Goal: Task Accomplishment & Management: Manage account settings

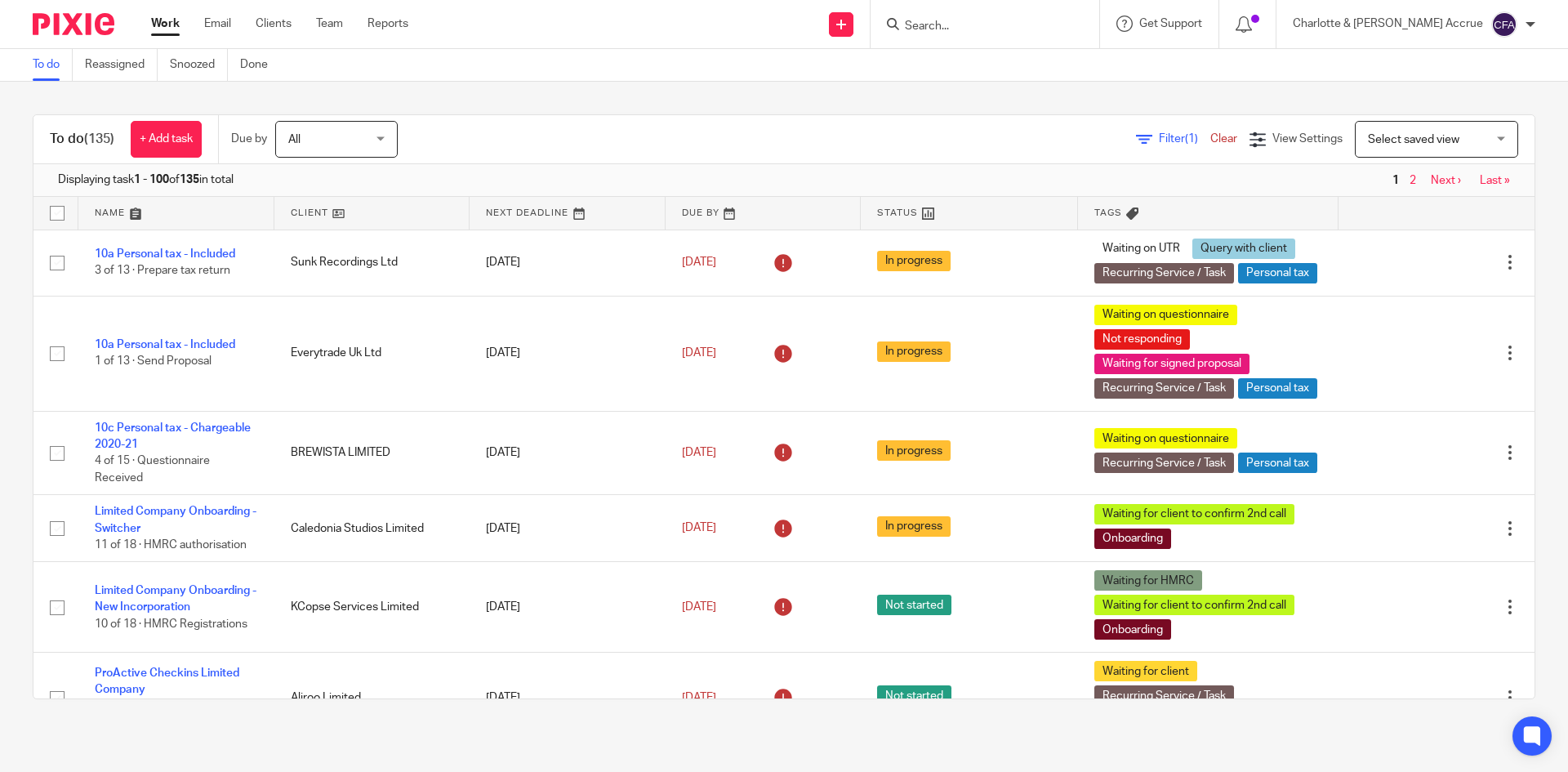
click at [1051, 23] on input "Search" at bounding box center [976, 27] width 147 height 15
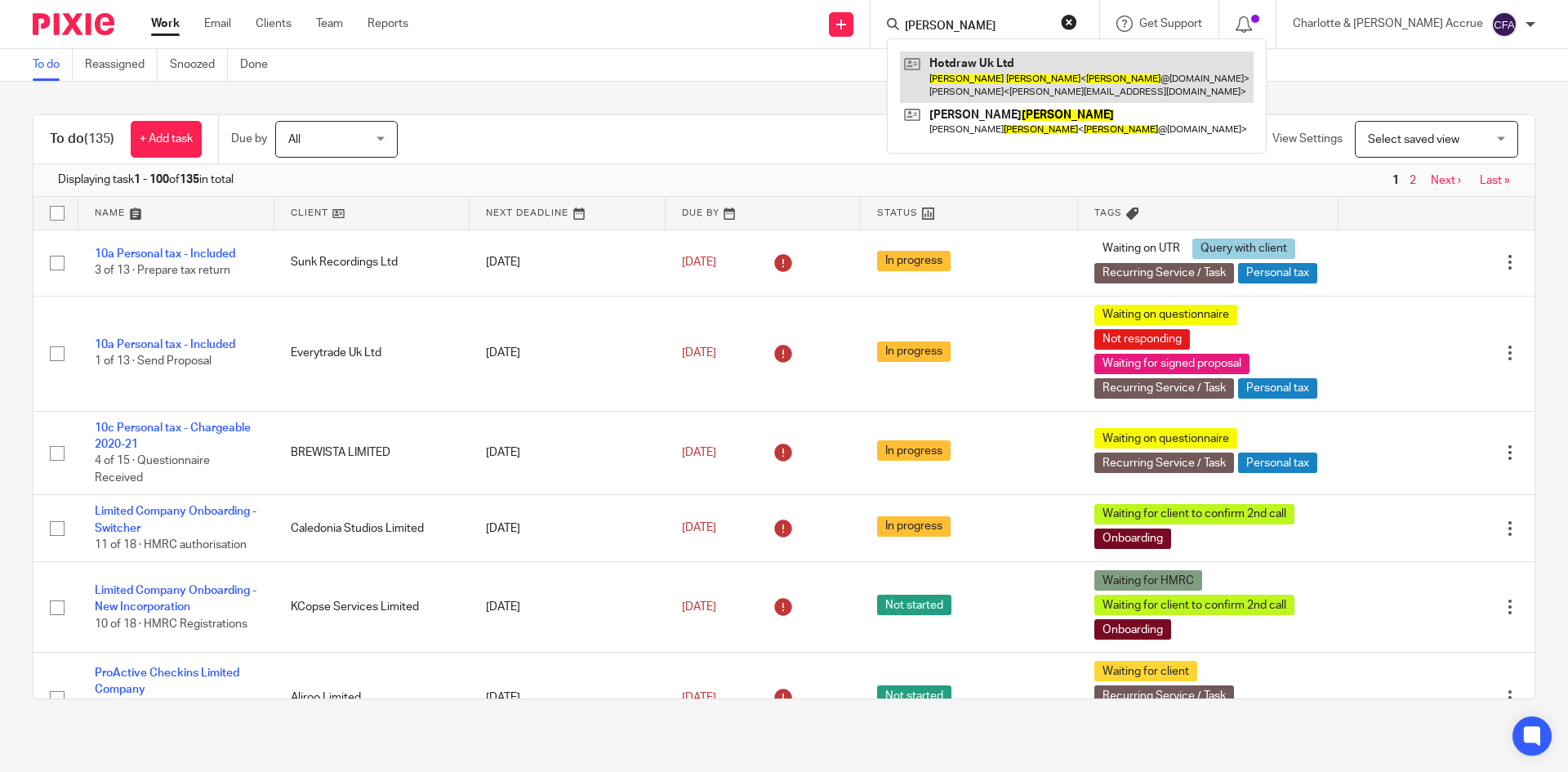
type input "david moss"
click at [1054, 70] on link at bounding box center [1077, 76] width 354 height 50
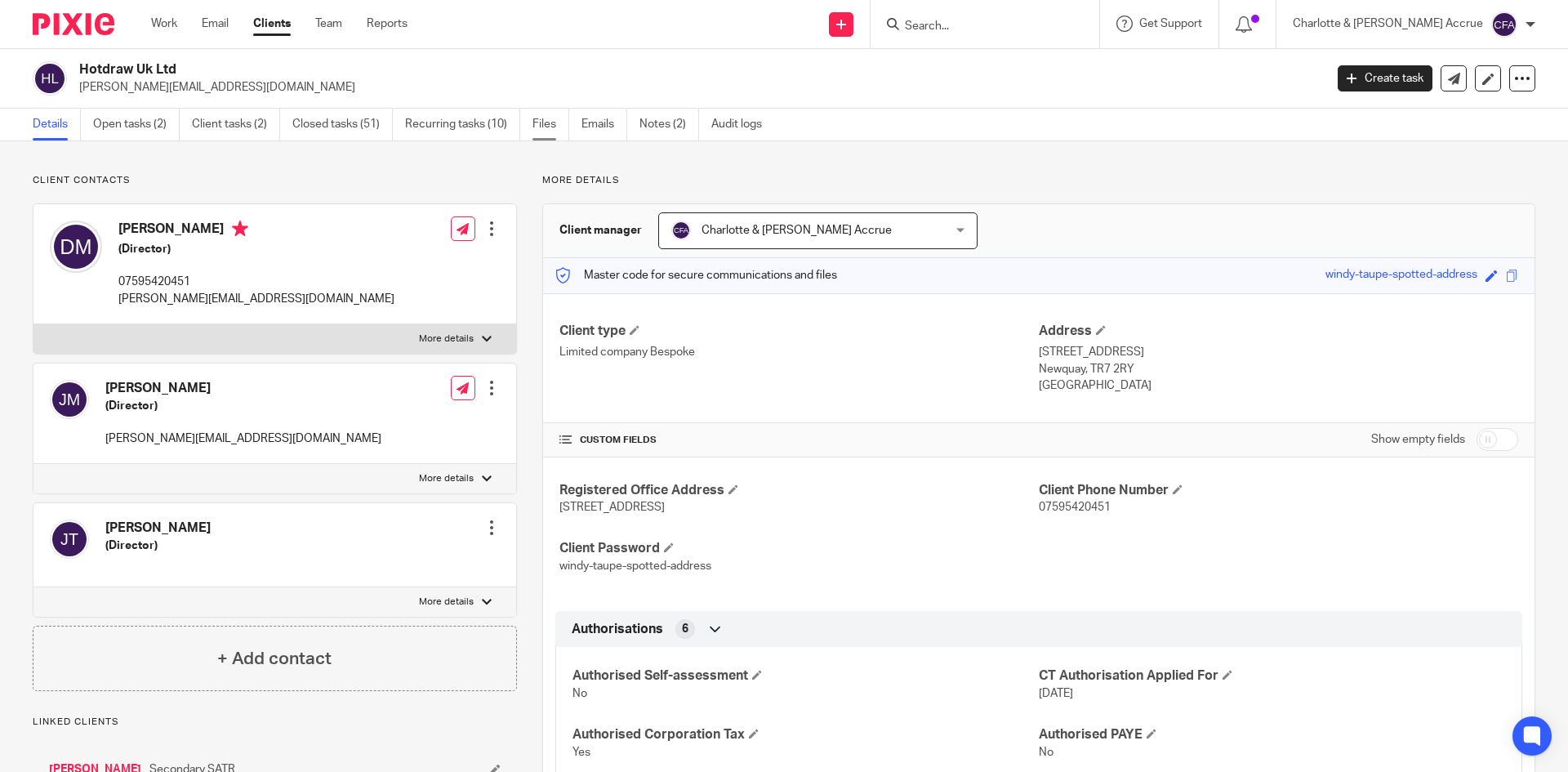
click at [549, 123] on link "Files" at bounding box center [551, 125] width 37 height 32
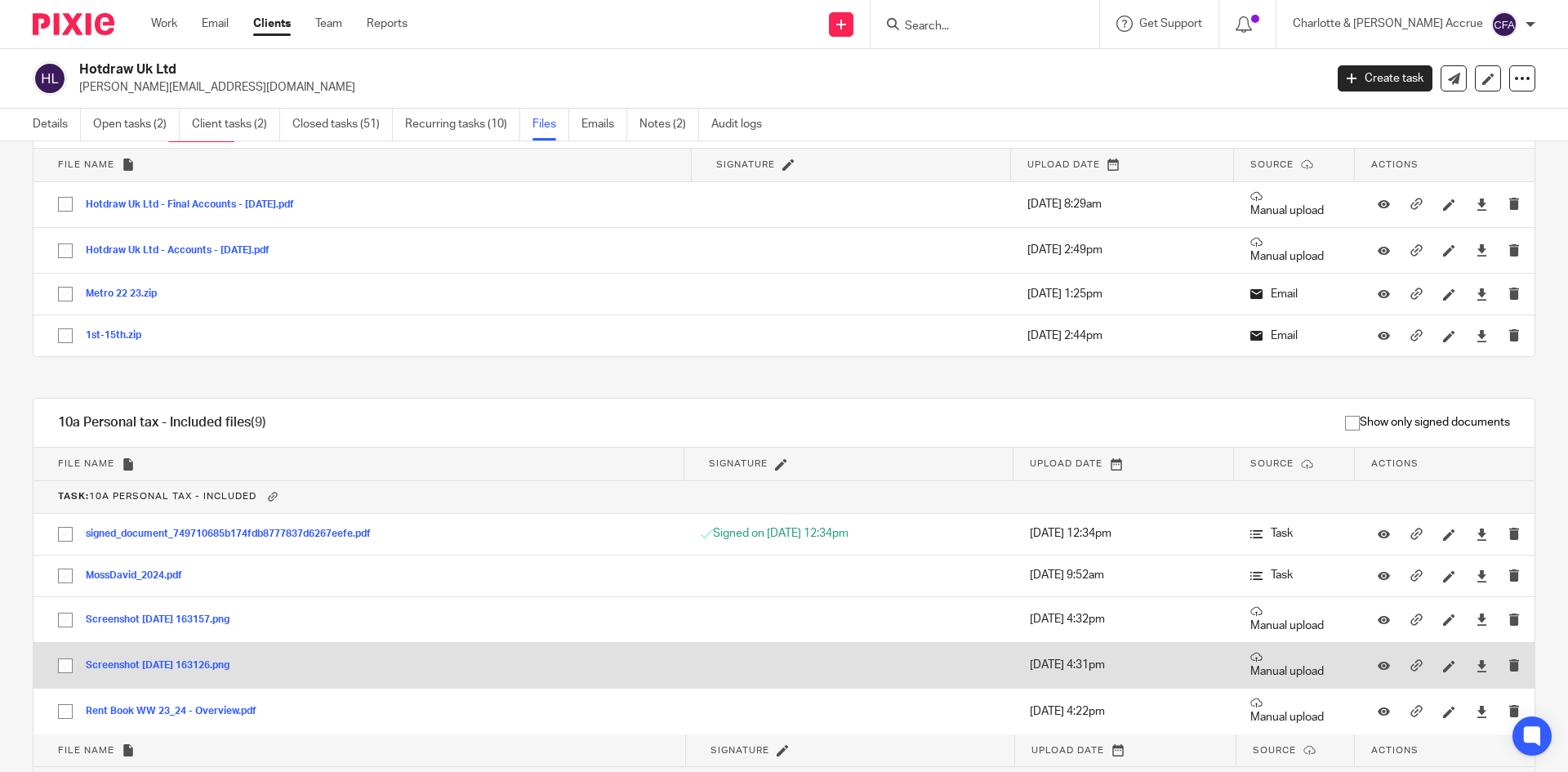
scroll to position [245, 0]
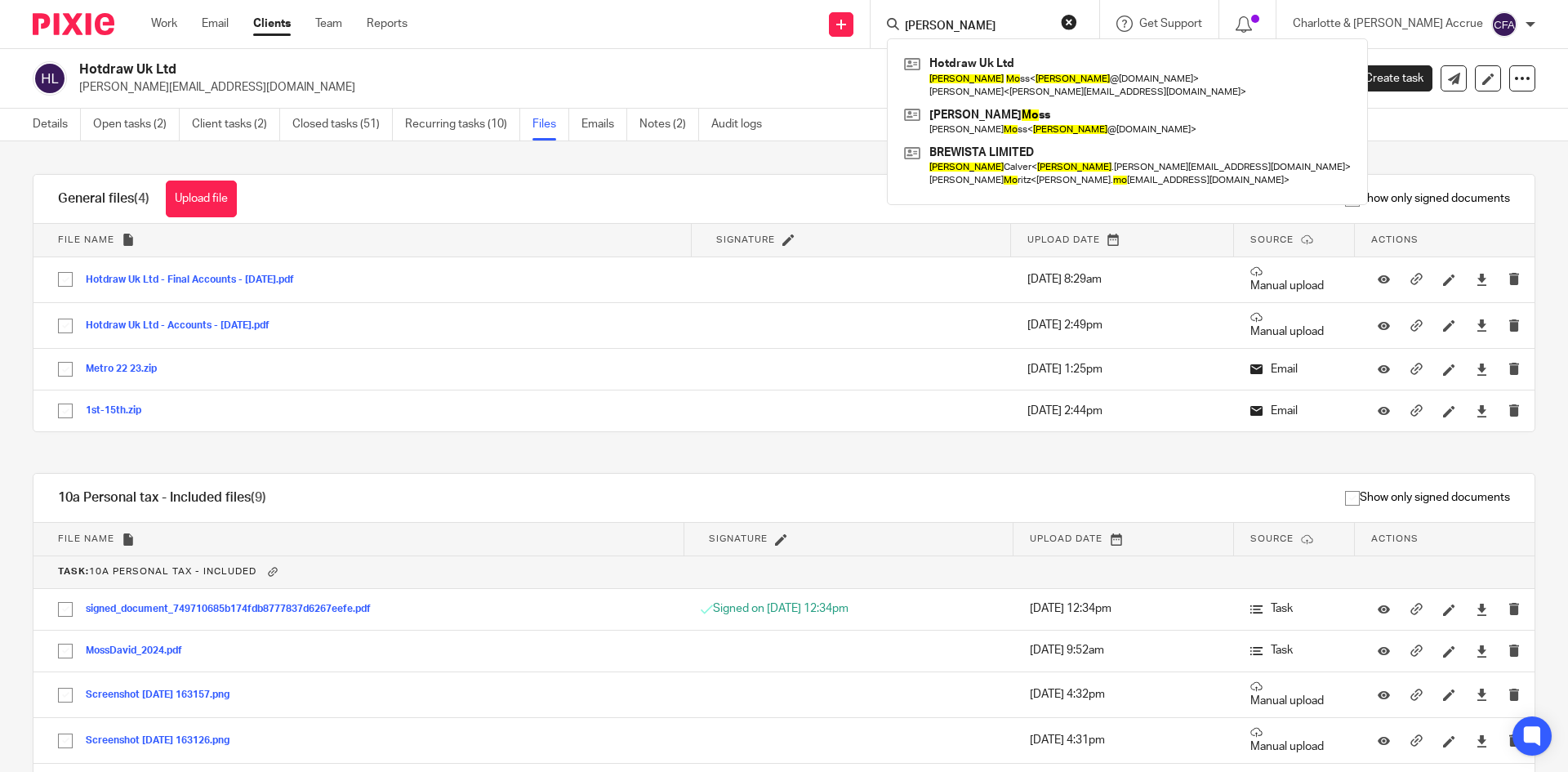
type input "[PERSON_NAME]"
click at [864, 54] on div "Hotdraw Uk Ltd david@hotdraw.co.uk Create task Update from Companies House Expo…" at bounding box center [784, 78] width 1568 height 60
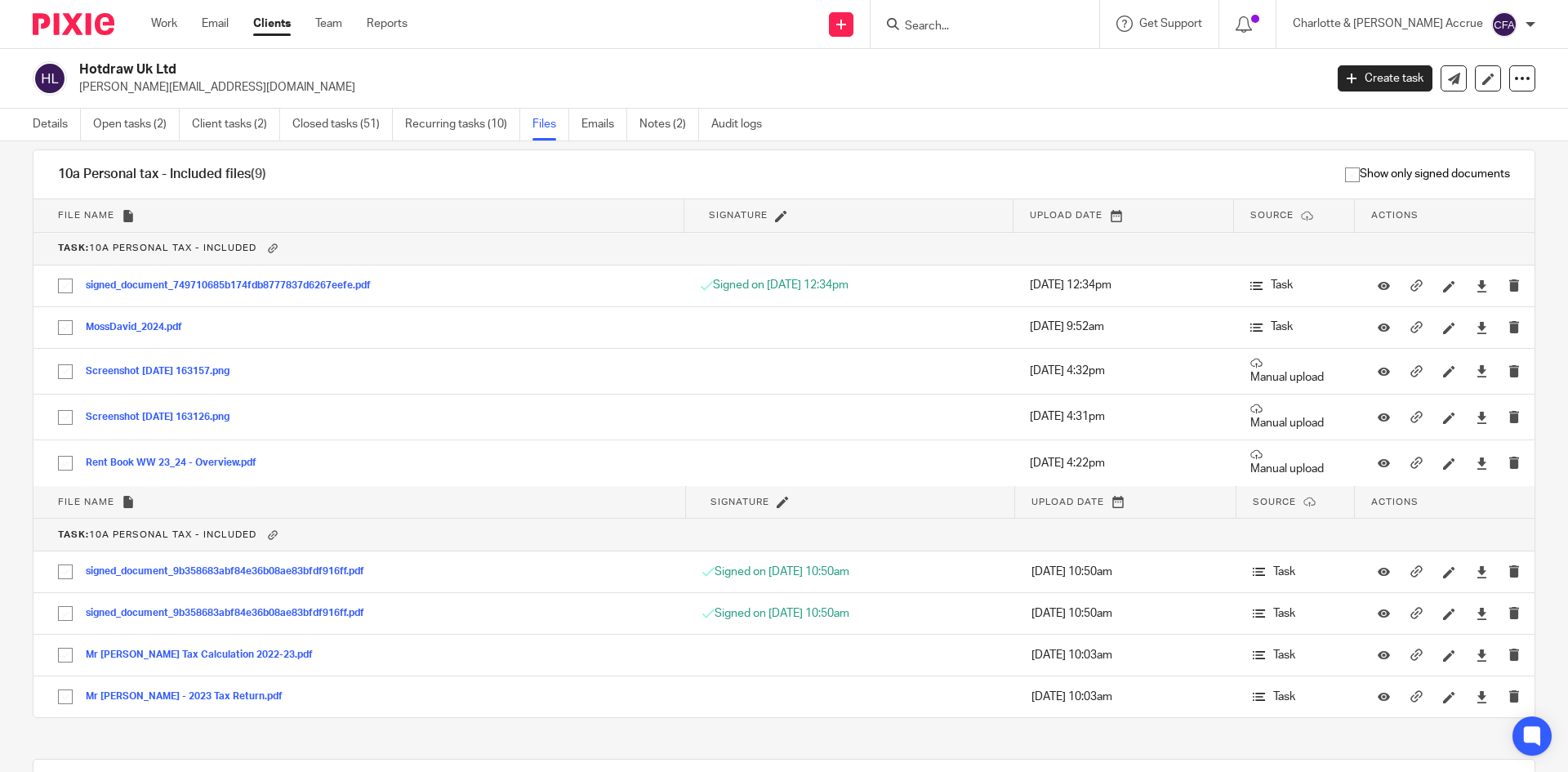
scroll to position [408, 0]
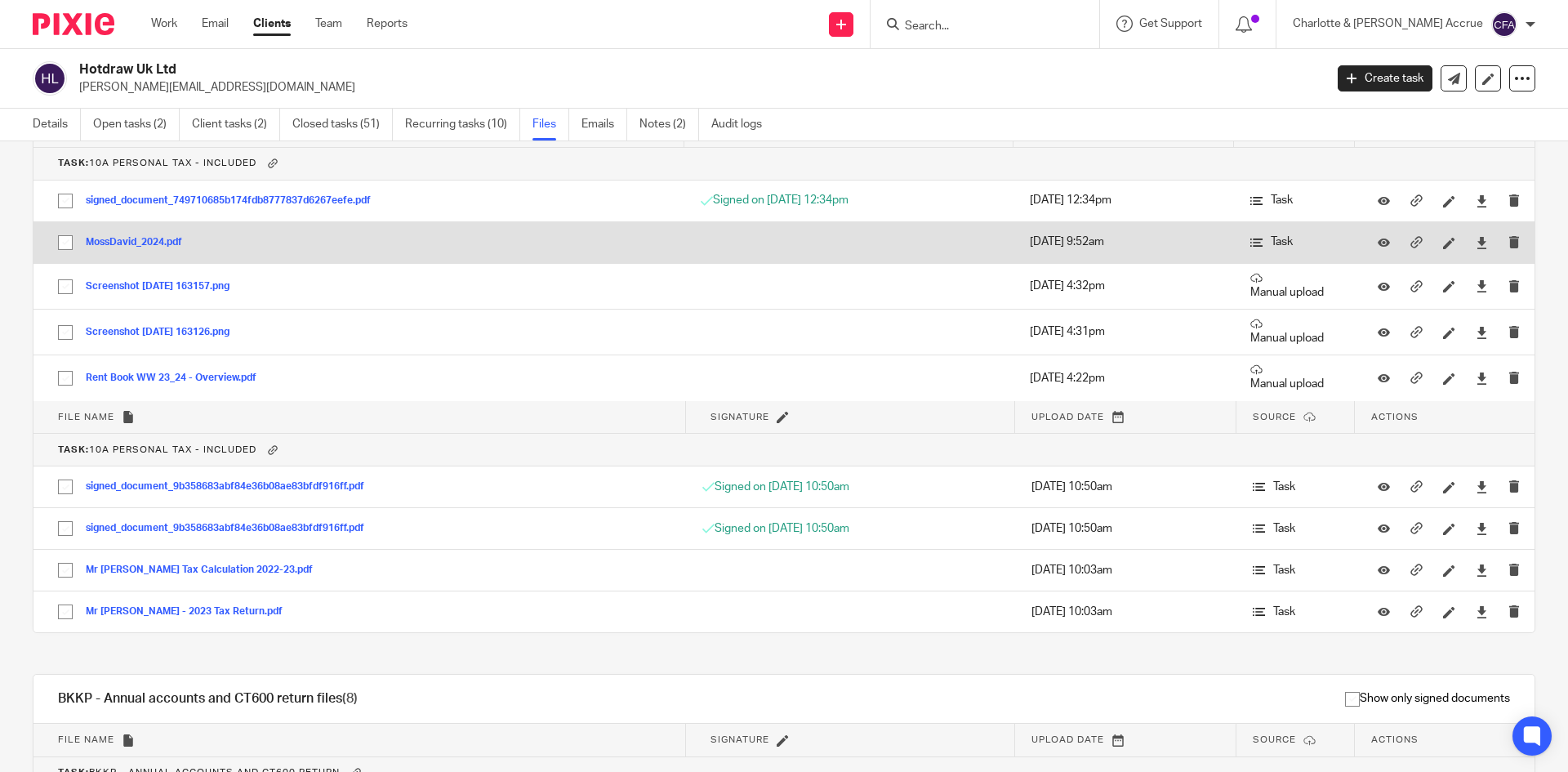
click at [153, 236] on button "MossDavid_2024.pdf" at bounding box center [140, 242] width 109 height 12
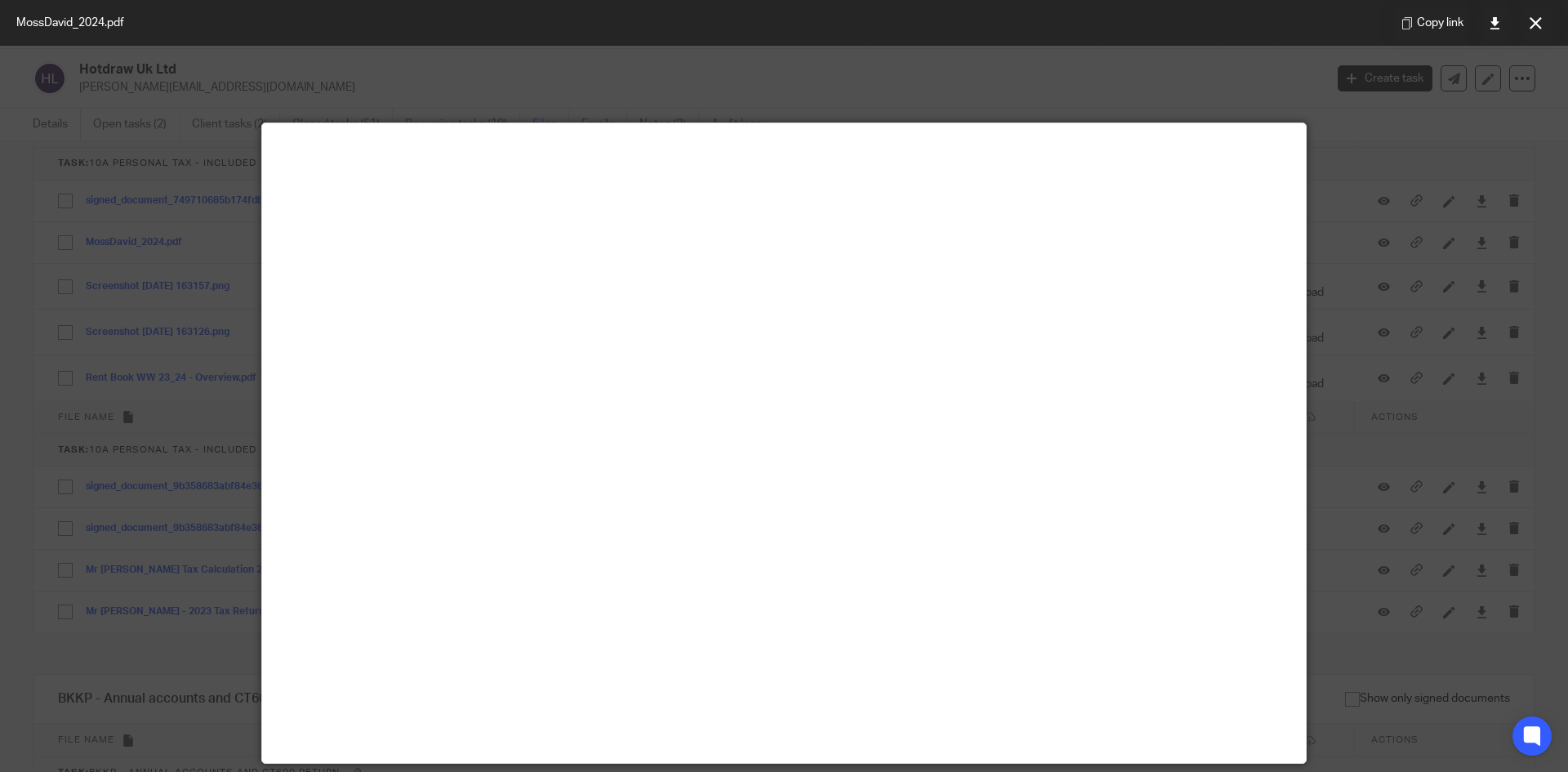
drag, startPoint x: 1531, startPoint y: 22, endPoint x: 1142, endPoint y: 39, distance: 389.4
click at [1531, 22] on icon at bounding box center [1536, 23] width 13 height 13
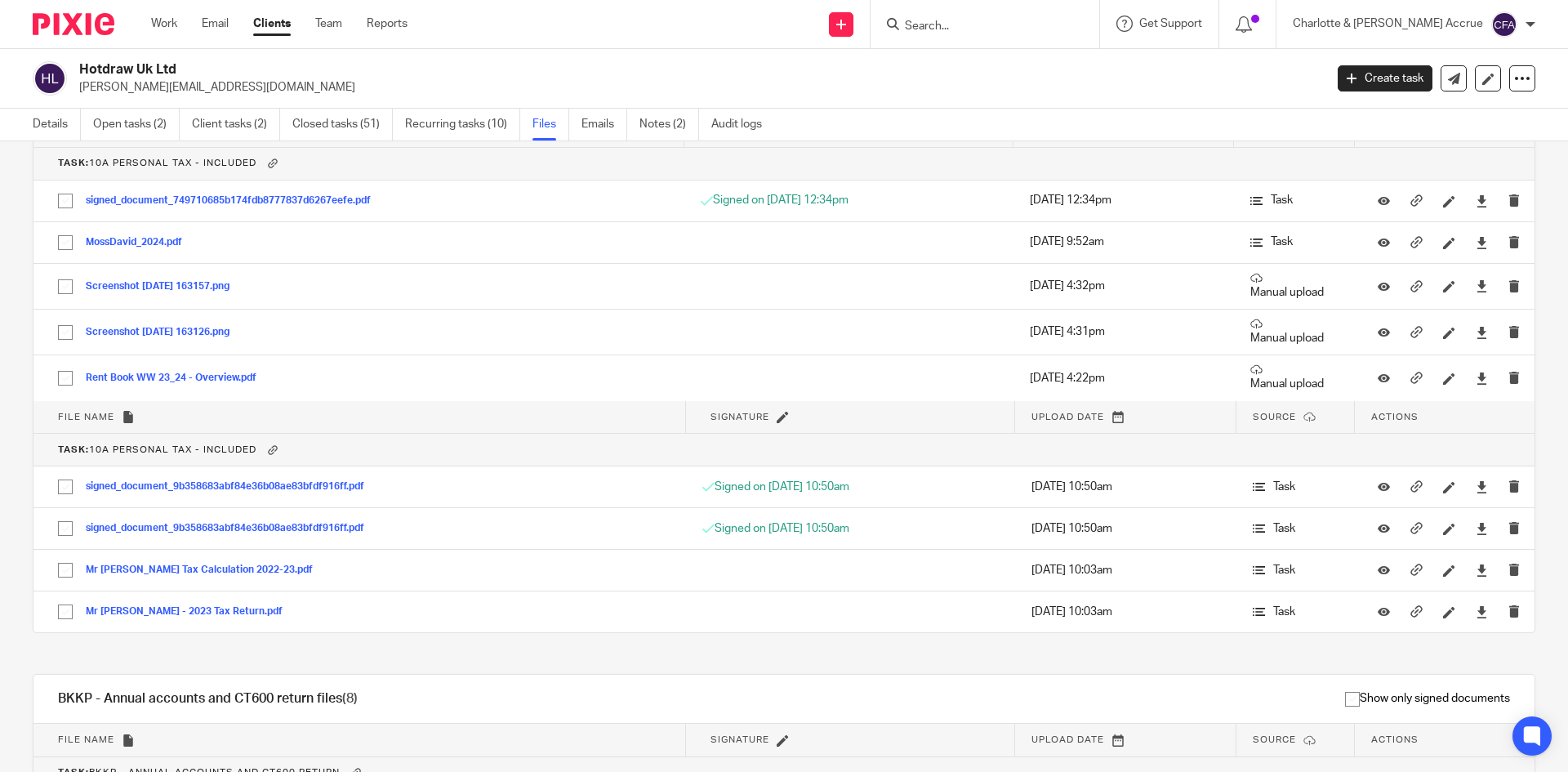
click at [1008, 28] on input "Search" at bounding box center [976, 27] width 147 height 15
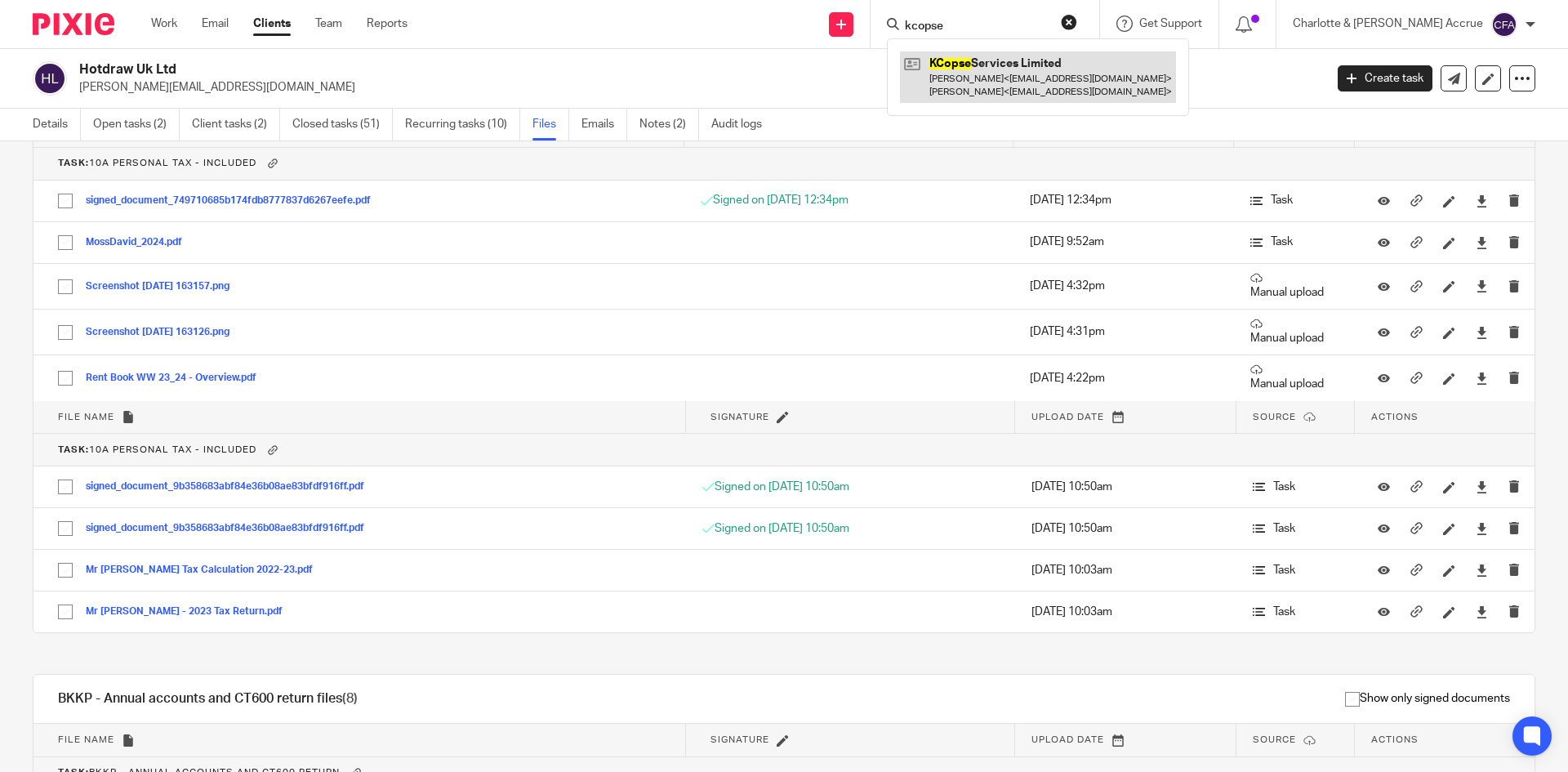
type input "kcopse"
click at [1023, 75] on link at bounding box center [1037, 76] width 276 height 50
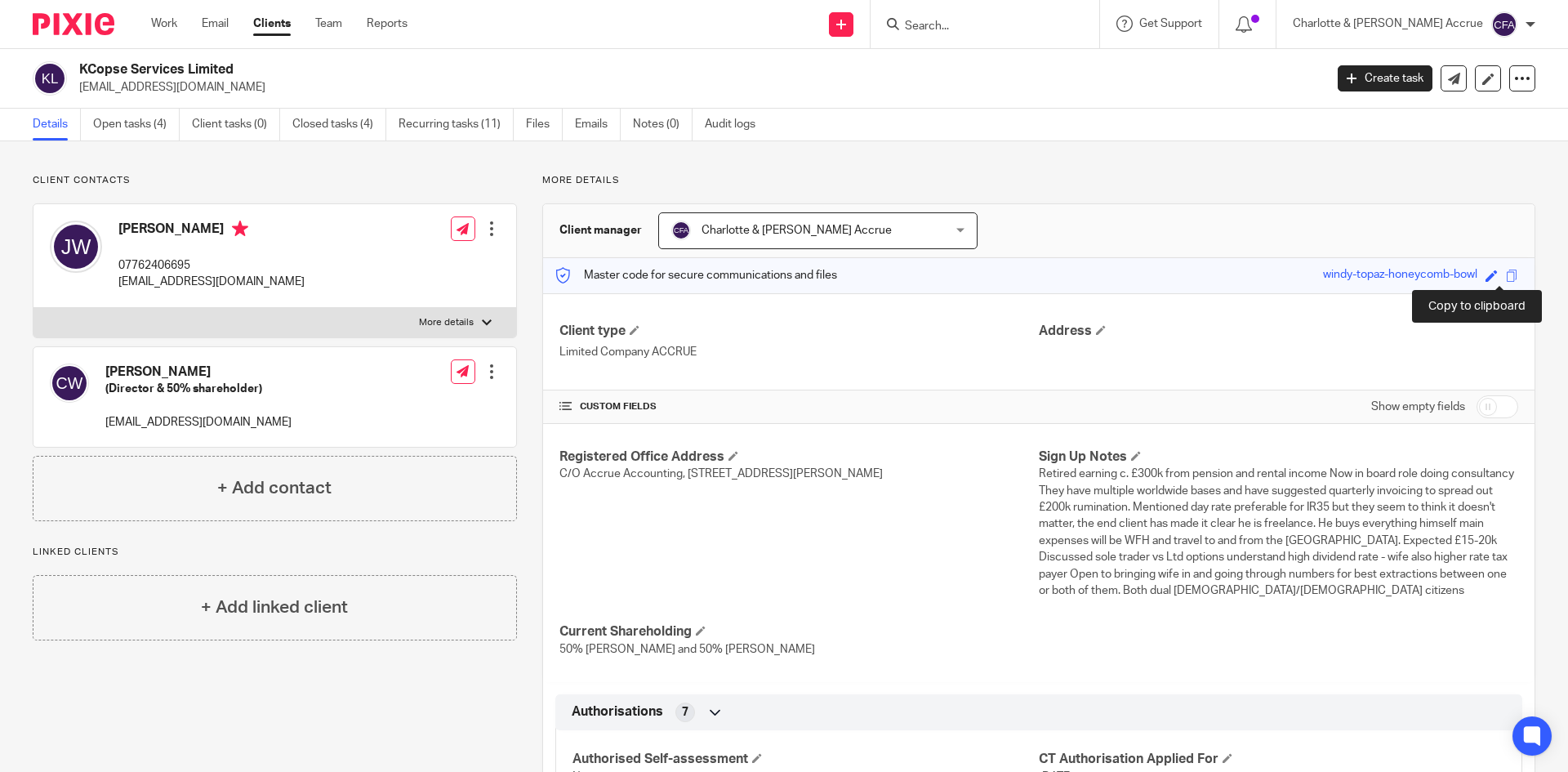
click at [1506, 272] on span at bounding box center [1512, 275] width 13 height 13
click at [1032, 14] on form at bounding box center [989, 24] width 174 height 20
click at [1035, 27] on input "Search" at bounding box center [976, 27] width 147 height 15
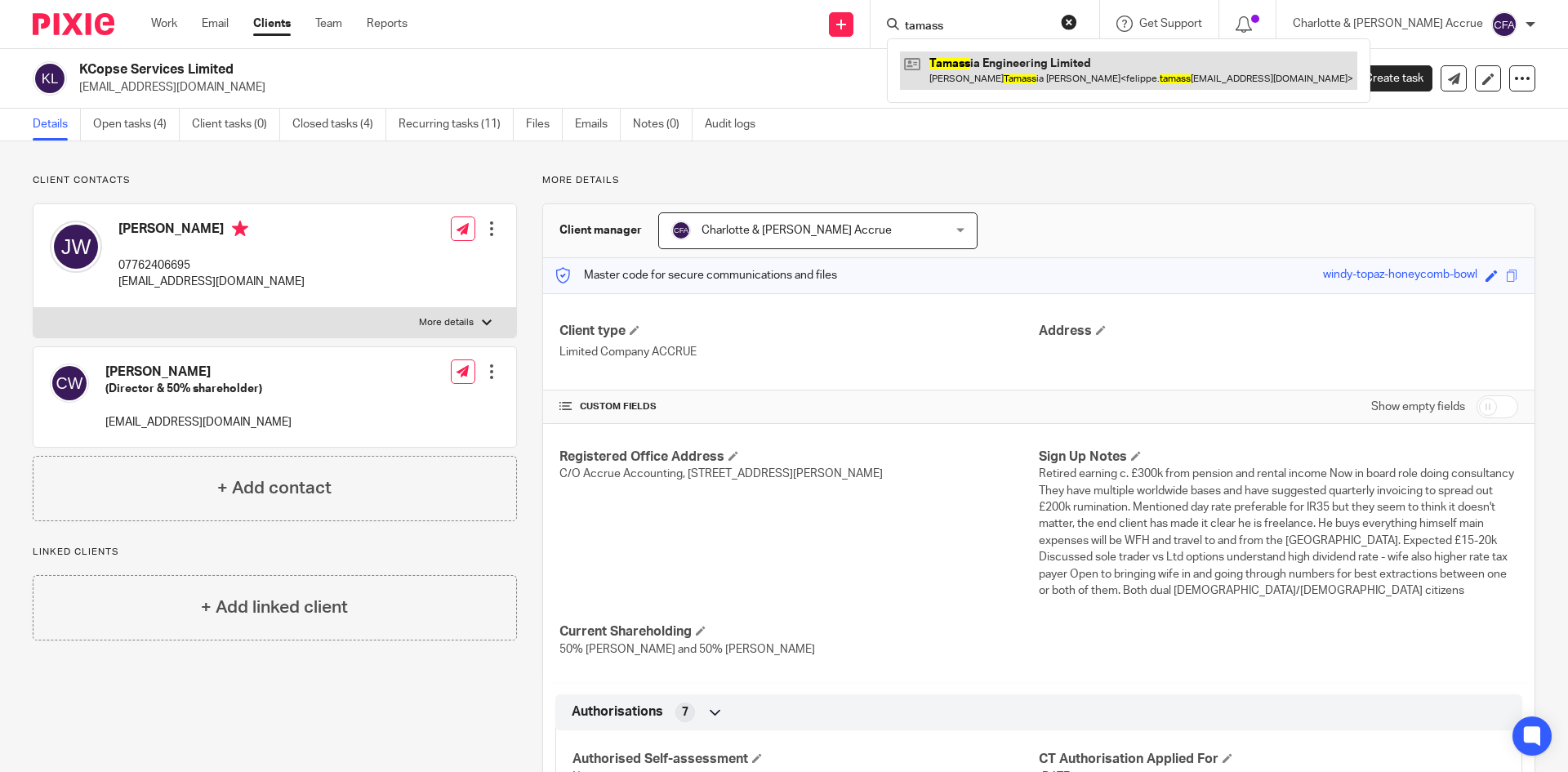
type input "tamass"
click at [1092, 75] on link at bounding box center [1129, 70] width 458 height 38
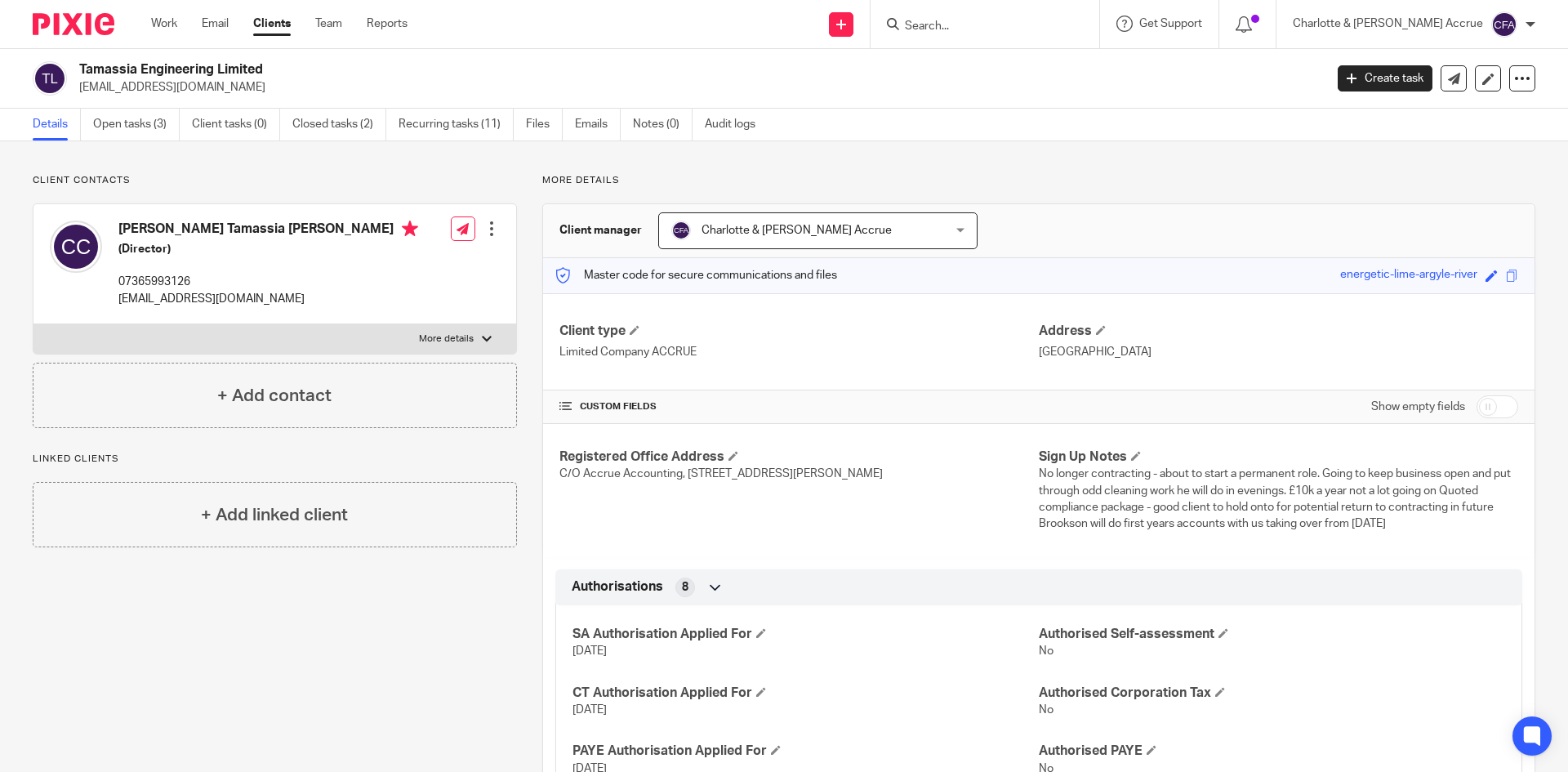
click at [486, 331] on label "More details" at bounding box center [275, 339] width 483 height 29
click at [34, 324] on input "More details" at bounding box center [33, 324] width 1 height 1
checkbox input "true"
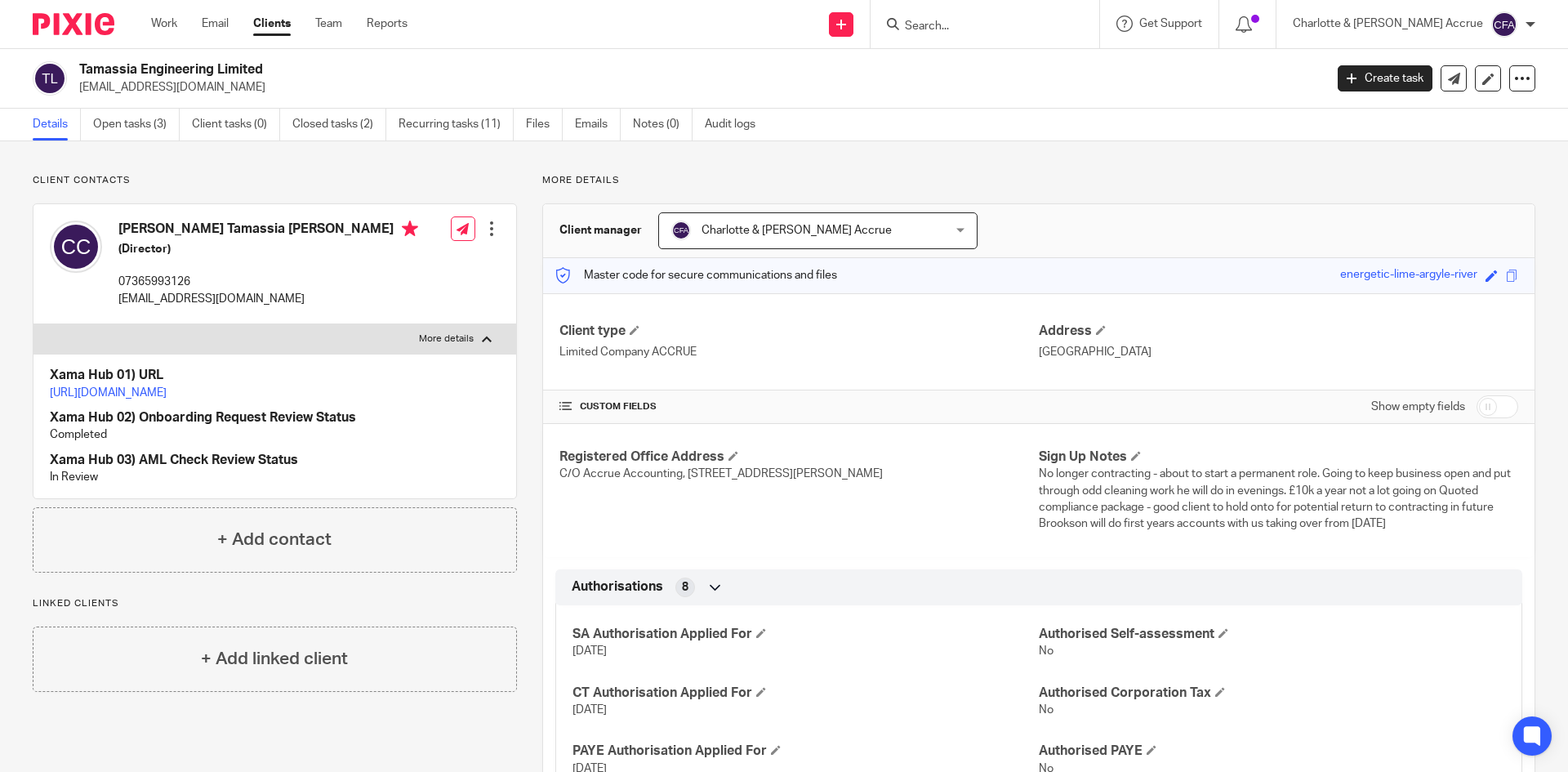
click at [167, 389] on link "https://platform.xamatech.com/portal/crm/clients/d76410e0-66f7-11f0-8c8c-43eabe…" at bounding box center [107, 393] width 117 height 12
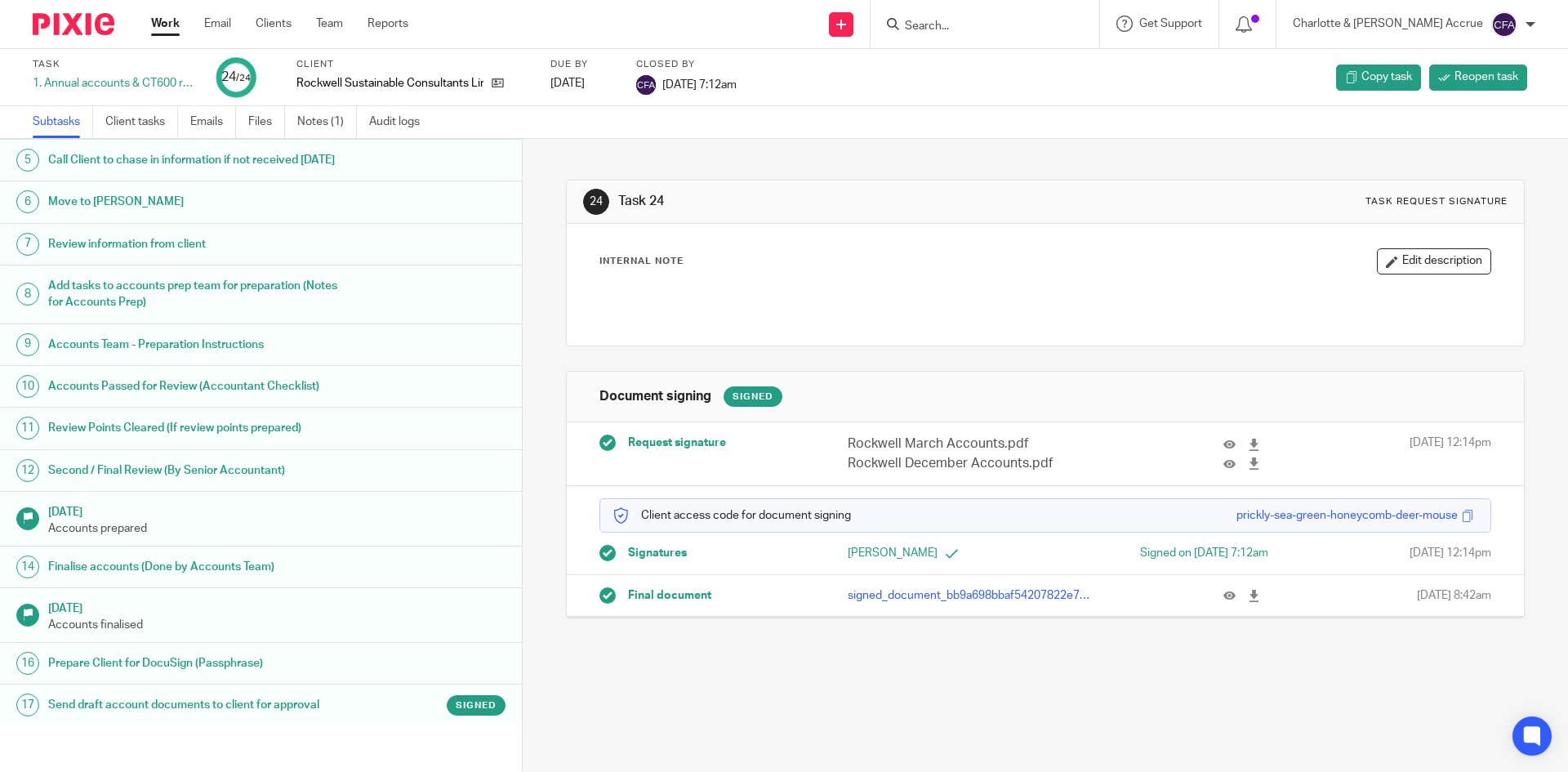
scroll to position [506, 0]
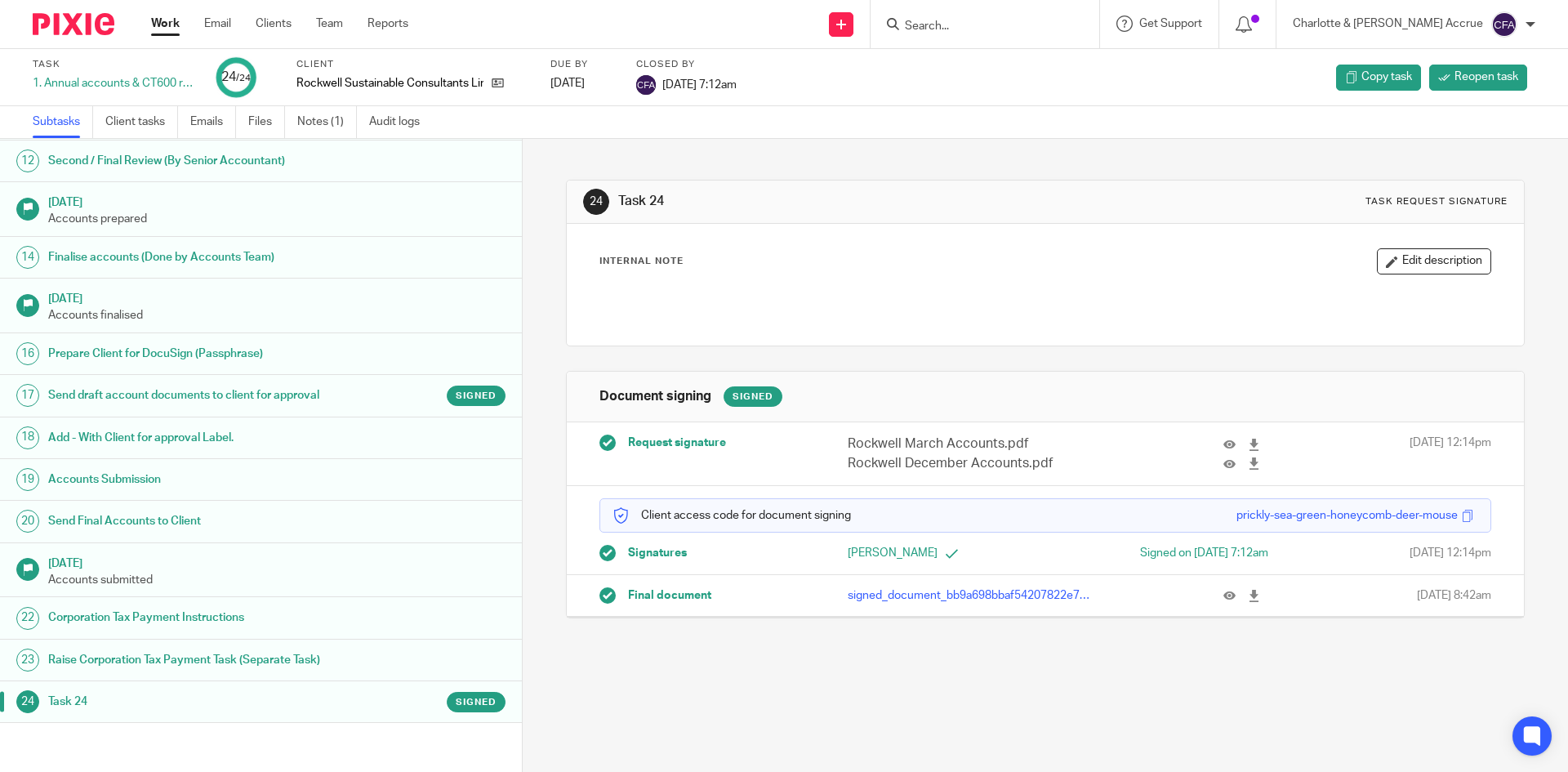
click at [179, 521] on h1 "Send Final Accounts to Client" at bounding box center [200, 521] width 305 height 24
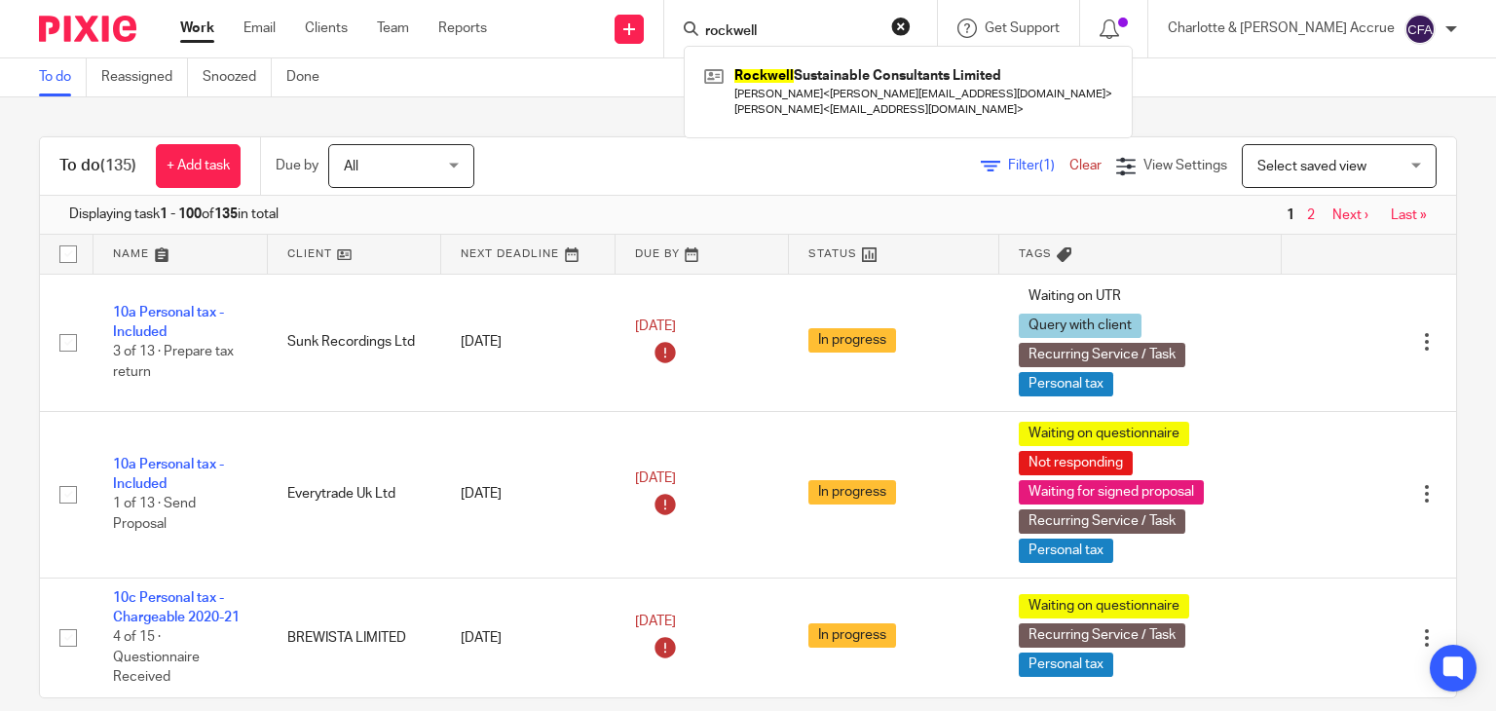
type input "rockwell"
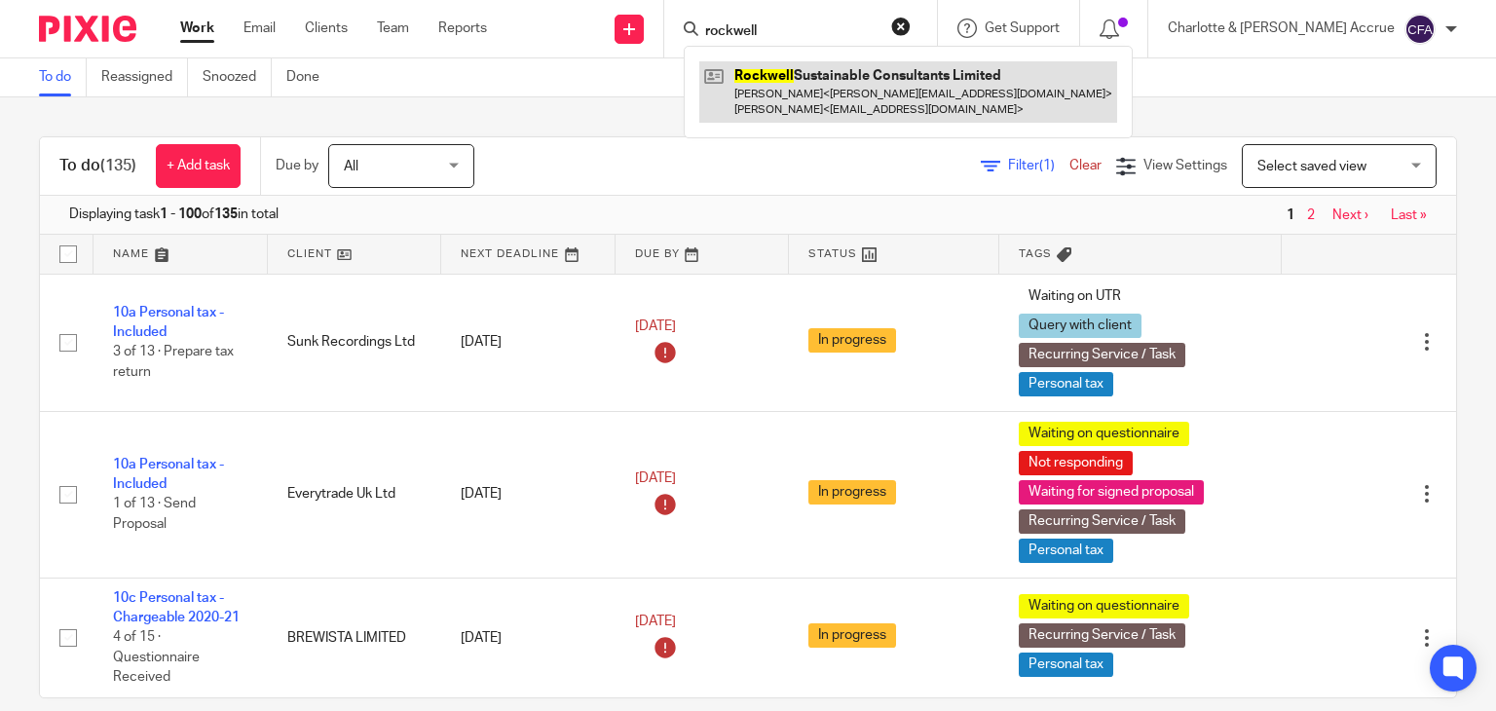
drag, startPoint x: 0, startPoint y: 0, endPoint x: 872, endPoint y: 94, distance: 876.9
click at [872, 94] on link at bounding box center [908, 91] width 418 height 60
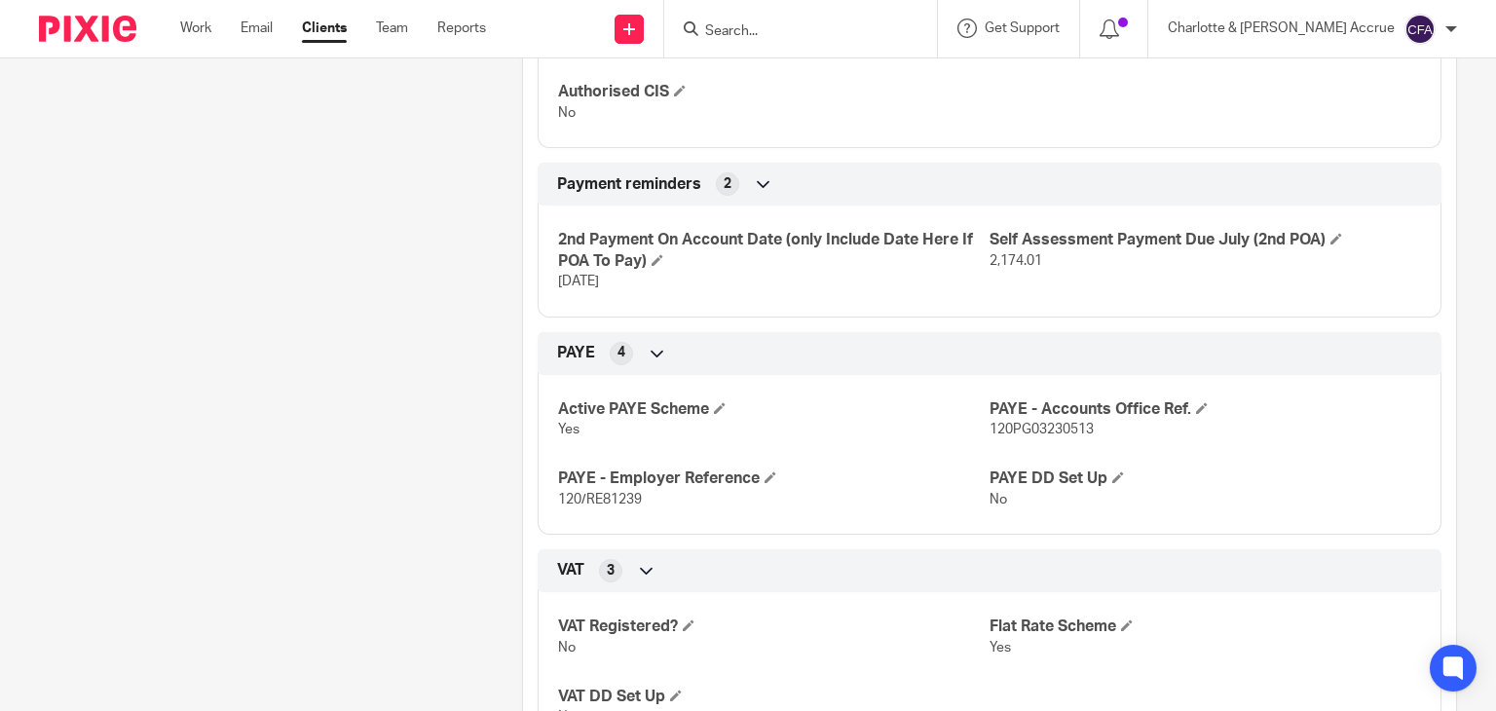
scroll to position [1461, 0]
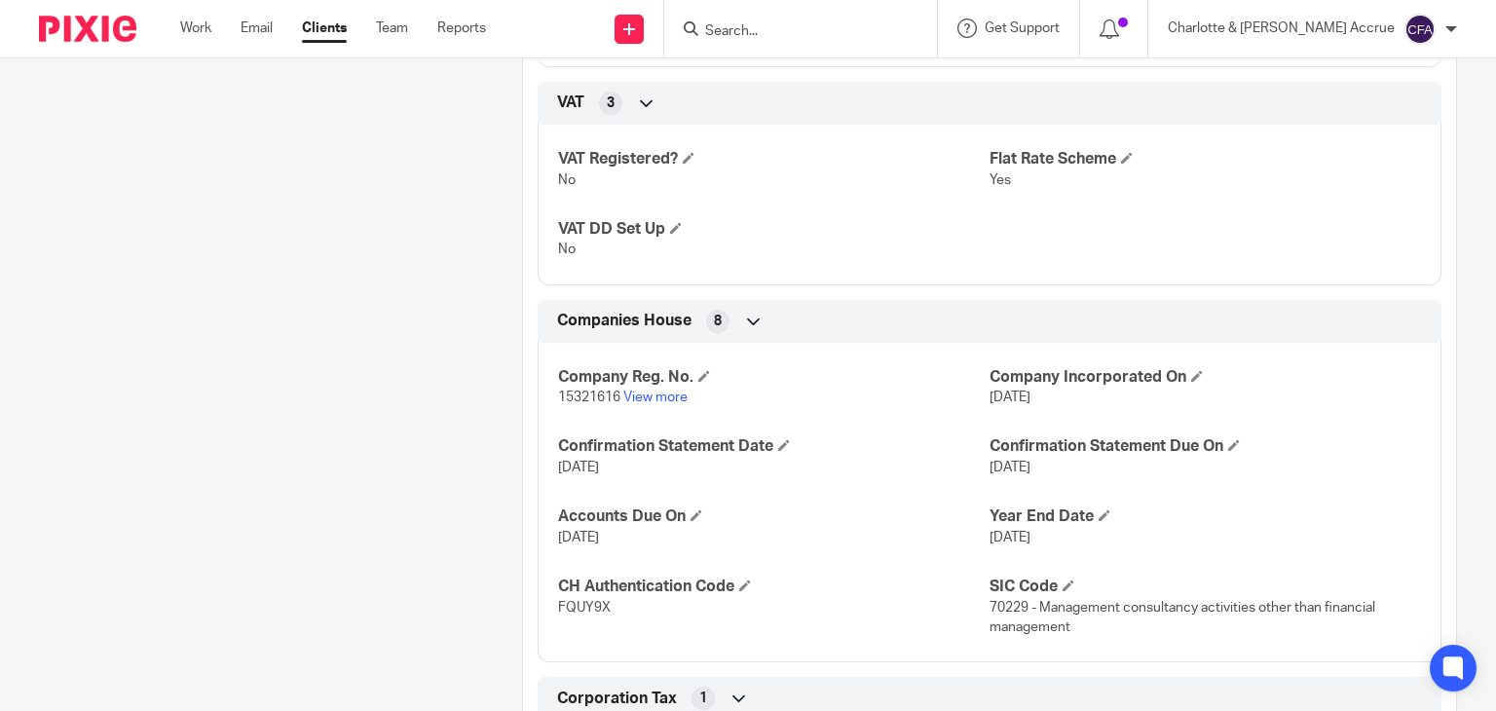
click at [568, 618] on p "FQUY9X" at bounding box center [774, 607] width 432 height 19
copy span "FQUY9X"
click at [565, 407] on p "15321616 View more" at bounding box center [774, 397] width 432 height 19
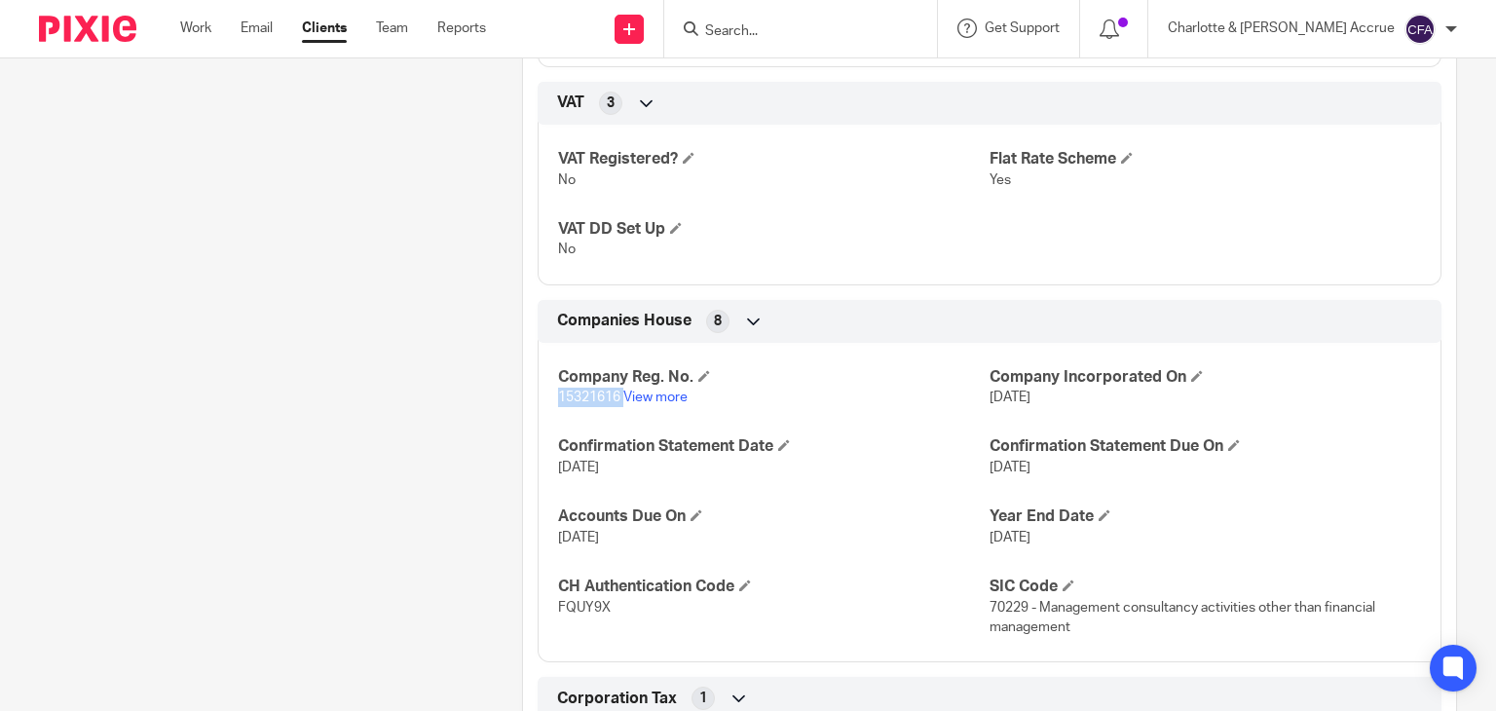
copy p "15321616"
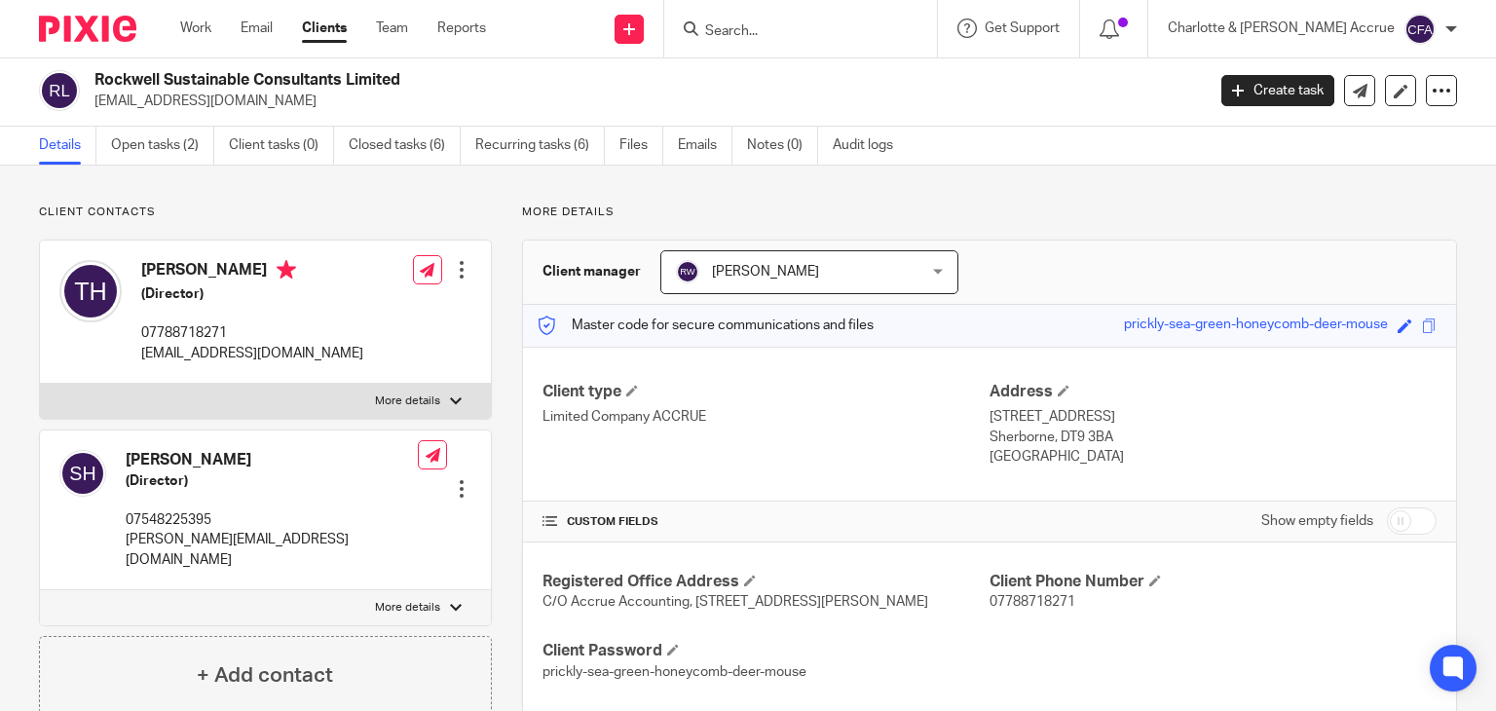
scroll to position [0, 0]
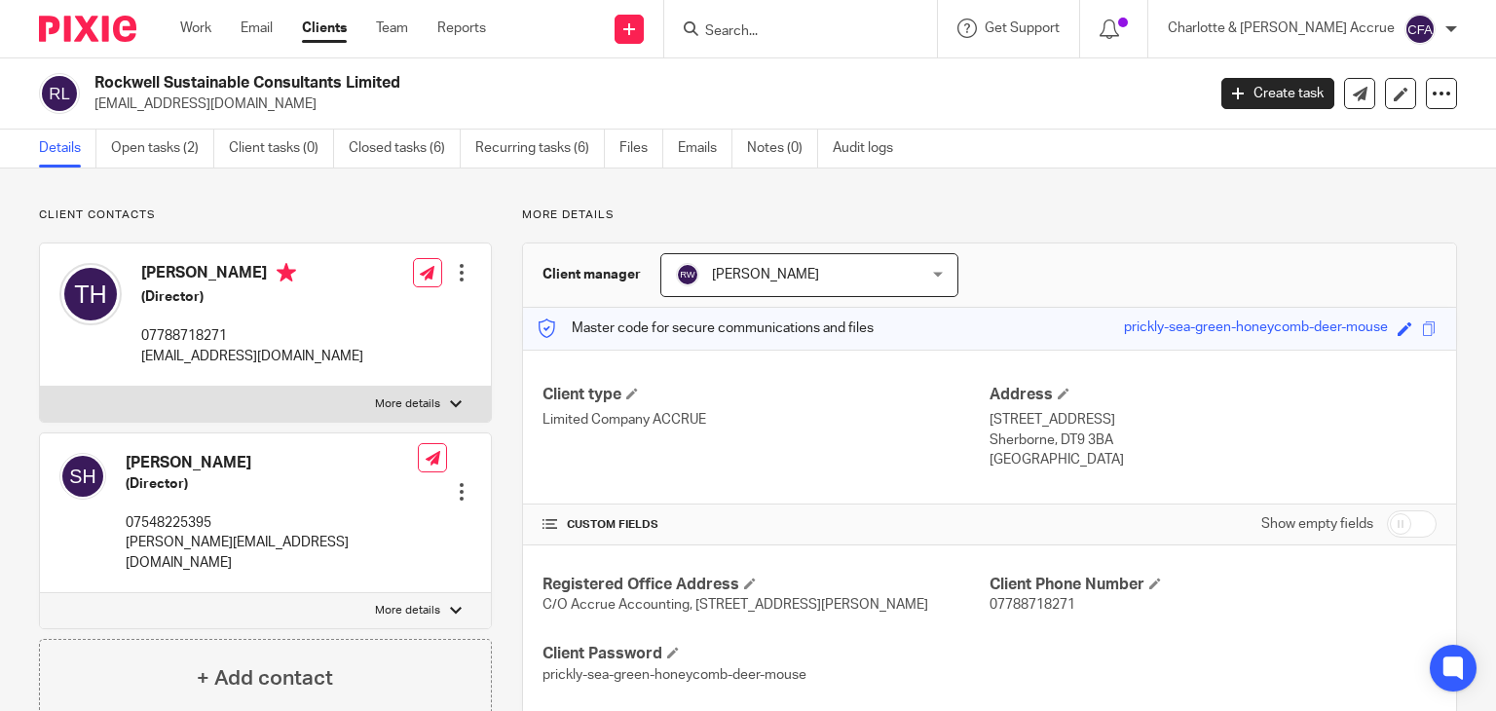
click at [195, 87] on h2 "Rockwell Sustainable Consultants Limited" at bounding box center [533, 83] width 879 height 20
copy div "Rockwell Sustainable Consultants Limited"
click at [861, 24] on input "Search" at bounding box center [790, 32] width 175 height 18
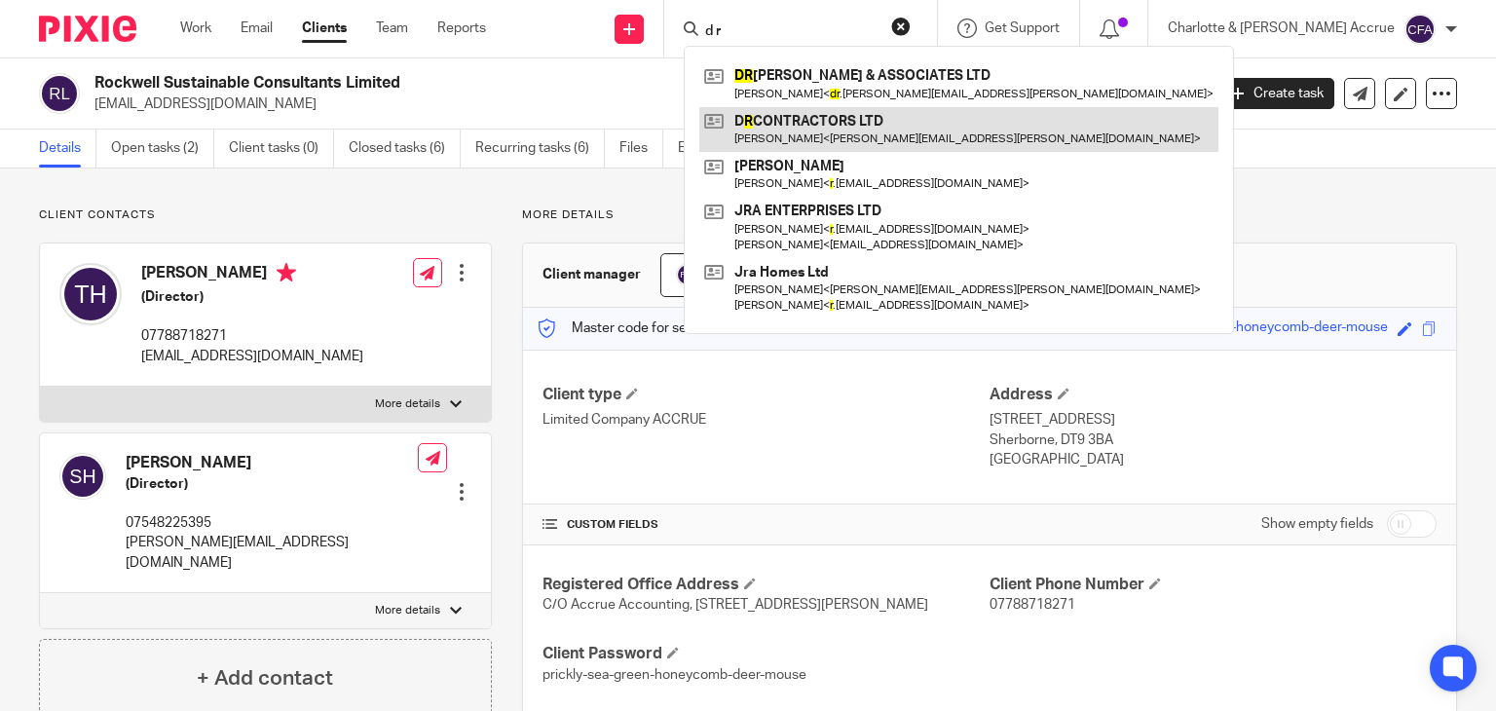
type input "d r"
click at [882, 126] on link at bounding box center [958, 129] width 519 height 45
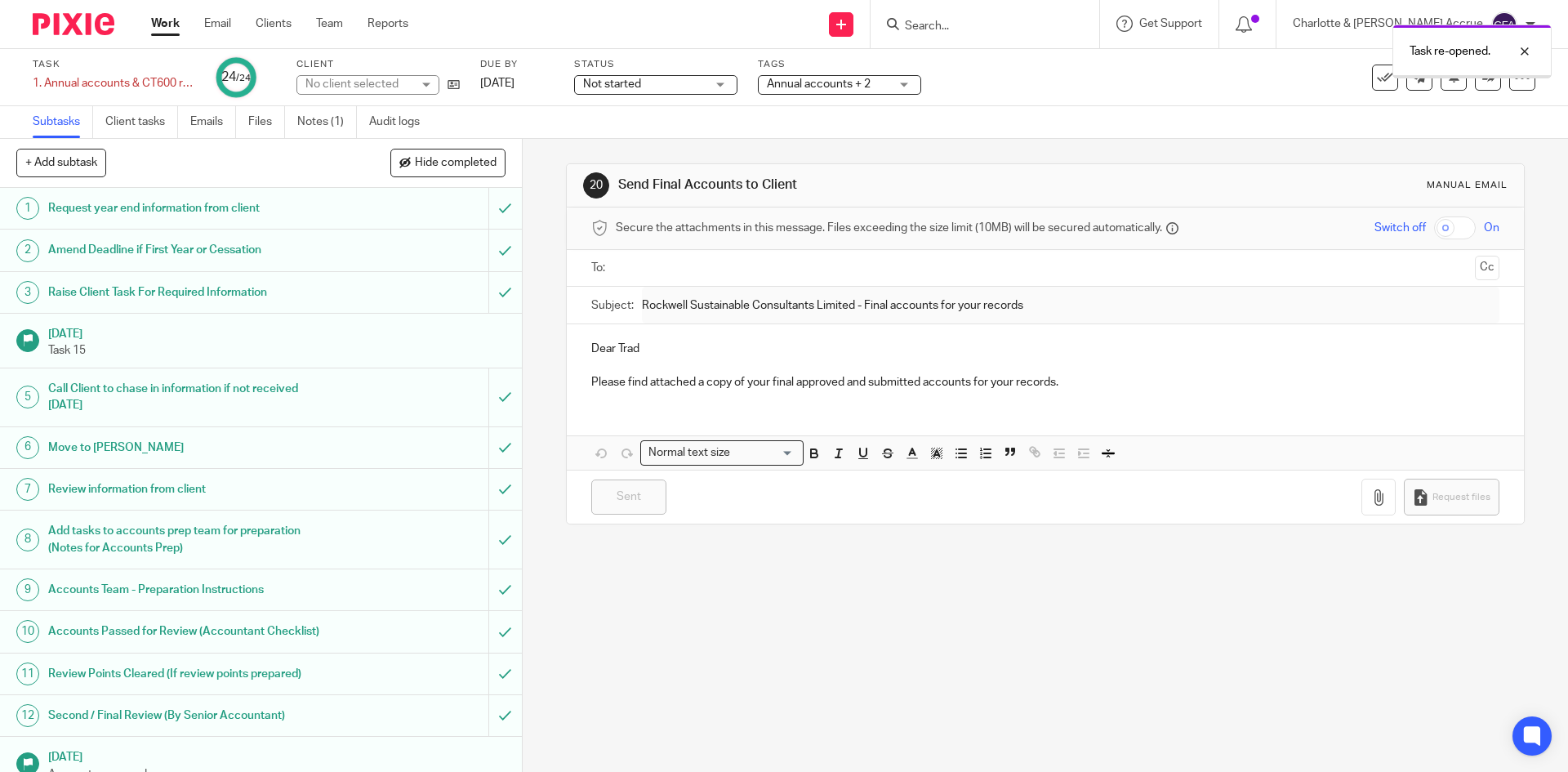
click at [675, 256] on ul at bounding box center [1046, 268] width 857 height 27
click at [697, 272] on input "text" at bounding box center [1044, 268] width 846 height 18
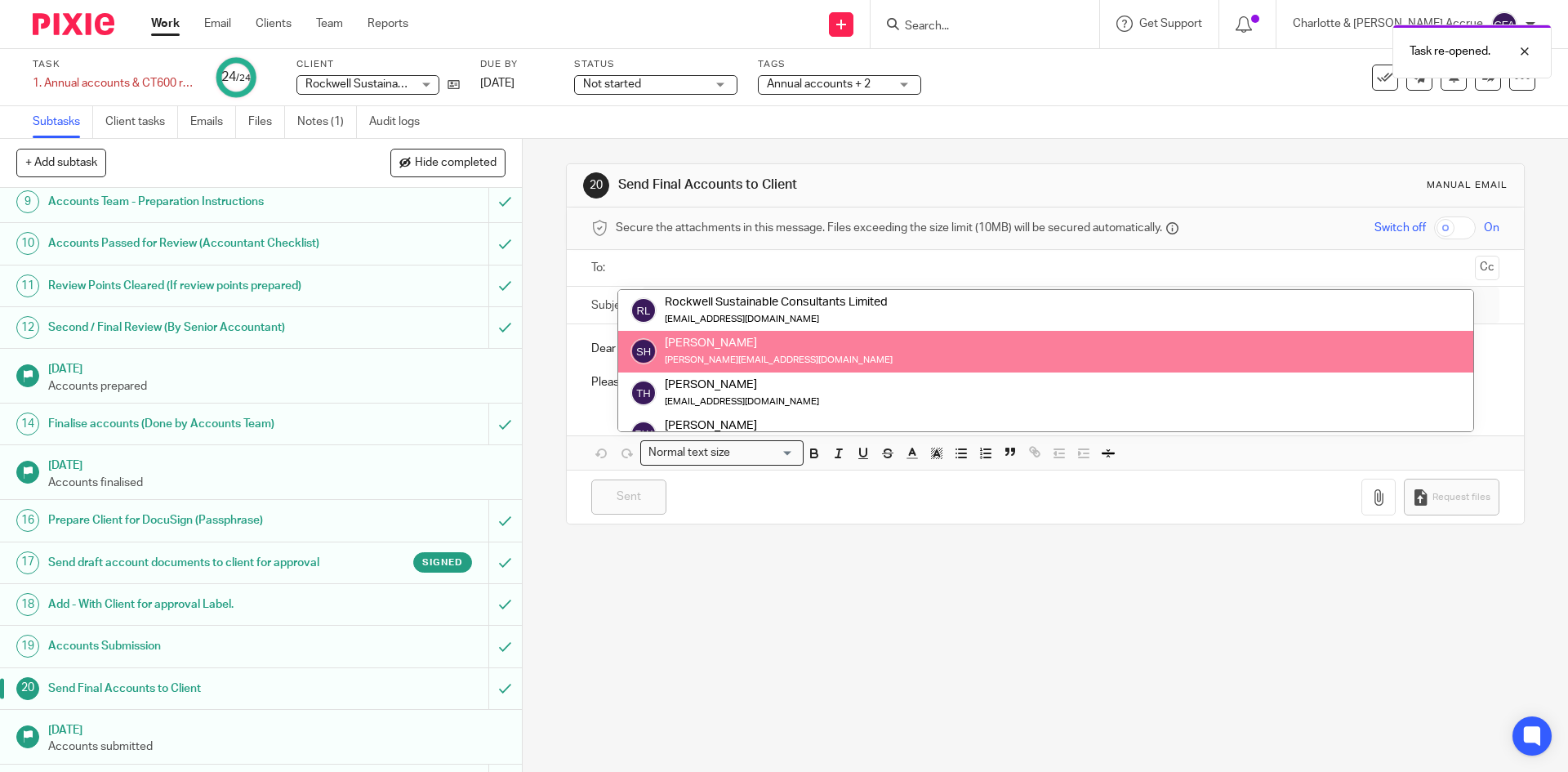
scroll to position [490, 0]
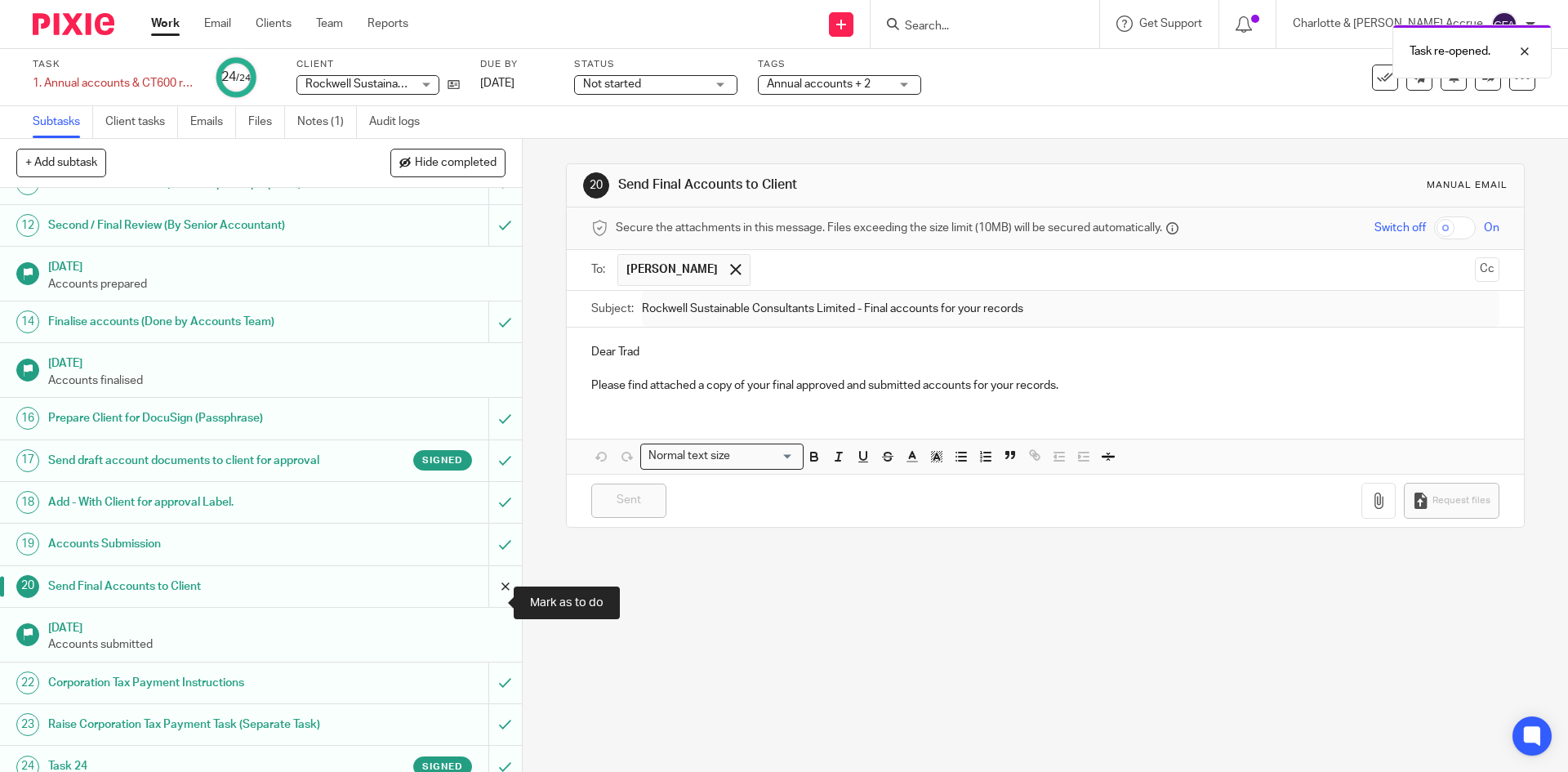
click at [491, 591] on input "submit" at bounding box center [261, 586] width 522 height 41
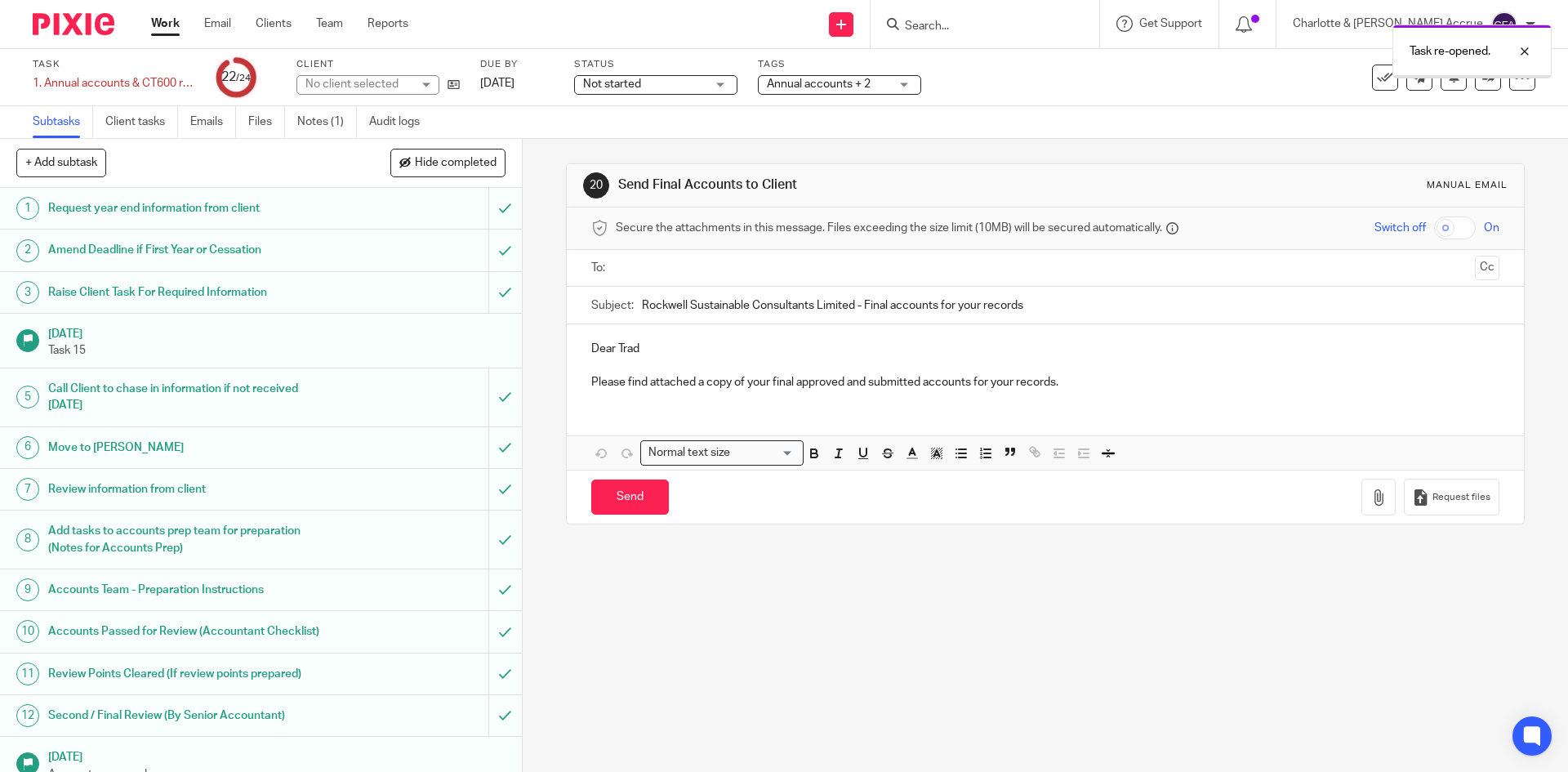
click at [757, 262] on input "text" at bounding box center [1044, 268] width 846 height 18
click at [740, 268] on span at bounding box center [735, 269] width 11 height 11
click at [729, 268] on input "text" at bounding box center [1044, 268] width 846 height 18
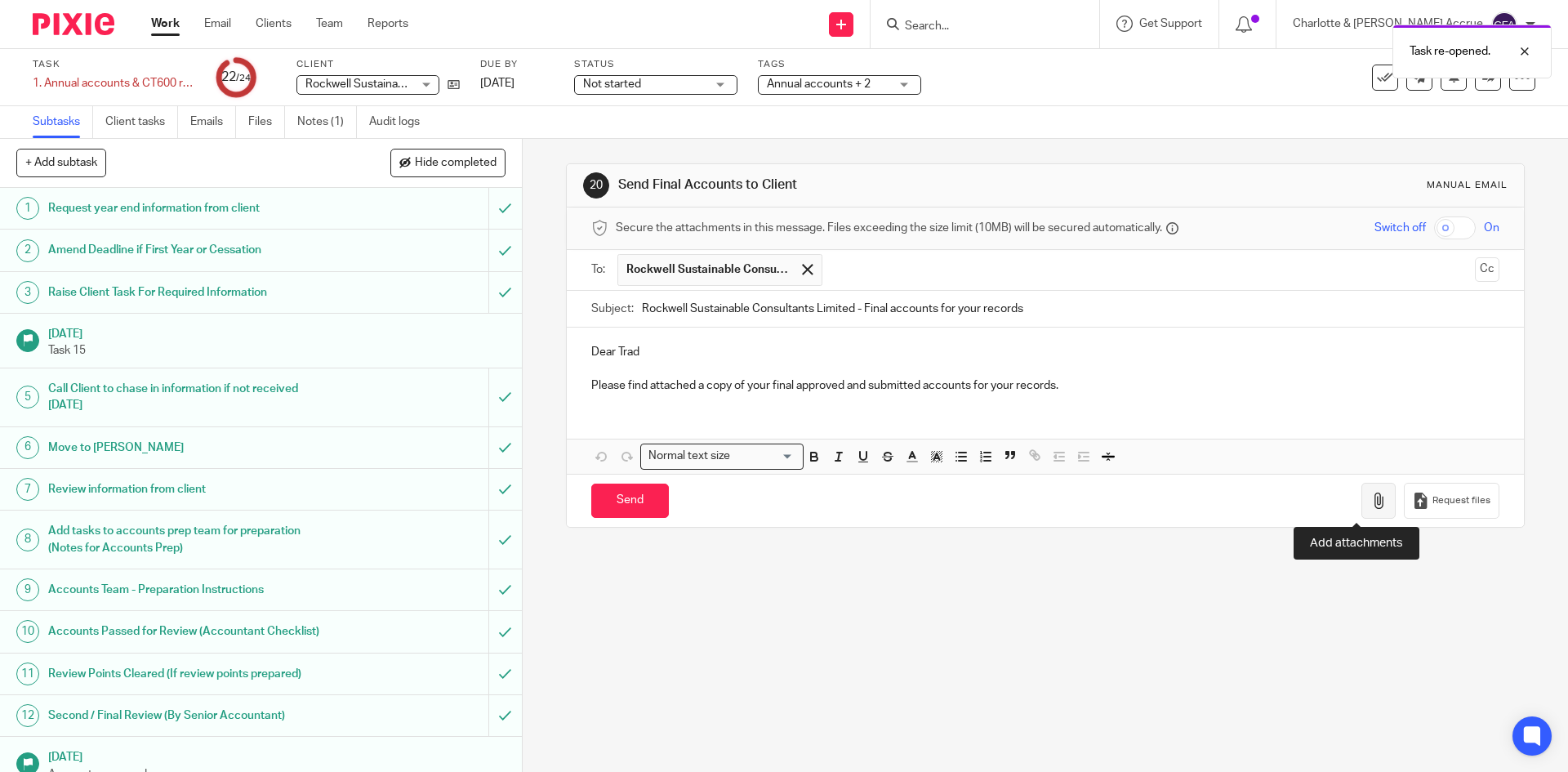
click at [1371, 501] on icon "button" at bounding box center [1378, 500] width 16 height 16
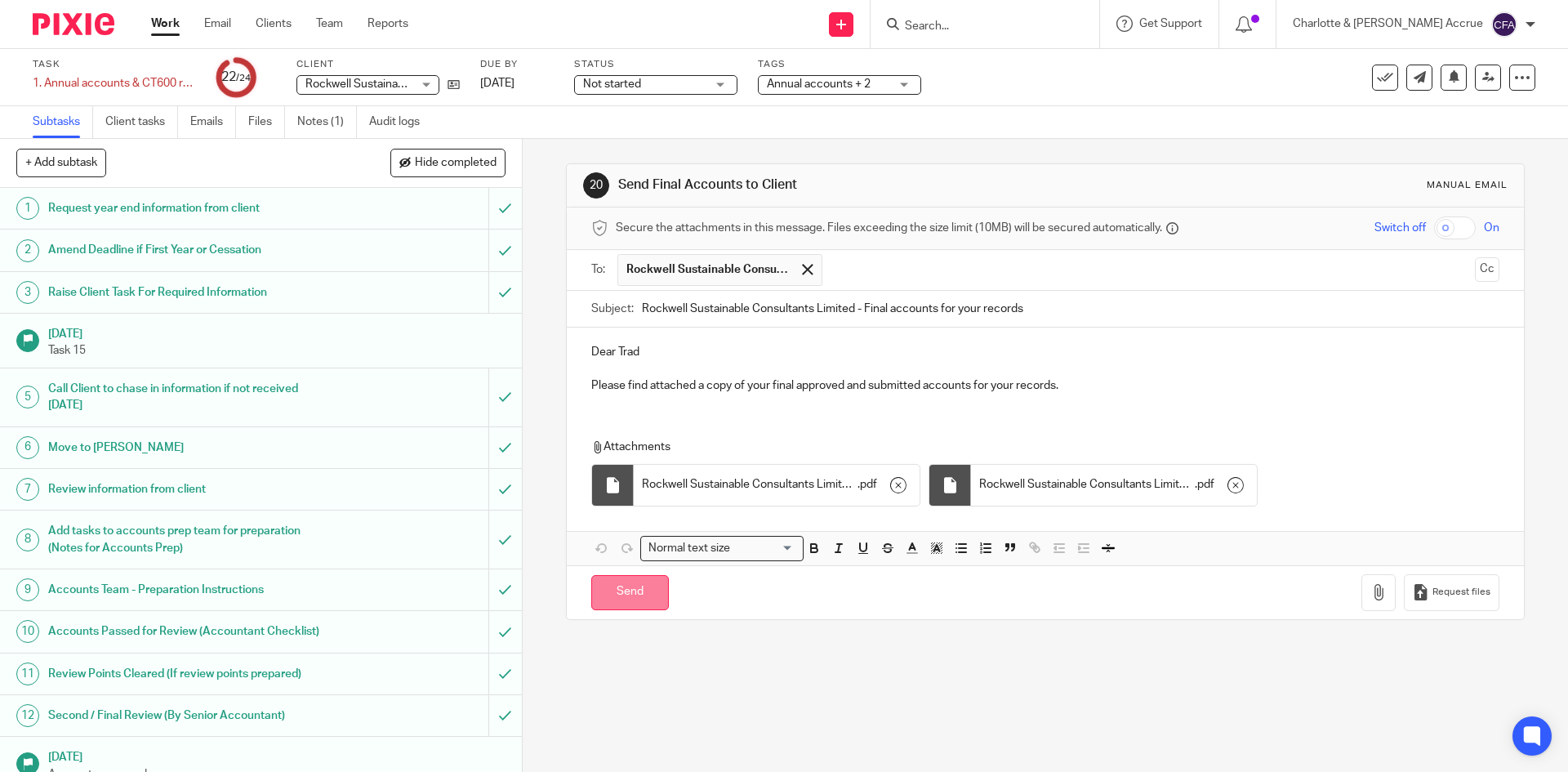
click at [620, 586] on input "Send" at bounding box center [630, 593] width 78 height 35
type input "Sent"
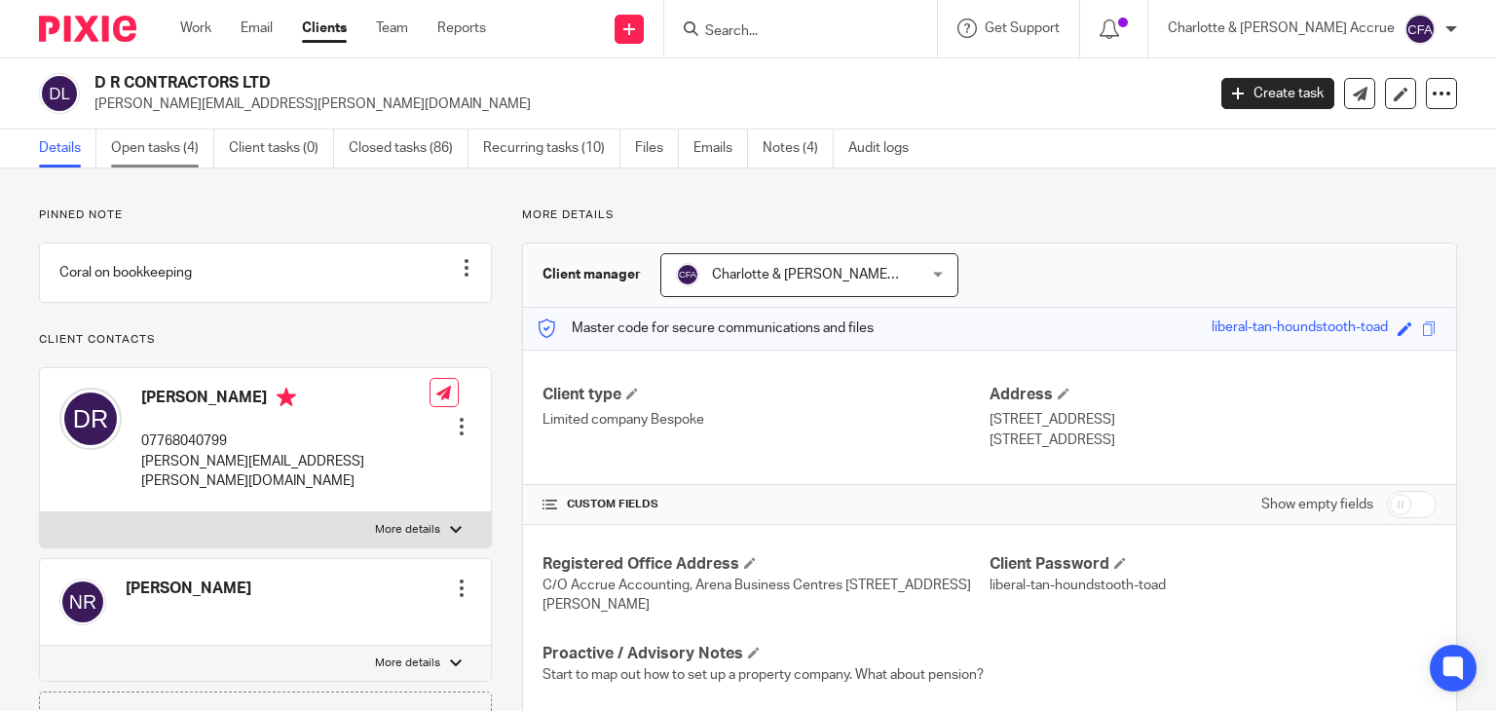
click at [152, 147] on link "Open tasks (4)" at bounding box center [162, 149] width 103 height 38
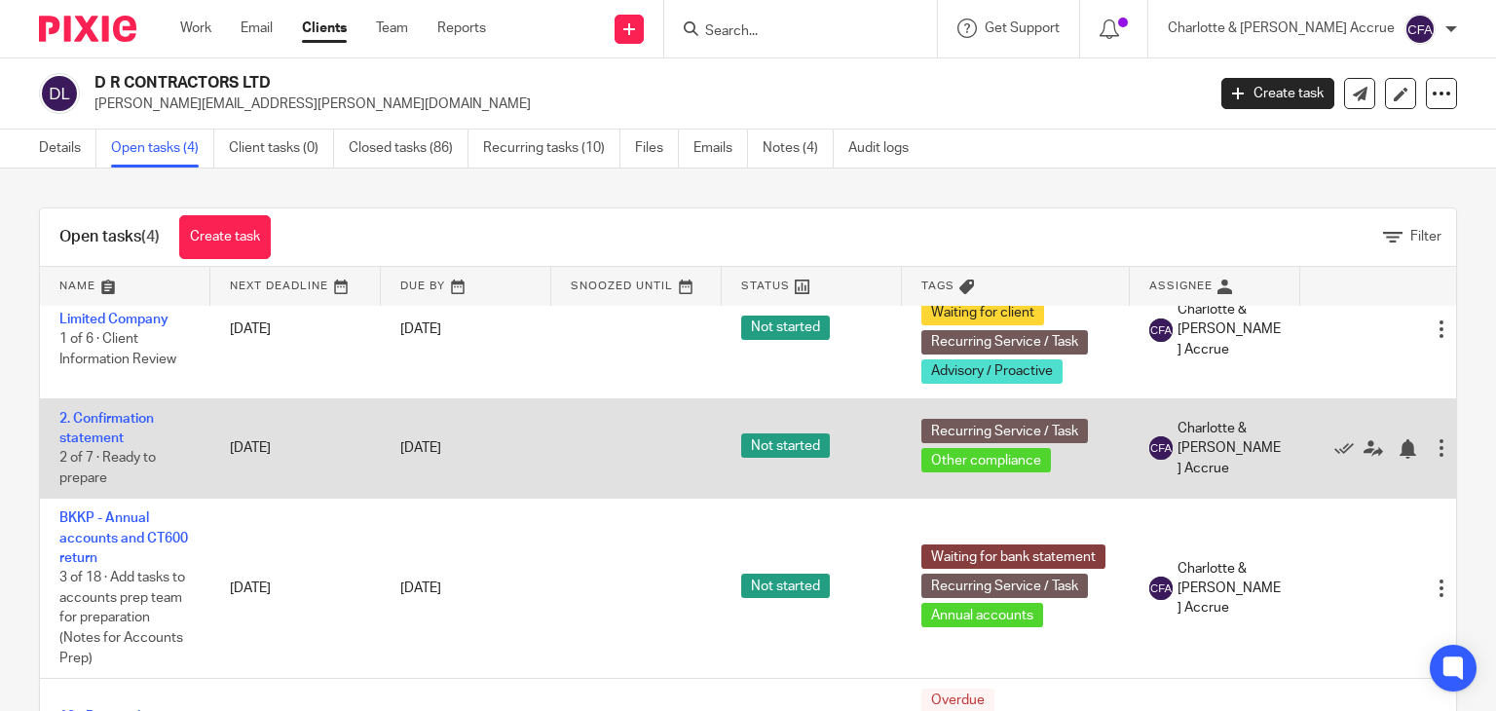
scroll to position [97, 0]
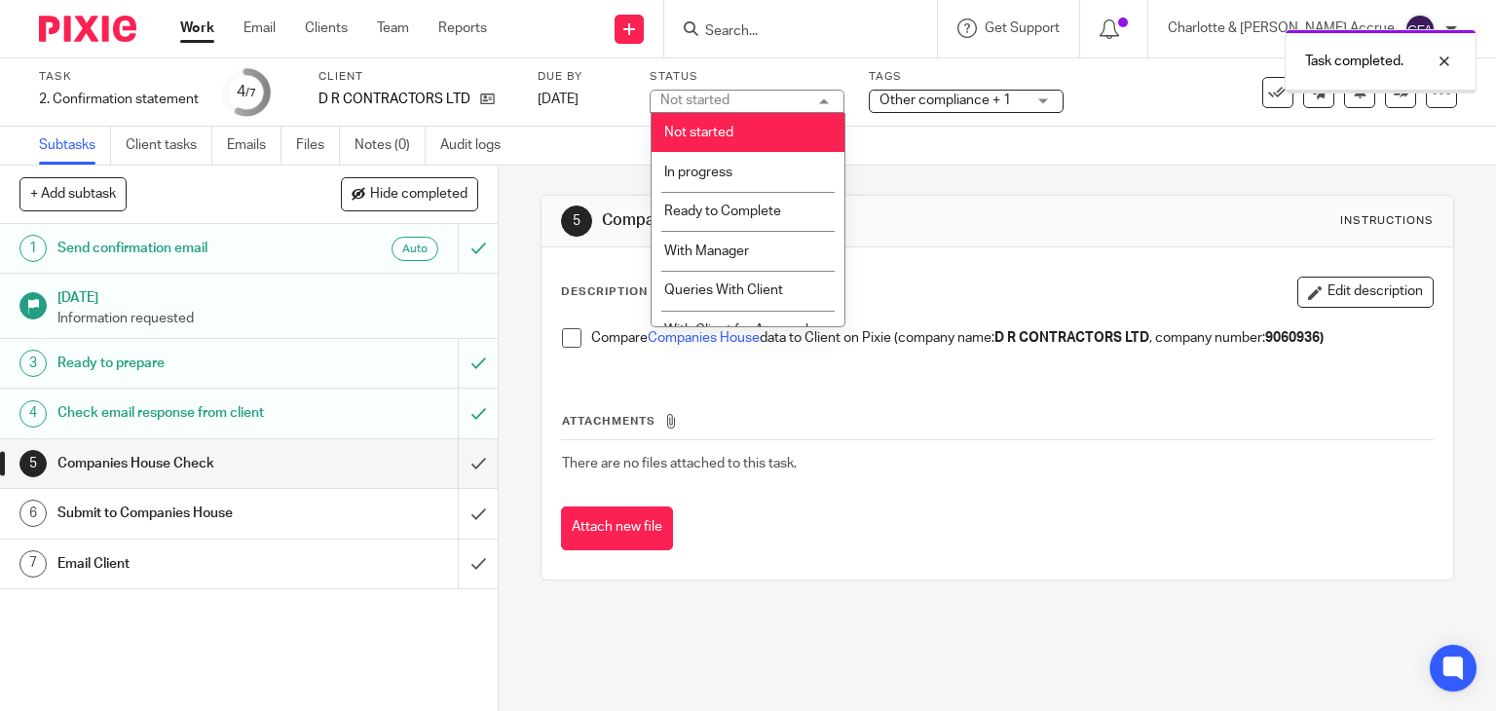
click at [720, 210] on span "Ready to Complete" at bounding box center [722, 212] width 117 height 14
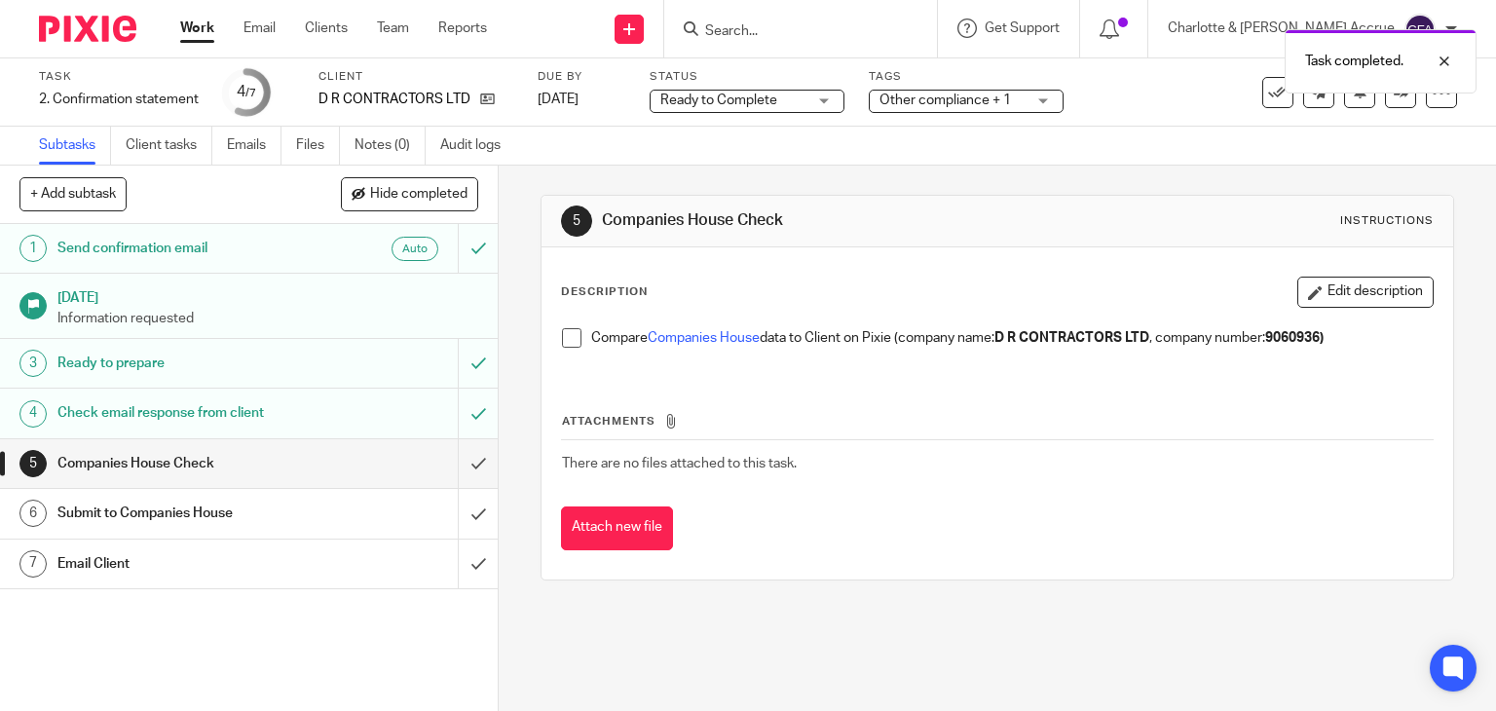
click at [968, 93] on div "Task completed." at bounding box center [1112, 56] width 729 height 74
click at [962, 102] on span "Other compliance + 1" at bounding box center [946, 101] width 132 height 14
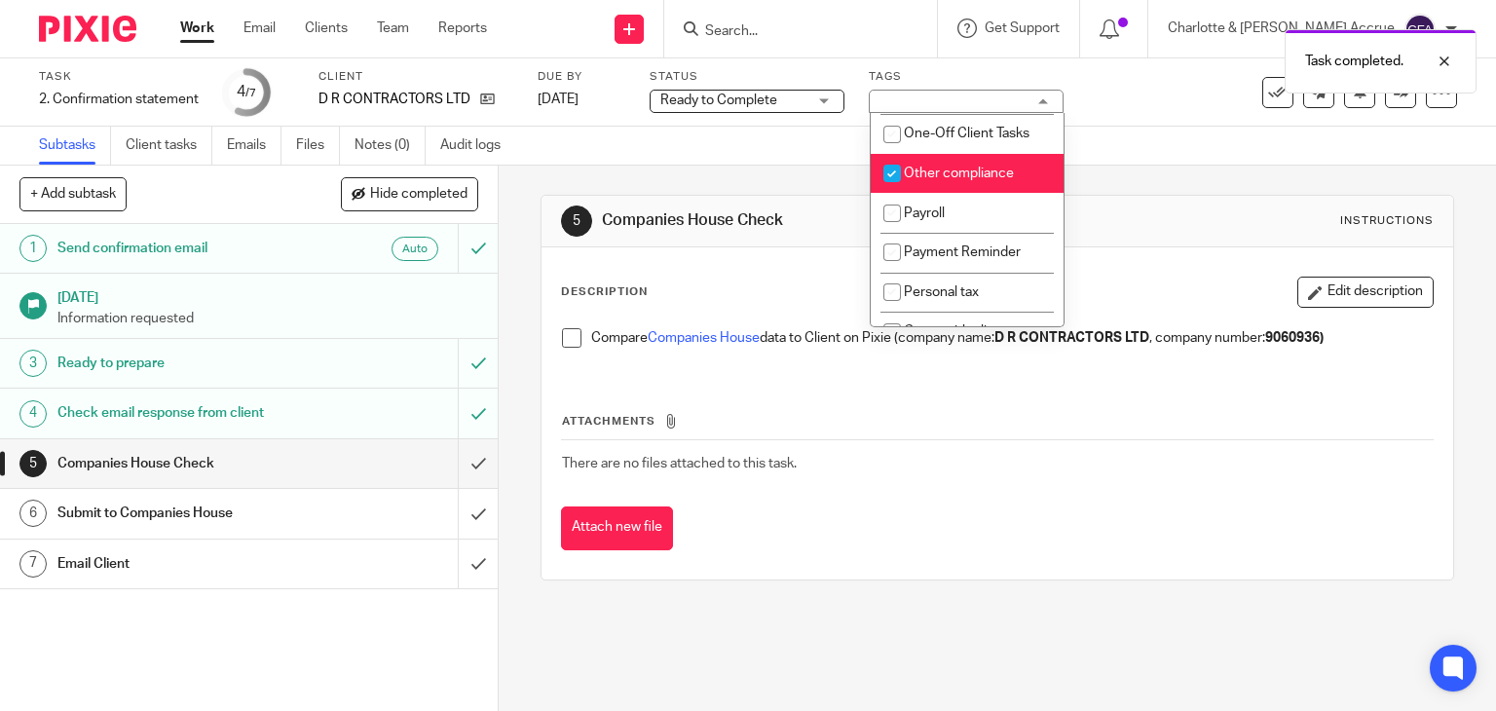
scroll to position [682, 0]
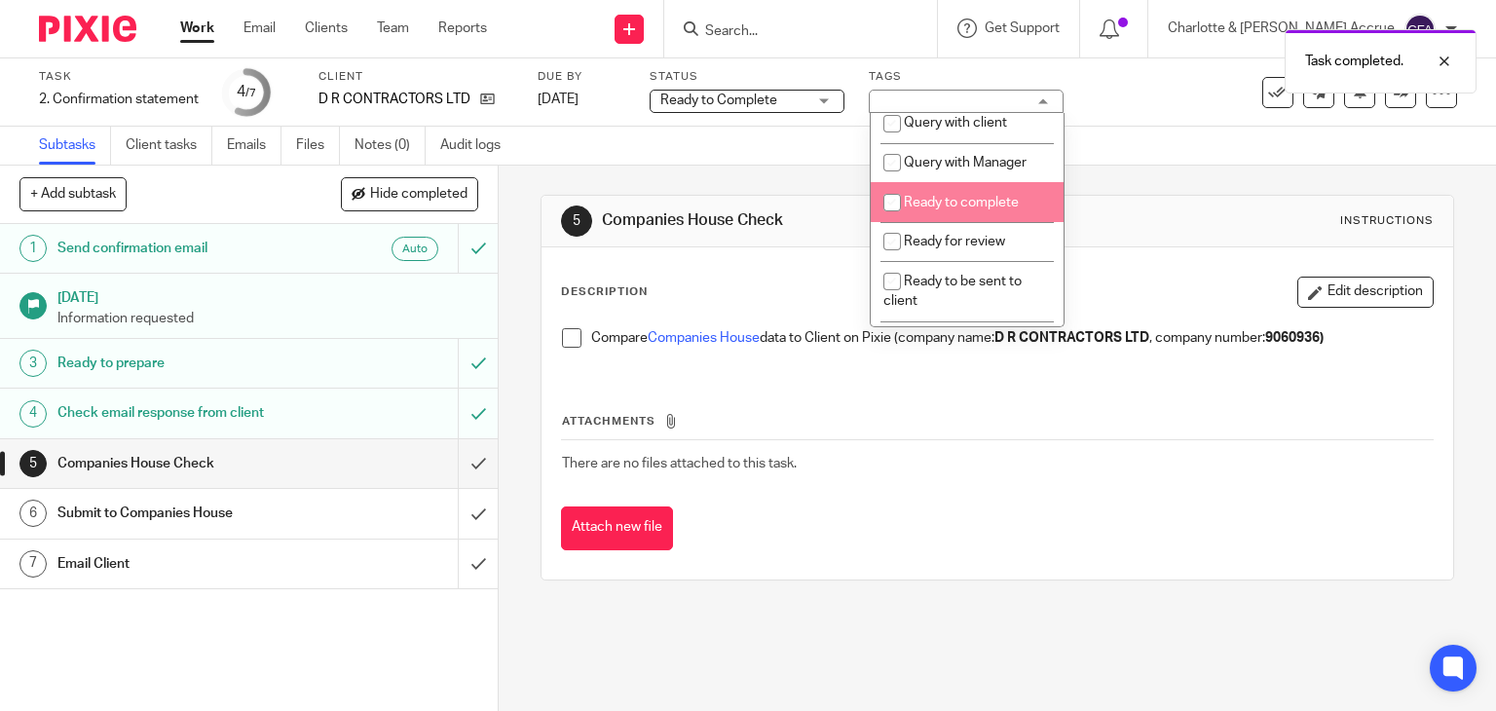
click at [973, 209] on span "Ready to complete" at bounding box center [961, 203] width 115 height 14
checkbox input "true"
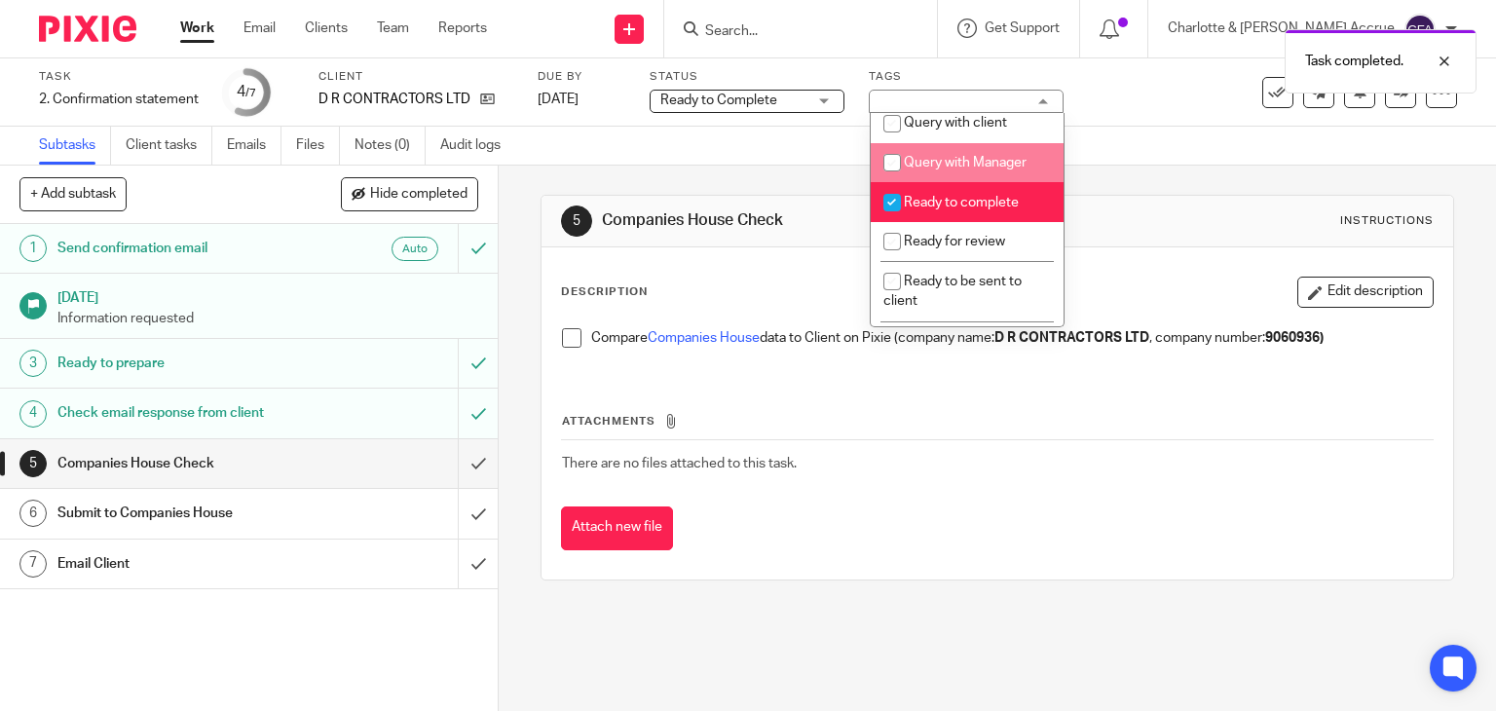
drag, startPoint x: 1136, startPoint y: 169, endPoint x: 1154, endPoint y: 164, distance: 19.1
click at [1139, 169] on div "5 Companies House Check Instructions Description Edit description Compare Compa…" at bounding box center [998, 388] width 915 height 444
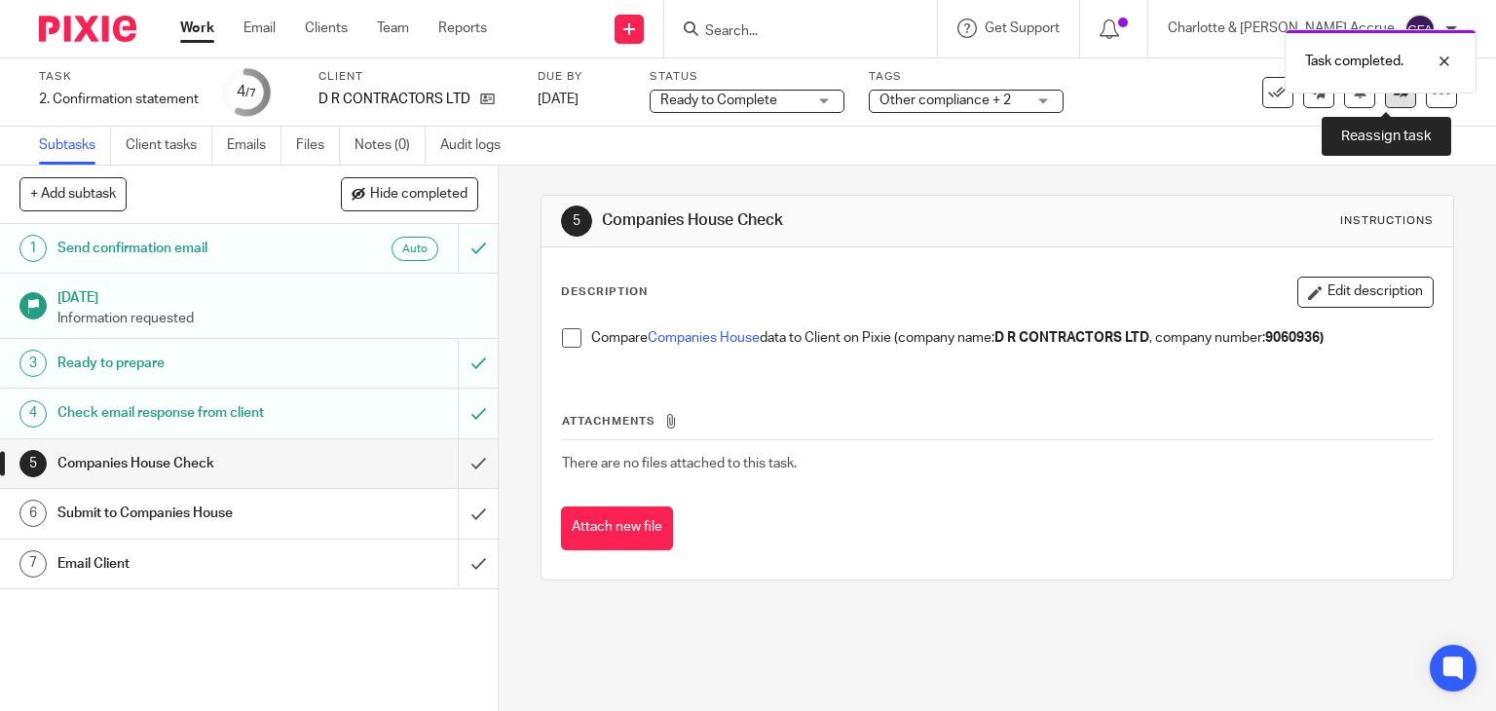
click at [1385, 105] on link at bounding box center [1400, 92] width 31 height 31
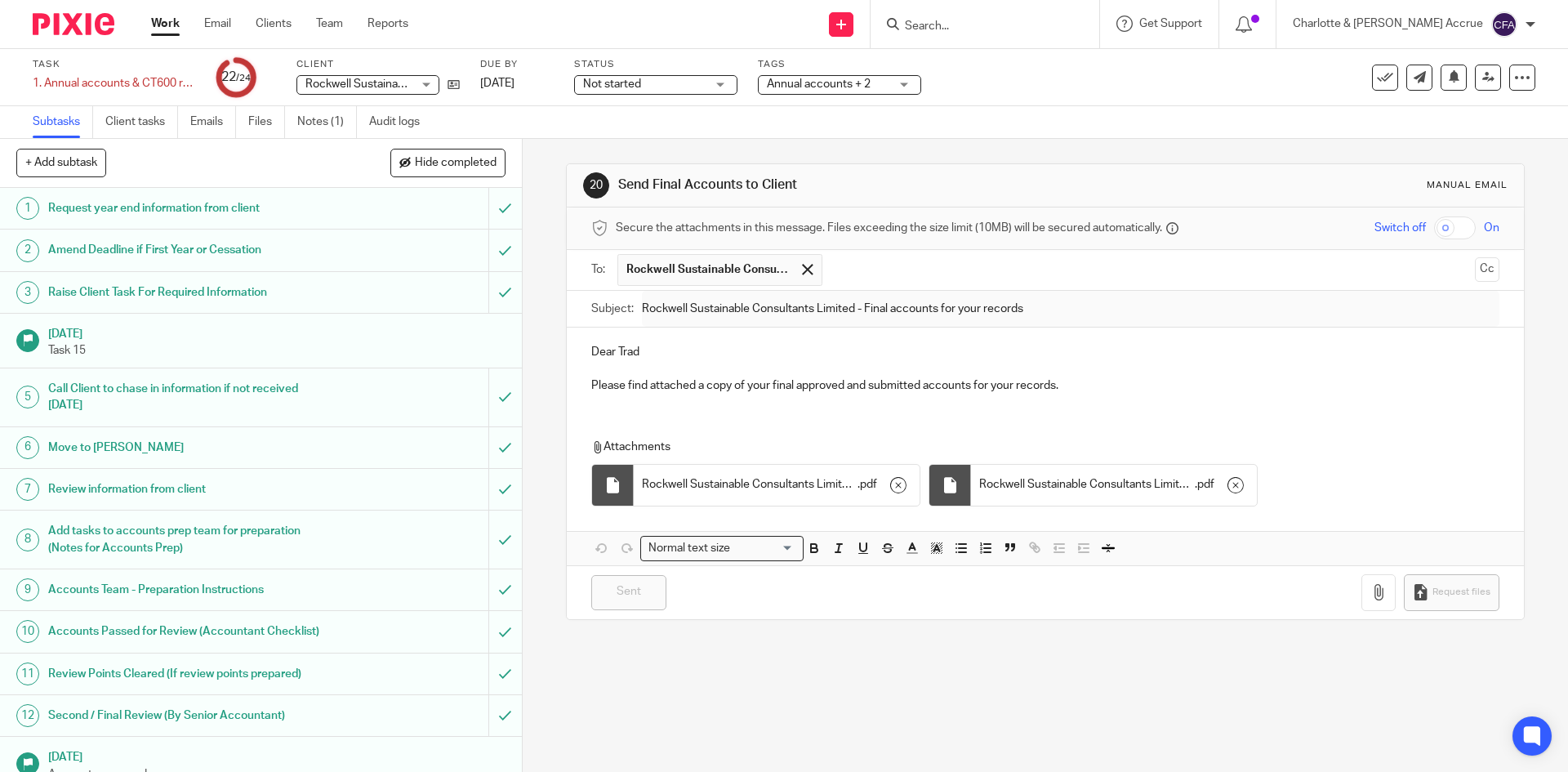
click at [636, 18] on div "Send new email Create task Add client Request signature Get Support Contact Sup…" at bounding box center [1000, 23] width 1135 height 48
click at [1021, 31] on input "Search" at bounding box center [976, 27] width 147 height 15
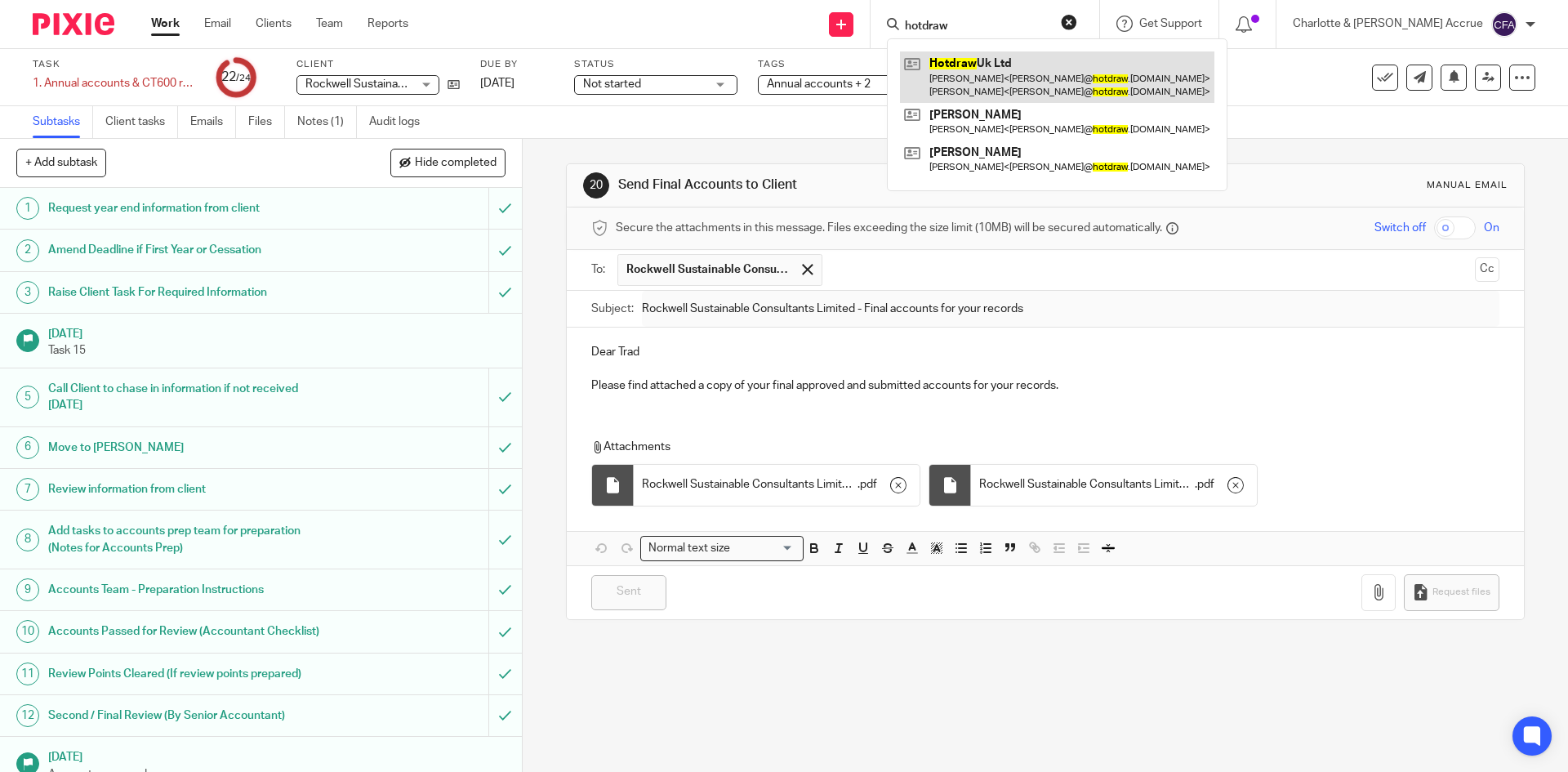
type input "hotdraw"
click at [1085, 52] on link at bounding box center [1057, 76] width 314 height 50
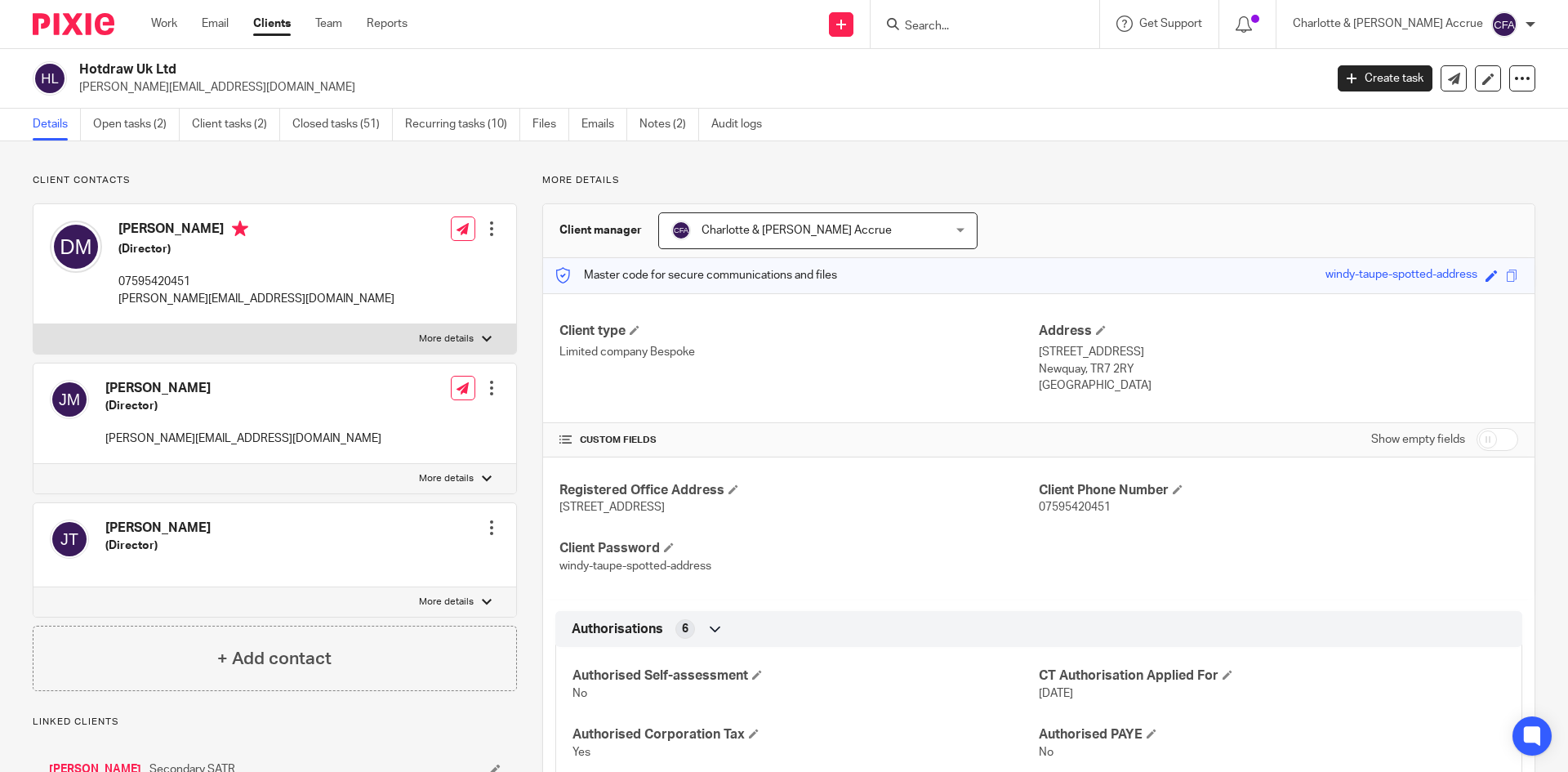
drag, startPoint x: 563, startPoint y: 329, endPoint x: 713, endPoint y: 364, distance: 154.0
click at [707, 359] on div "Client type Limited company Bespoke" at bounding box center [799, 359] width 480 height 72
click at [713, 364] on div "Client type Limited company Bespoke" at bounding box center [799, 359] width 480 height 72
drag, startPoint x: 714, startPoint y: 356, endPoint x: 553, endPoint y: 322, distance: 164.6
click at [553, 322] on div "Client type Limited company Bespoke Address 2 Glamis Road Newquay, TR7 2RY Engl…" at bounding box center [1039, 359] width 992 height 131
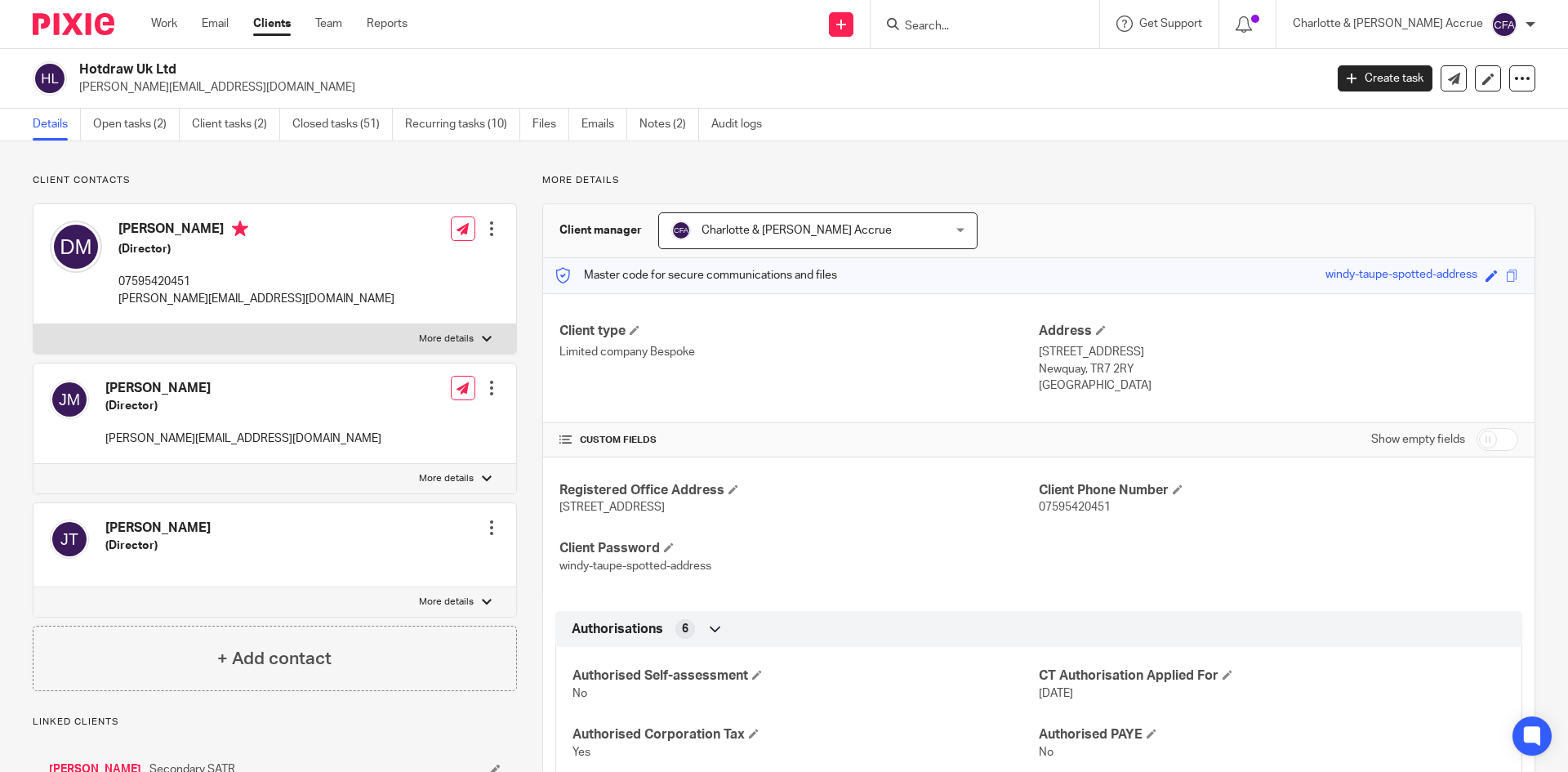
click at [563, 377] on div "Client type Limited company Bespoke" at bounding box center [799, 359] width 480 height 72
drag, startPoint x: 582, startPoint y: 357, endPoint x: 719, endPoint y: 386, distance: 140.0
click at [719, 386] on div "Client type Limited company Bespoke" at bounding box center [799, 359] width 480 height 72
click at [627, 370] on div "Client type Limited company Bespoke" at bounding box center [799, 359] width 480 height 72
drag, startPoint x: 556, startPoint y: 332, endPoint x: 695, endPoint y: 362, distance: 142.2
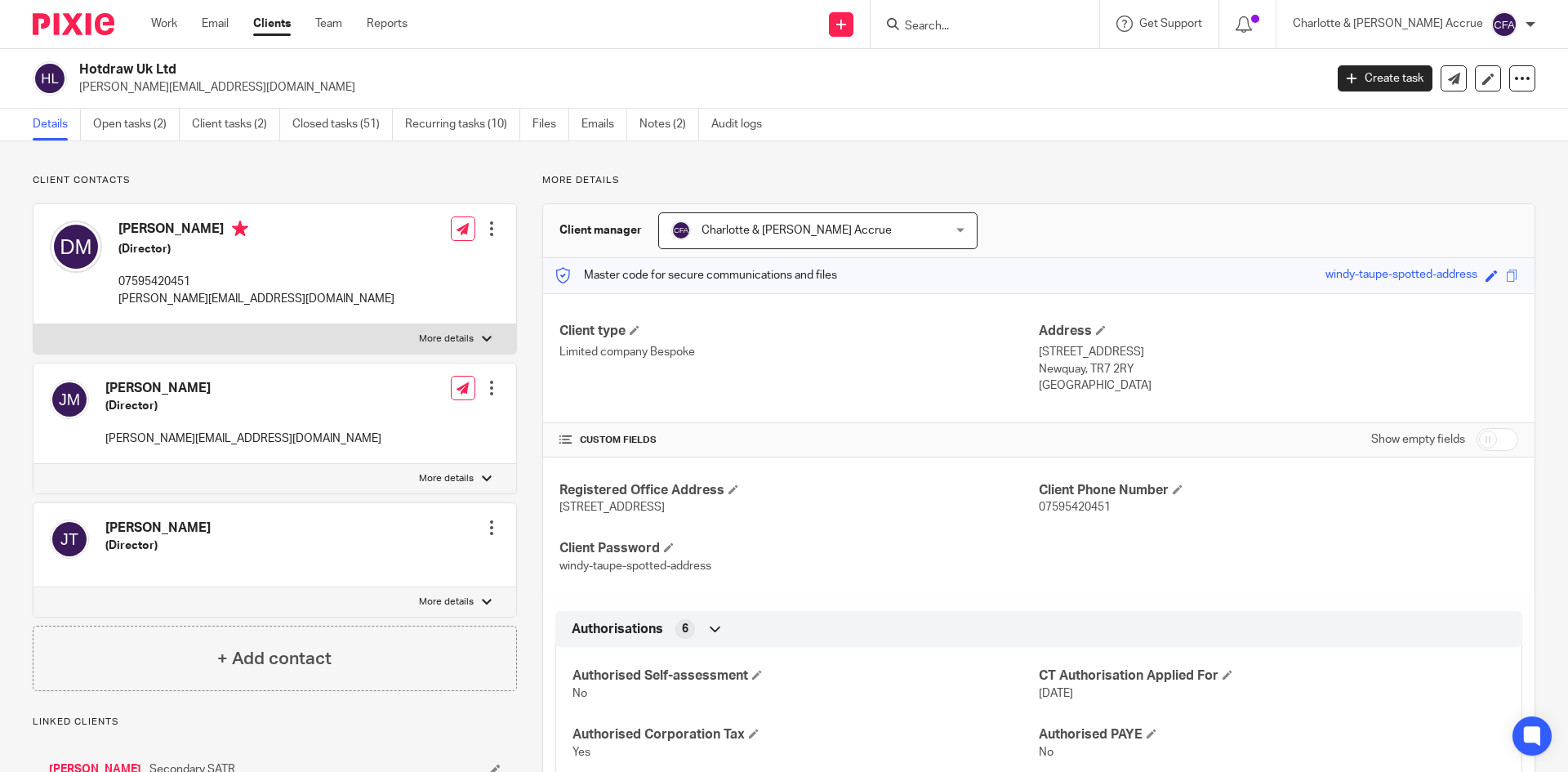
click at [693, 362] on div "Client type Limited company Bespoke" at bounding box center [799, 359] width 480 height 72
click at [695, 361] on div "Client type Limited company Bespoke" at bounding box center [799, 359] width 480 height 72
drag, startPoint x: 696, startPoint y: 360, endPoint x: 554, endPoint y: 327, distance: 145.8
click at [559, 327] on div "Client type Limited company Bespoke" at bounding box center [799, 359] width 480 height 72
click at [1098, 398] on div "Client type Limited company Bespoke Address 2 Glamis Road Newquay, TR7 2RY Engl…" at bounding box center [1039, 359] width 992 height 131
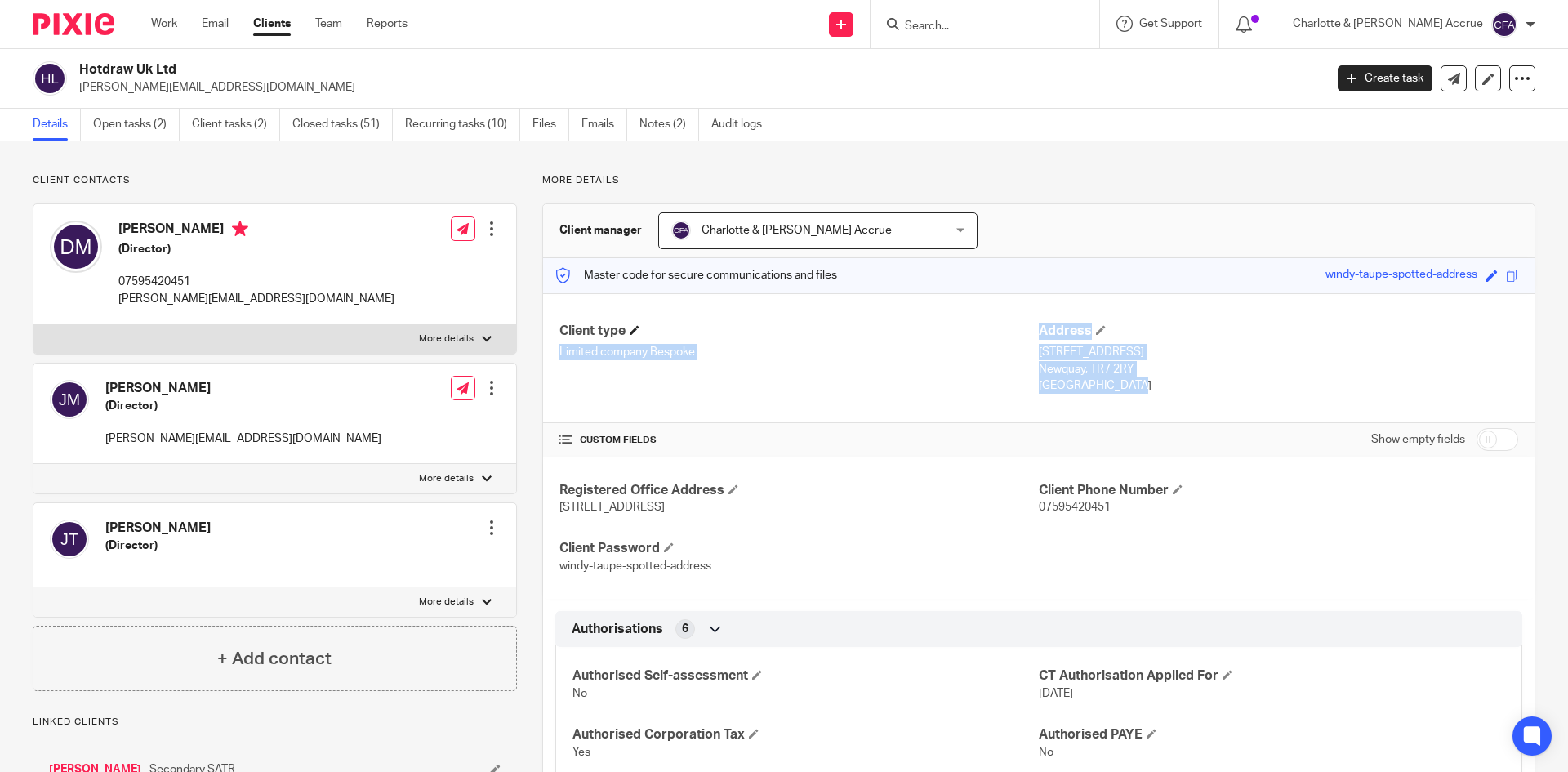
drag, startPoint x: 1062, startPoint y: 381, endPoint x: 1008, endPoint y: 339, distance: 68.4
click at [1008, 339] on div "Client type Limited company Bespoke Address 2 Glamis Road Newquay, TR7 2RY Engl…" at bounding box center [1039, 359] width 992 height 131
click at [1015, 360] on p "Limited company Bespoke" at bounding box center [799, 351] width 480 height 16
click at [123, 130] on link "Open tasks (2)" at bounding box center [136, 125] width 86 height 32
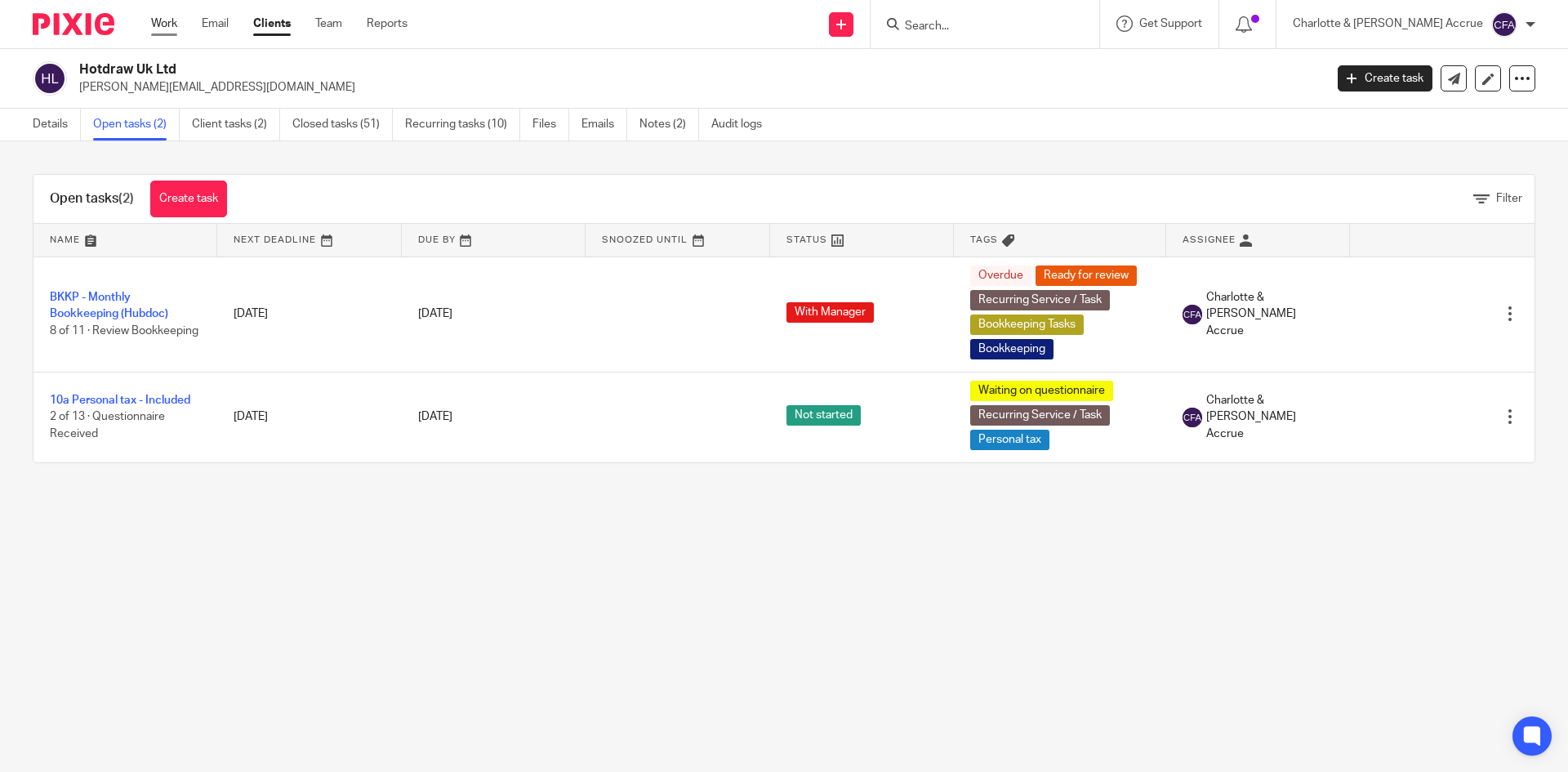
click at [172, 28] on link "Work" at bounding box center [164, 23] width 26 height 16
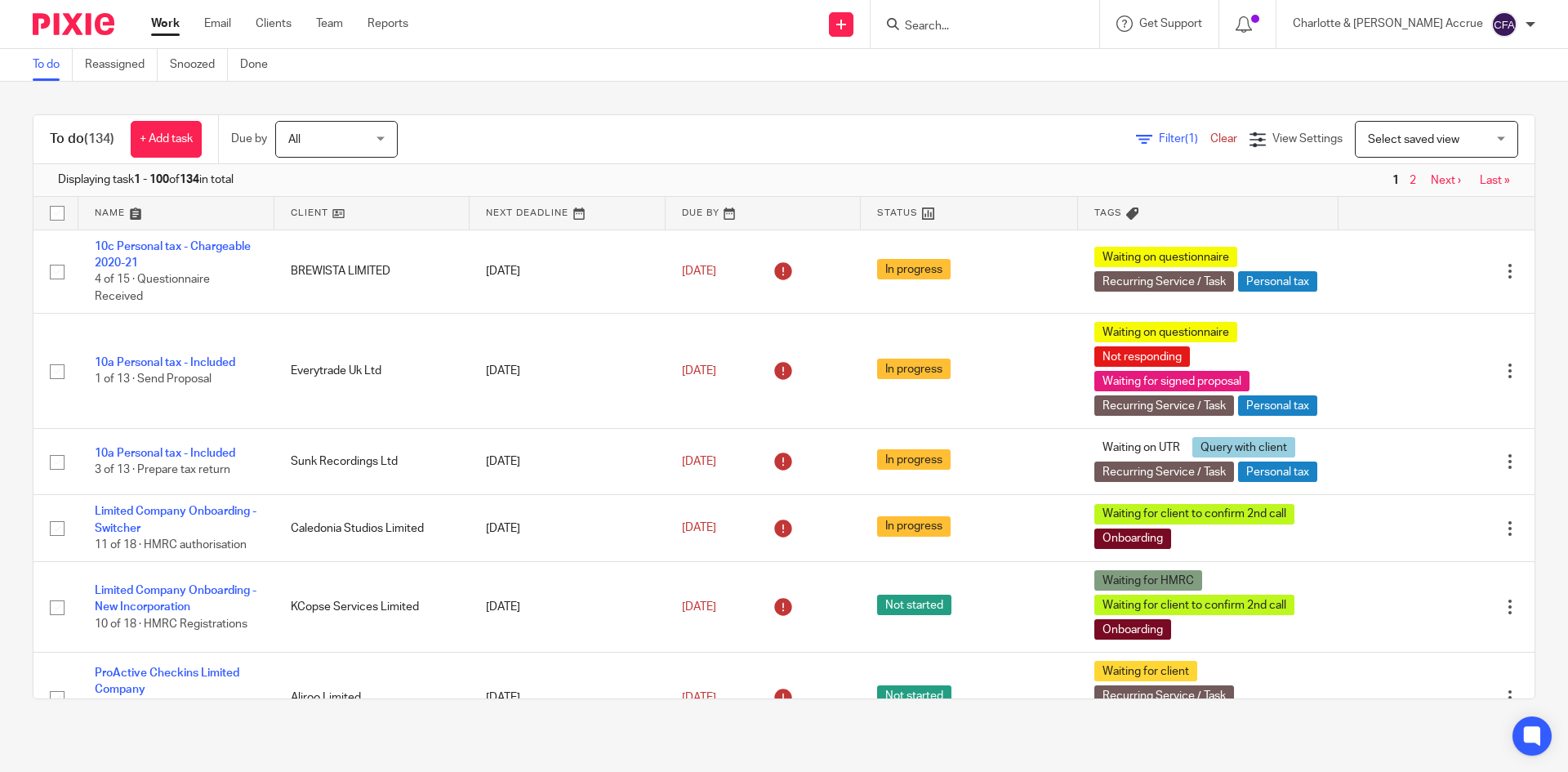
drag, startPoint x: 1141, startPoint y: 149, endPoint x: 1137, endPoint y: 136, distance: 13.6
click at [1140, 149] on div "Filter (1) Clear View Settings View Settings (1) Filters Clear Save Manage save…" at bounding box center [980, 139] width 1109 height 37
click at [1159, 135] on span "Filter (1)" at bounding box center [1184, 139] width 51 height 12
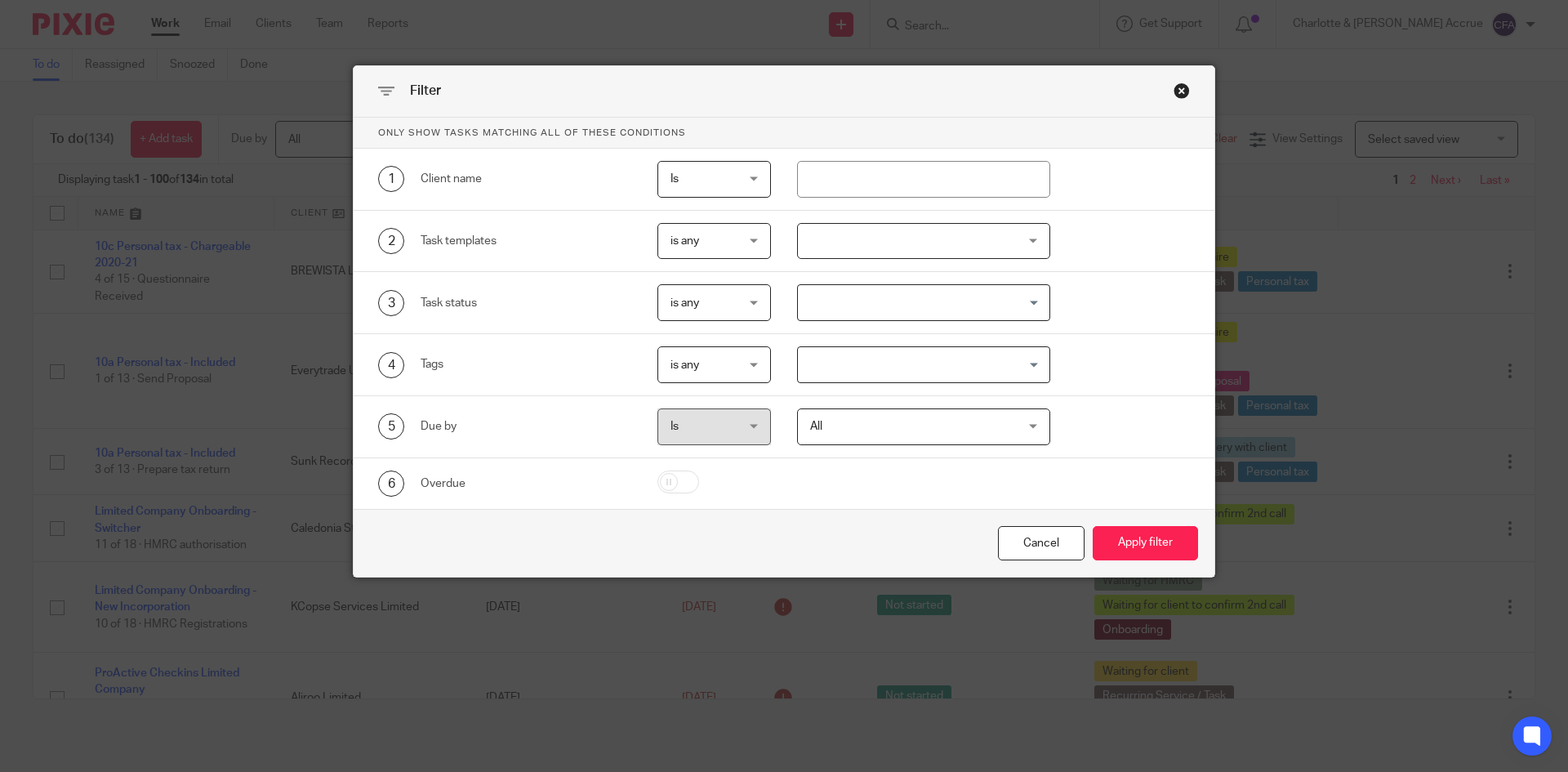
click at [901, 355] on input "Search for option" at bounding box center [921, 365] width 241 height 28
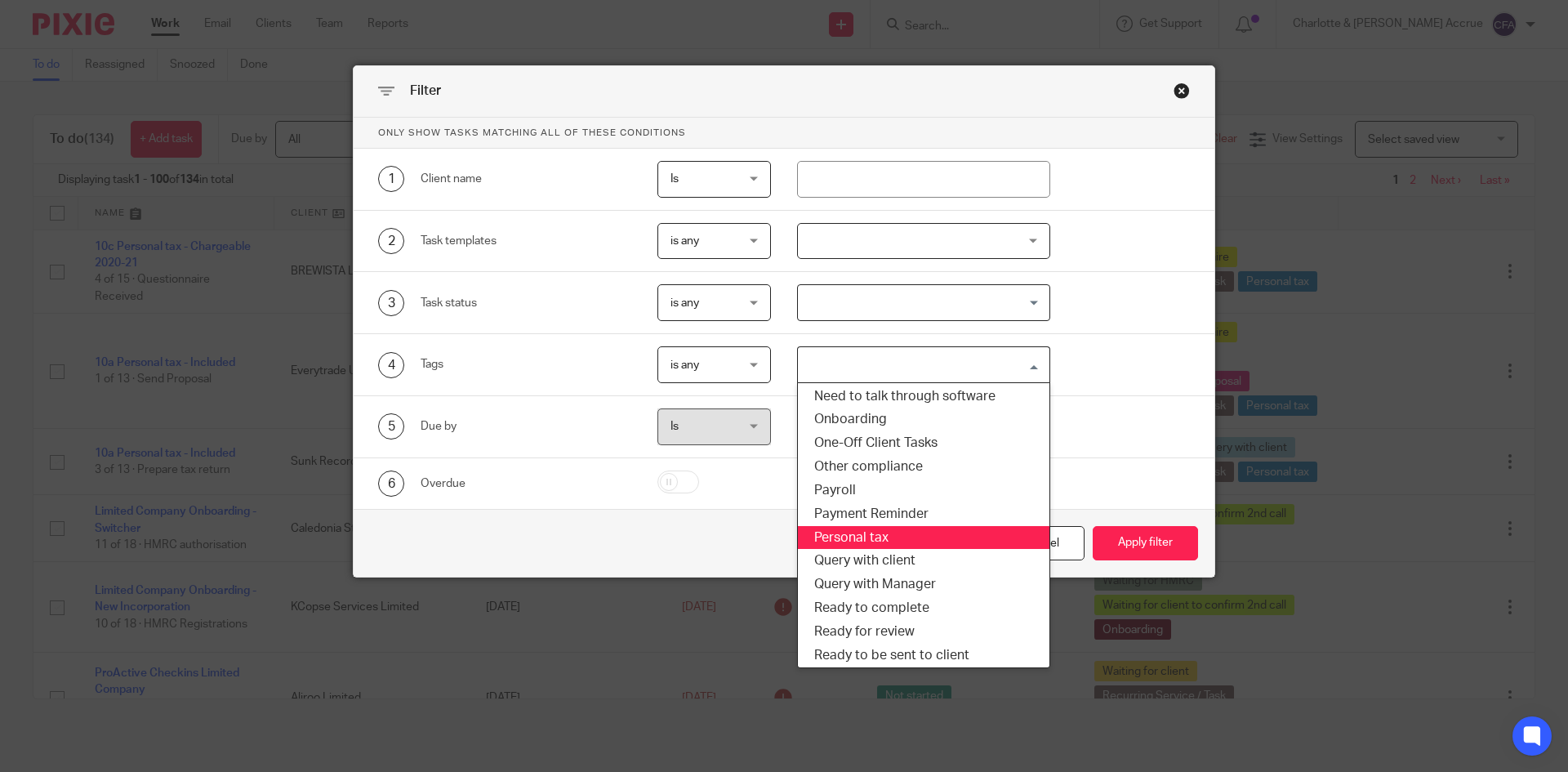
scroll to position [163, 0]
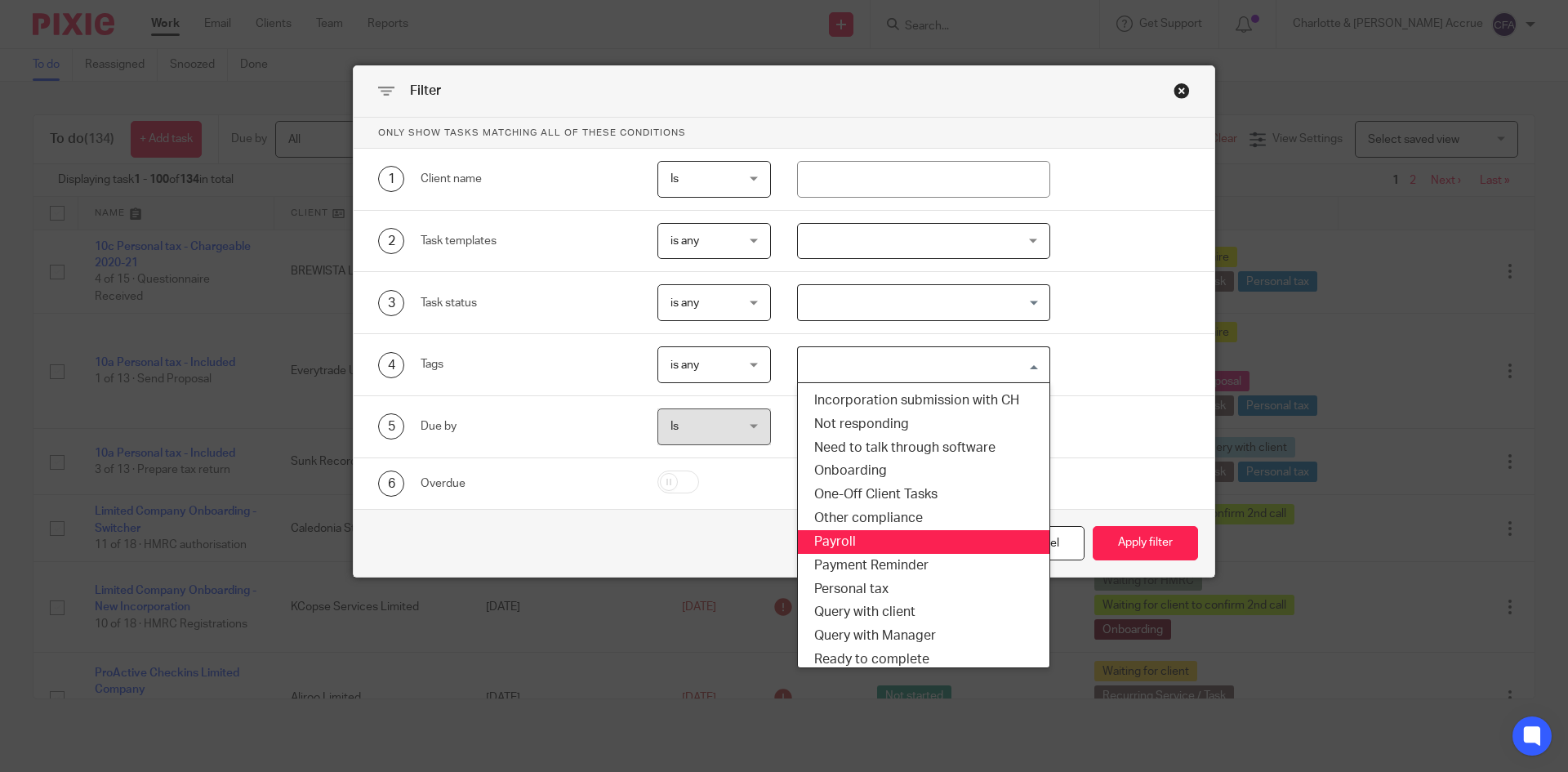
click at [860, 536] on li "Payroll" at bounding box center [924, 541] width 252 height 23
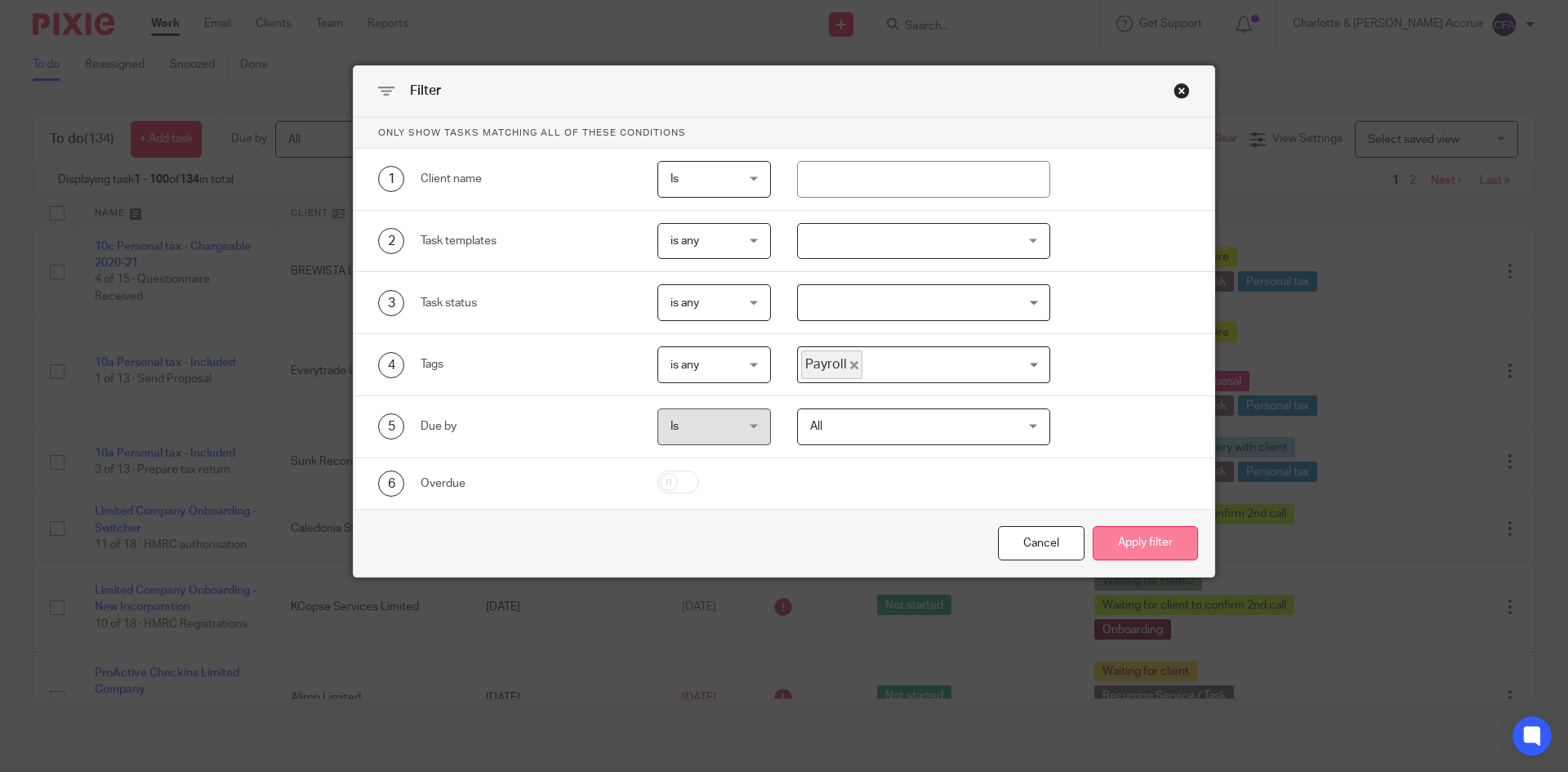
click at [1113, 532] on button "Apply filter" at bounding box center [1145, 543] width 106 height 35
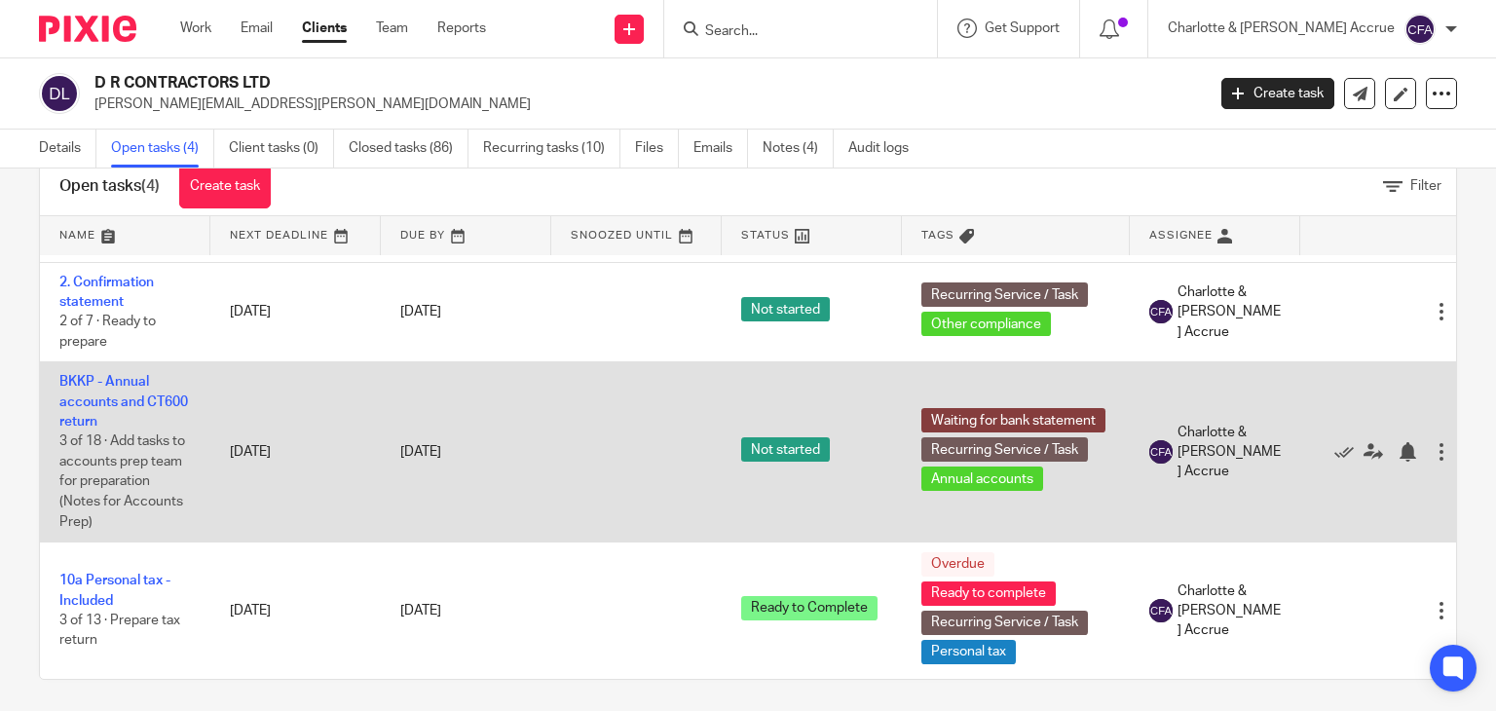
scroll to position [57, 0]
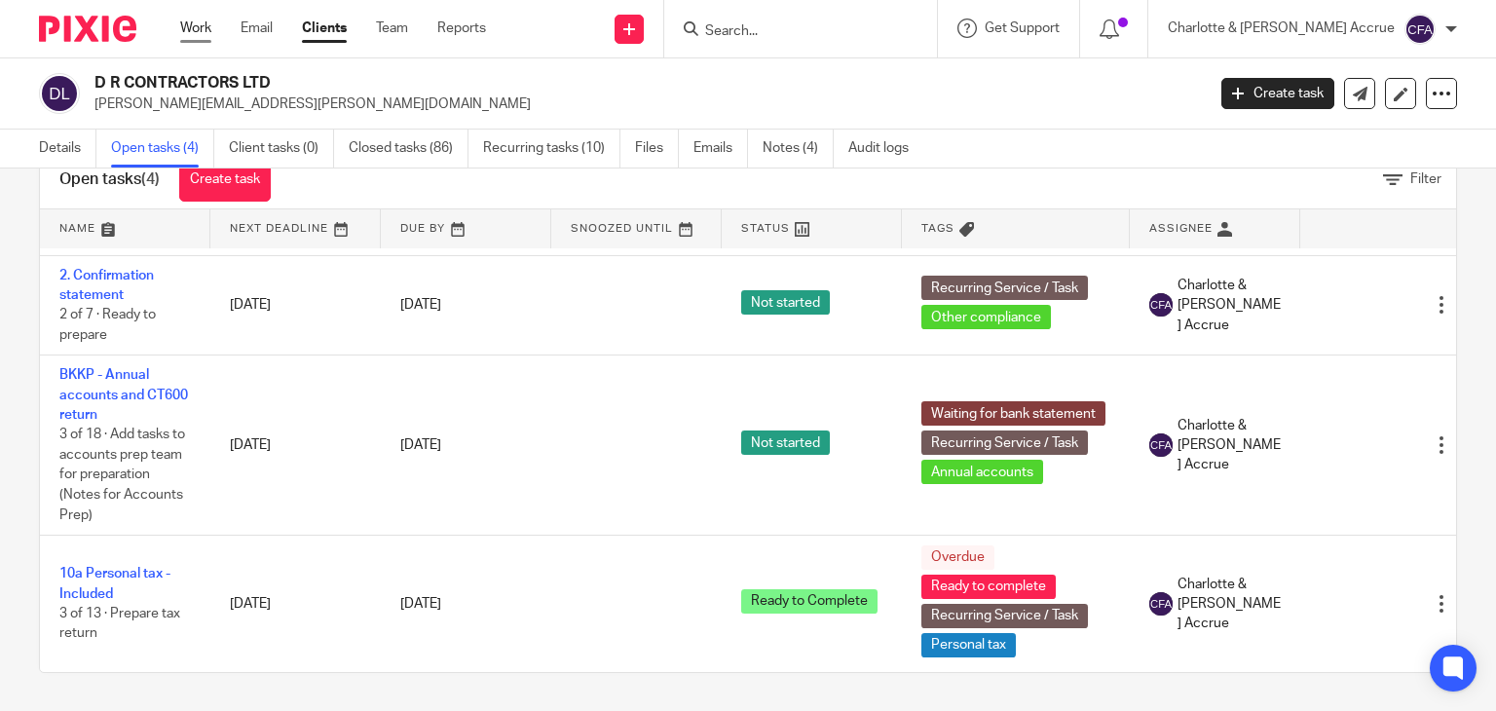
click at [204, 23] on link "Work" at bounding box center [195, 28] width 31 height 19
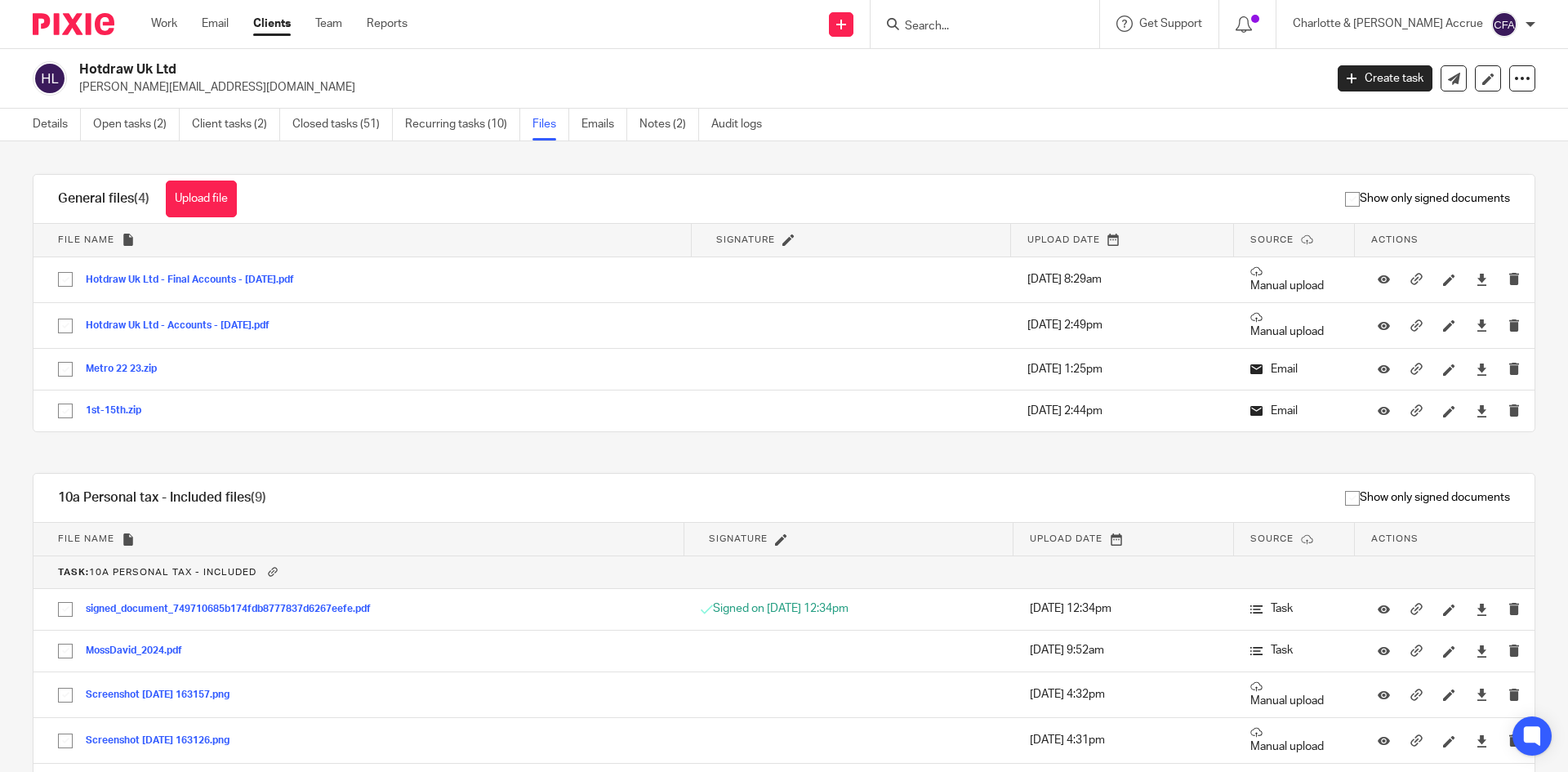
scroll to position [245, 0]
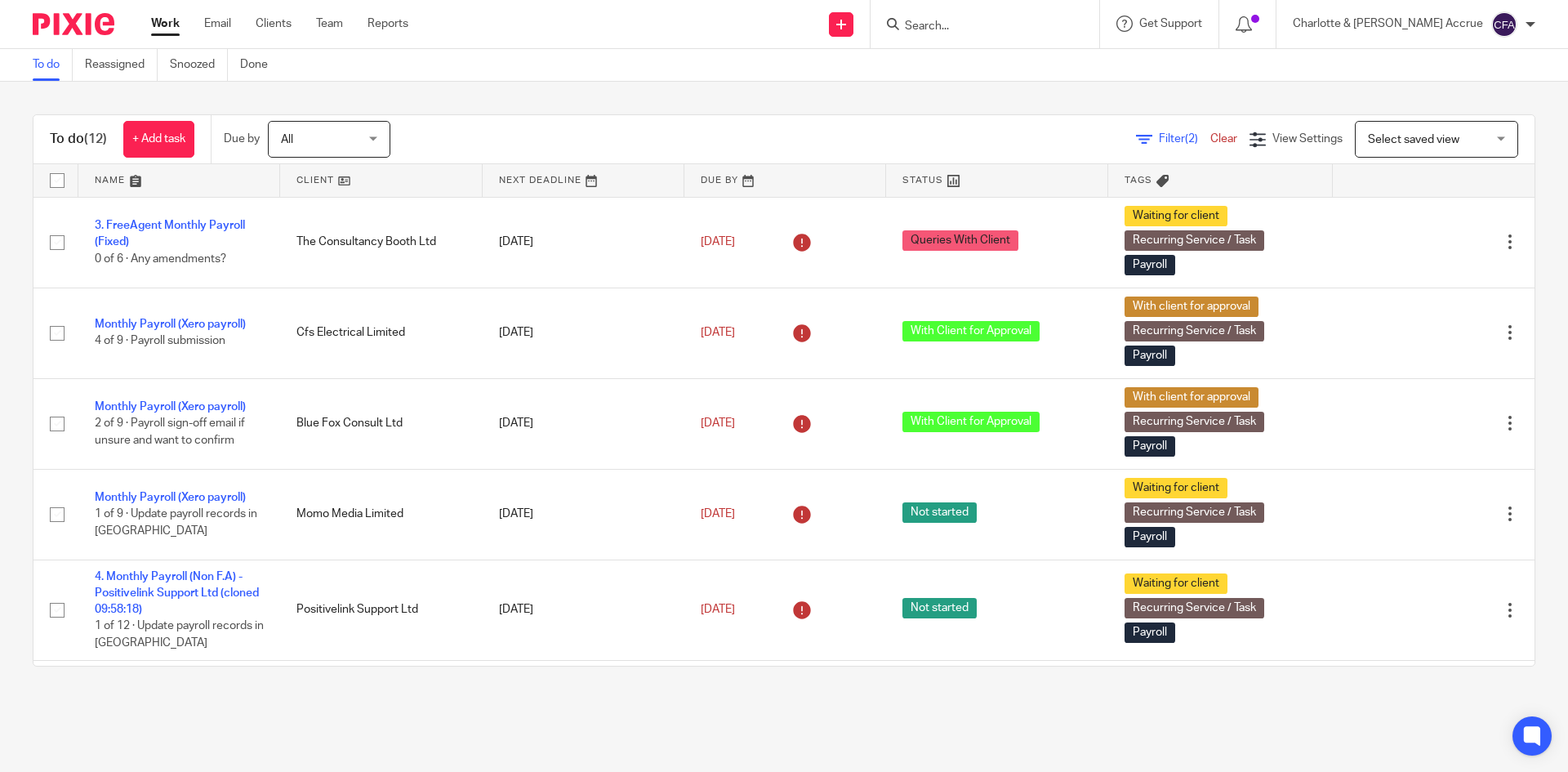
drag, startPoint x: 1120, startPoint y: 144, endPoint x: 1084, endPoint y: 150, distance: 36.5
click at [1136, 144] on icon at bounding box center [1144, 139] width 16 height 16
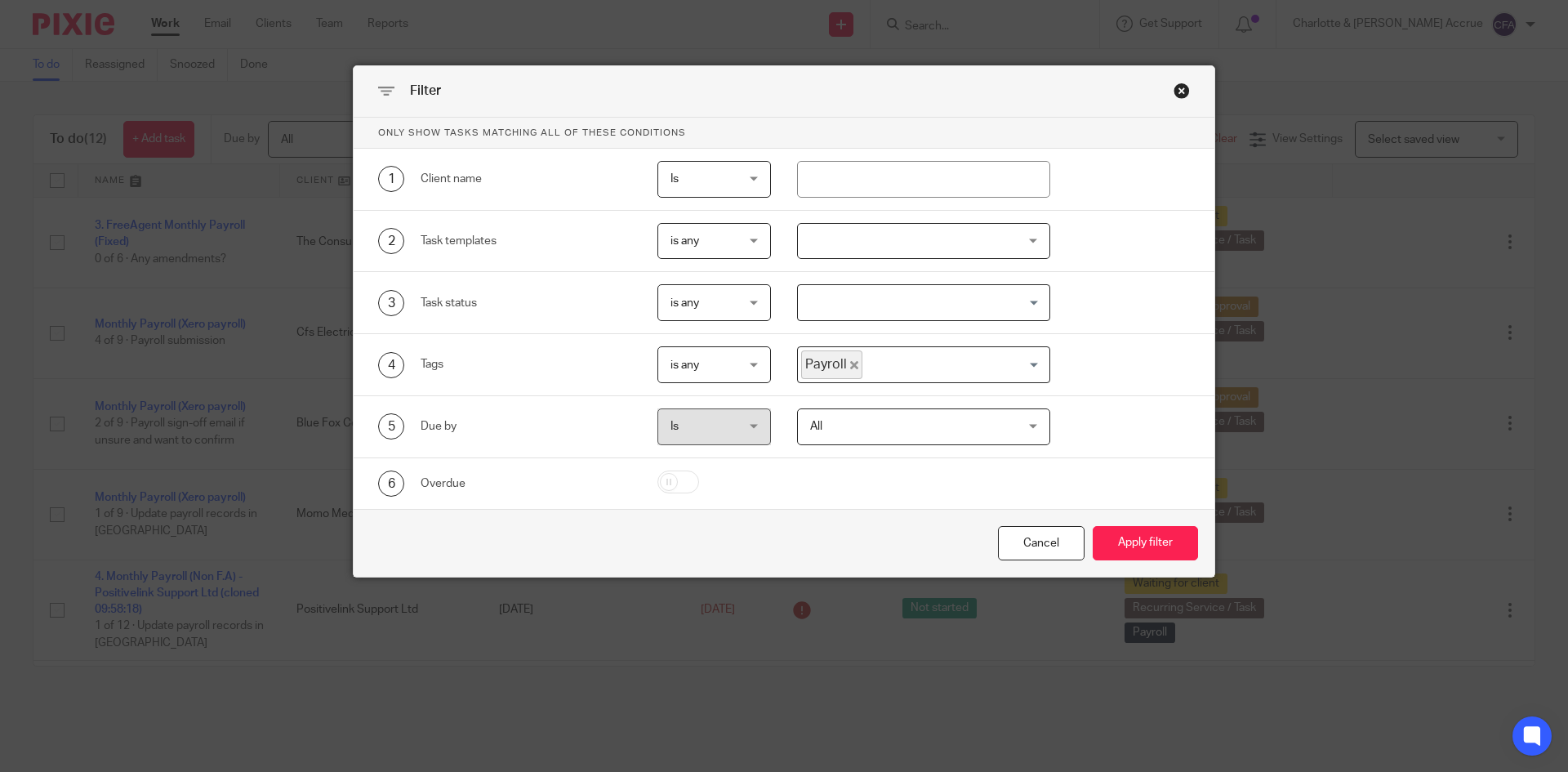
drag, startPoint x: 849, startPoint y: 361, endPoint x: 963, endPoint y: 395, distance: 119.0
click at [850, 361] on icon "Deselect Payroll" at bounding box center [854, 365] width 8 height 8
click at [1164, 531] on button "Apply filter" at bounding box center [1145, 543] width 106 height 35
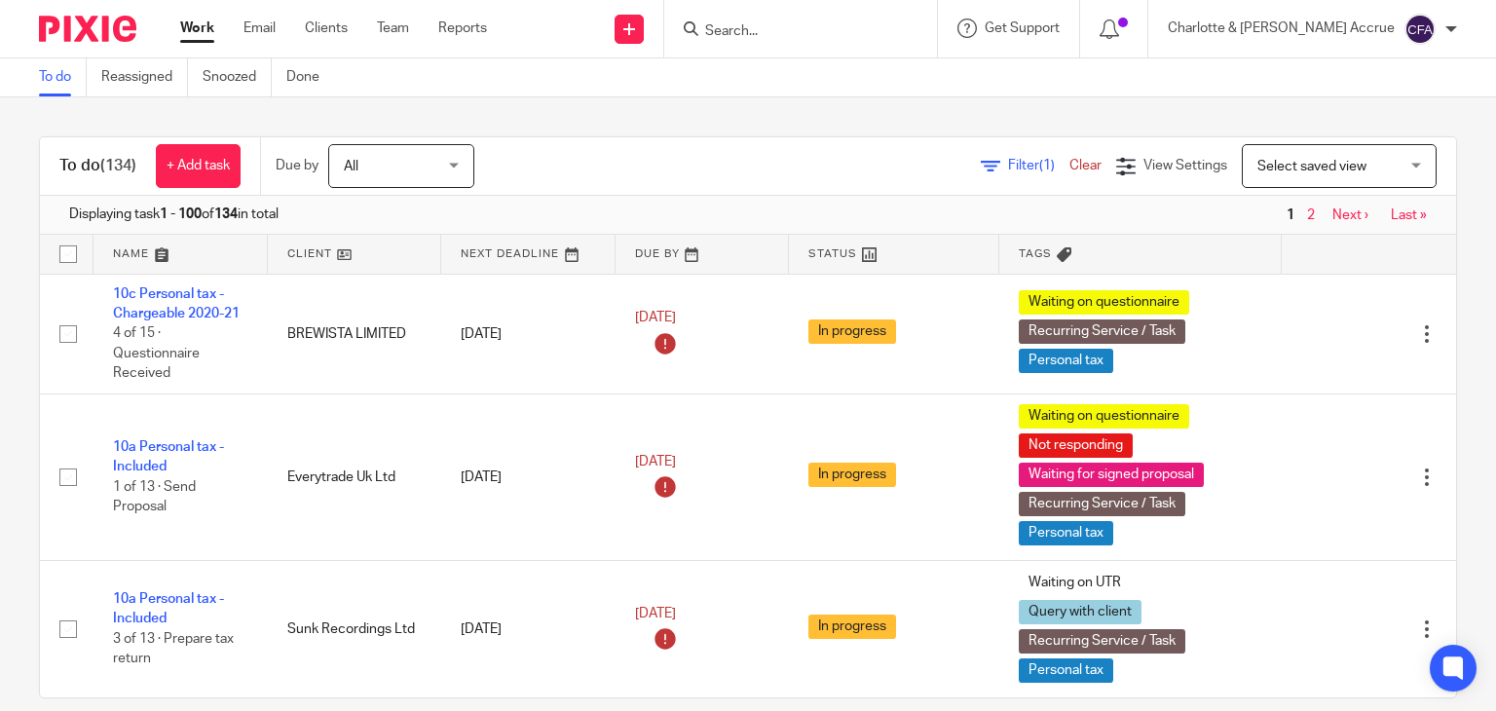
click at [807, 27] on input "Search" at bounding box center [790, 32] width 175 height 18
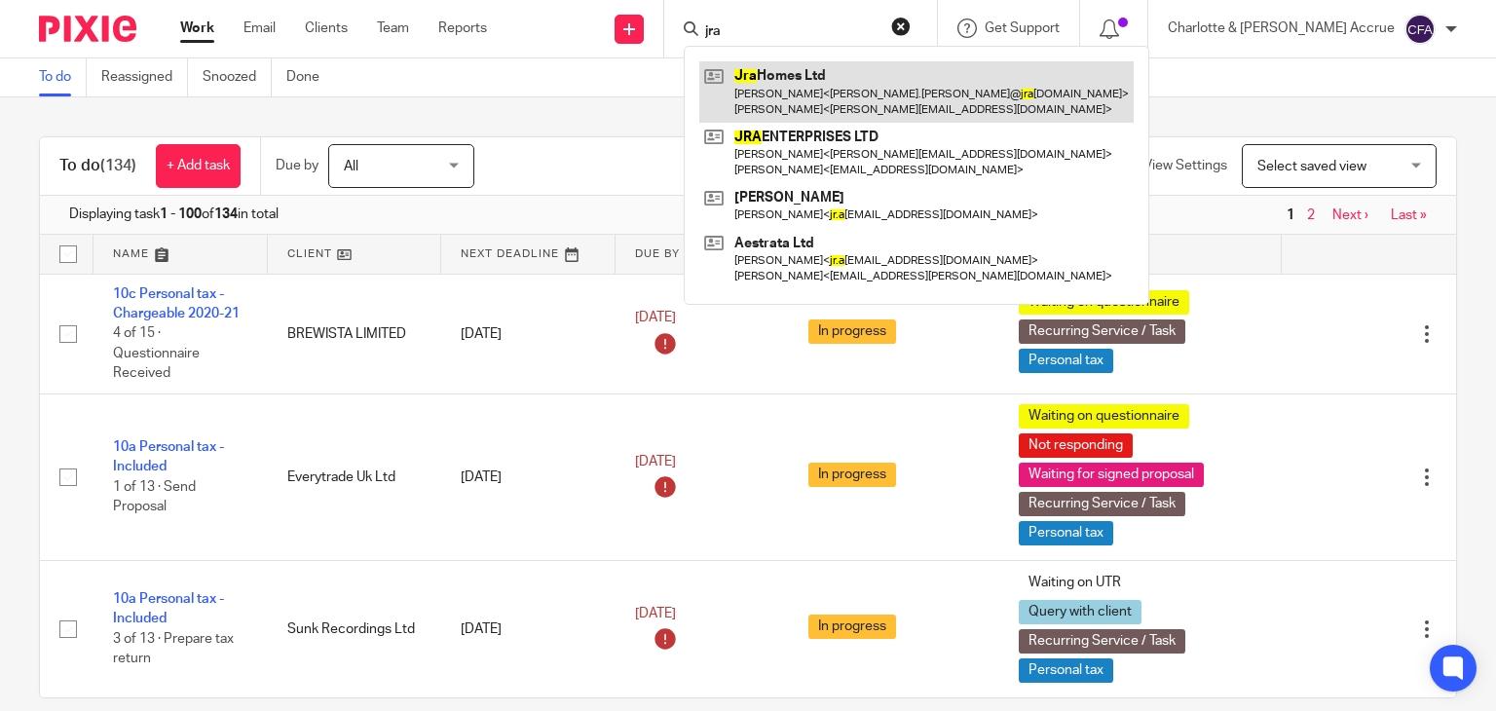
type input "jra"
click at [873, 94] on link at bounding box center [916, 91] width 434 height 60
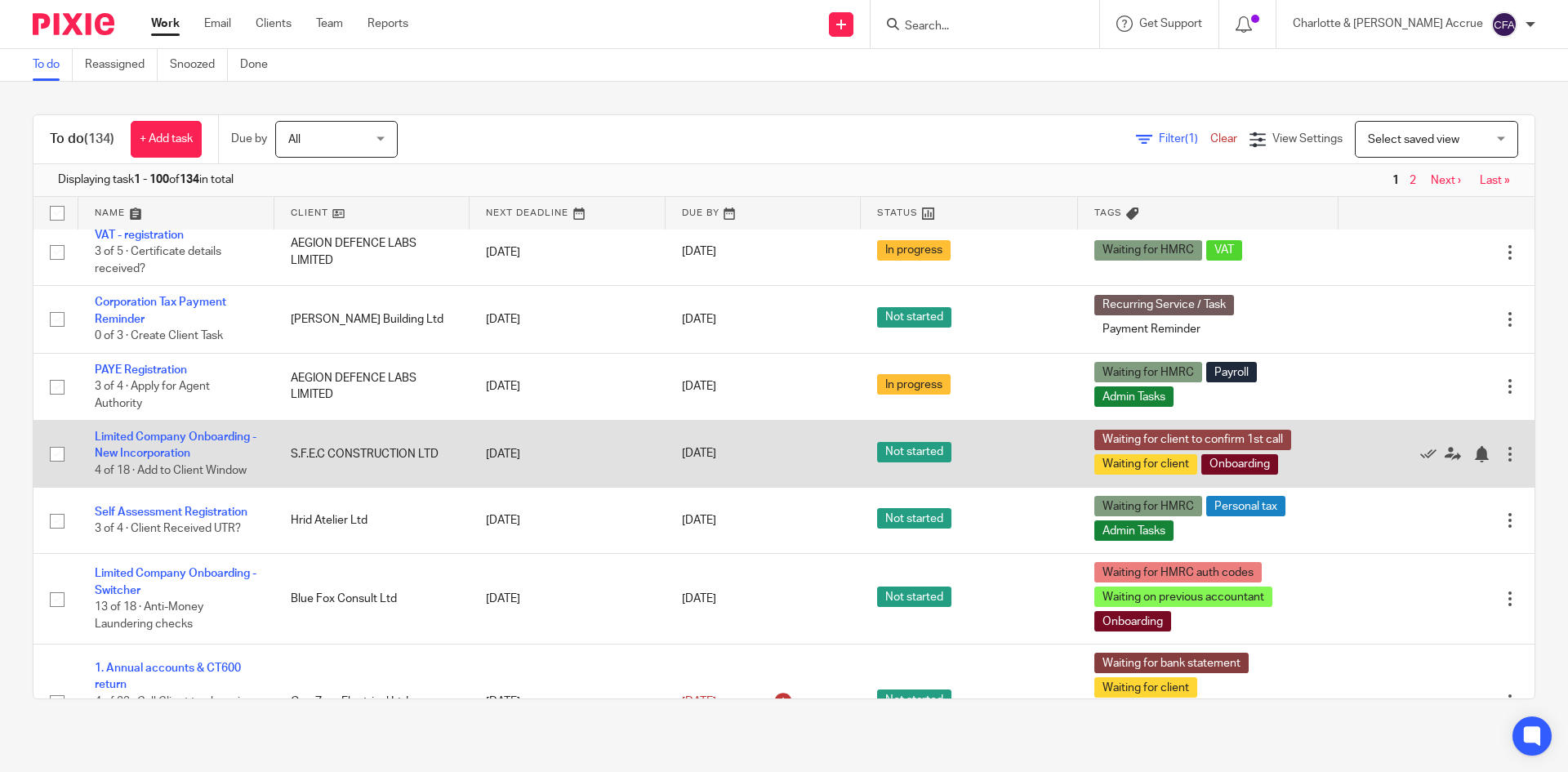
scroll to position [3511, 0]
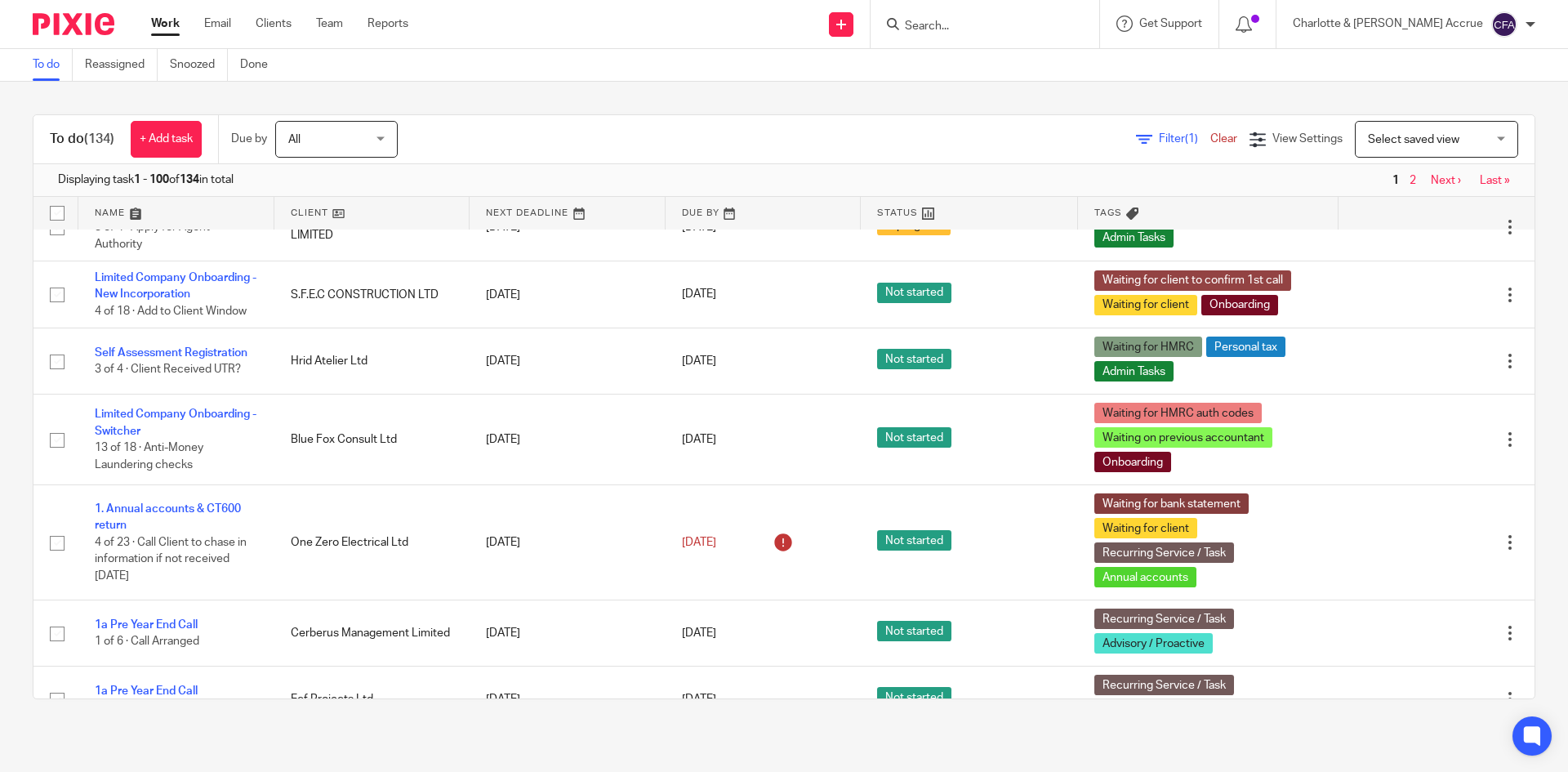
click at [1136, 136] on icon at bounding box center [1144, 139] width 16 height 16
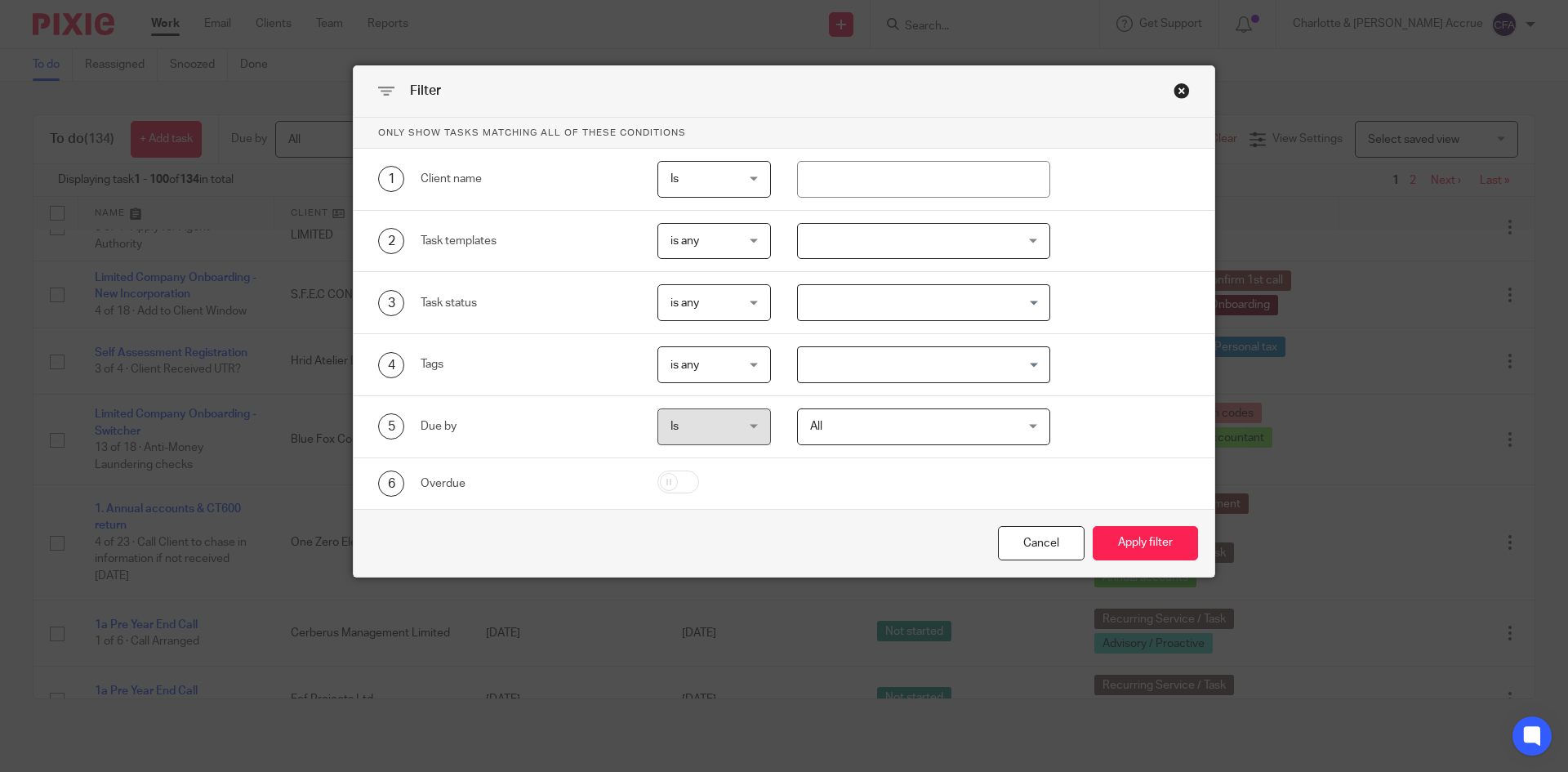
click at [825, 370] on input "Search for option" at bounding box center [921, 365] width 241 height 28
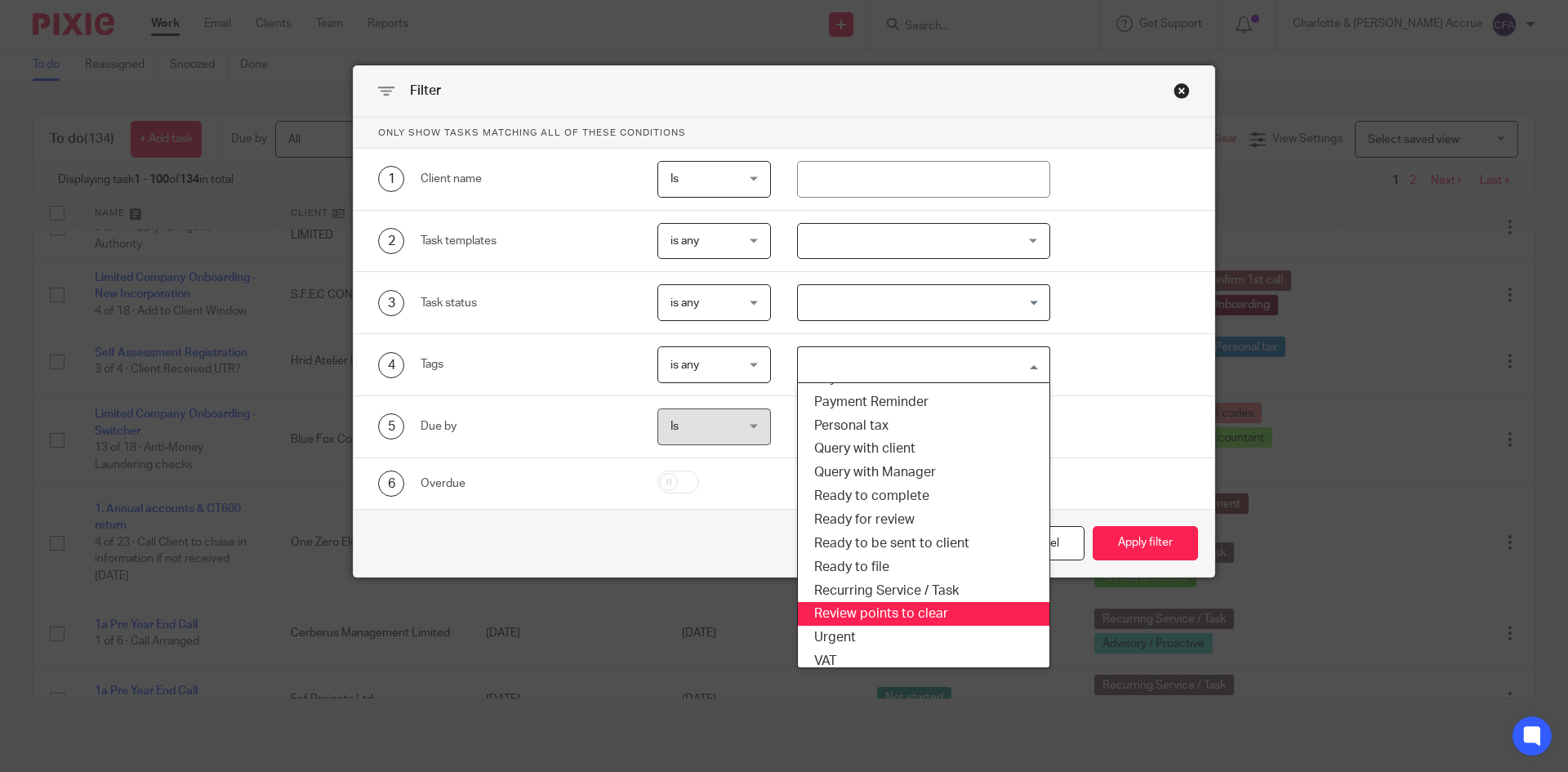
scroll to position [331, 0]
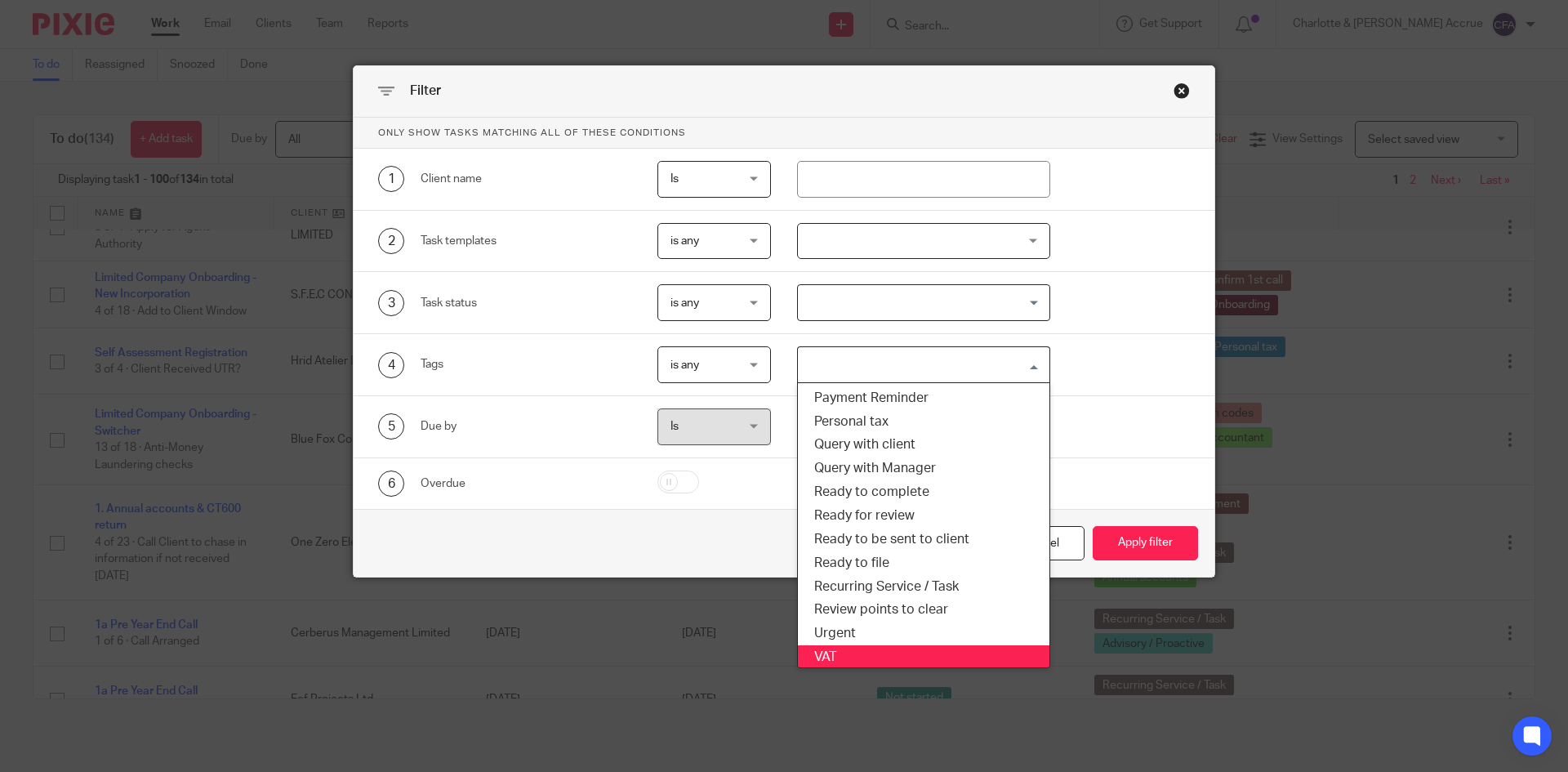
click at [841, 656] on li "VAT" at bounding box center [924, 657] width 252 height 23
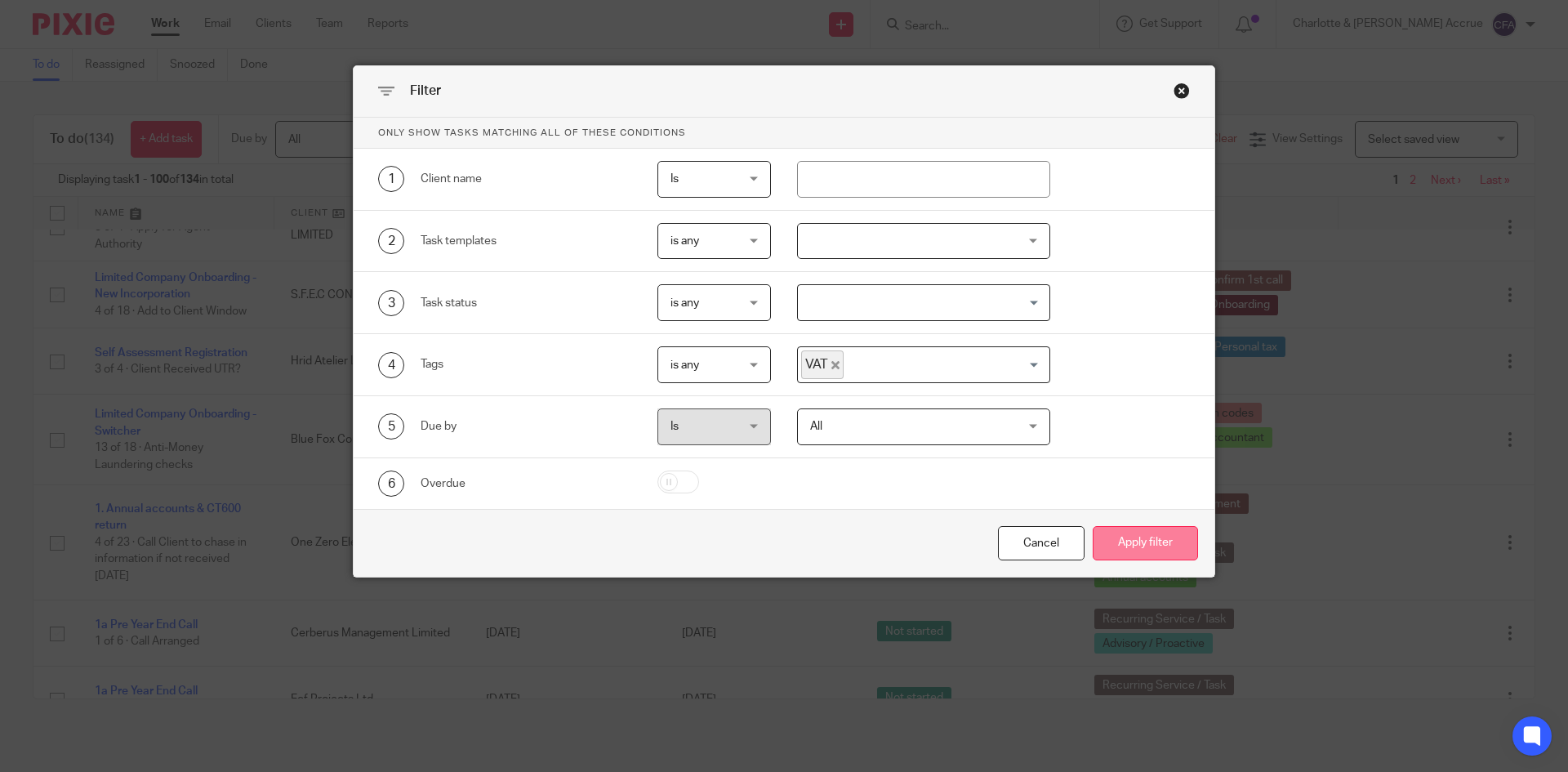
click at [1150, 538] on button "Apply filter" at bounding box center [1145, 543] width 106 height 35
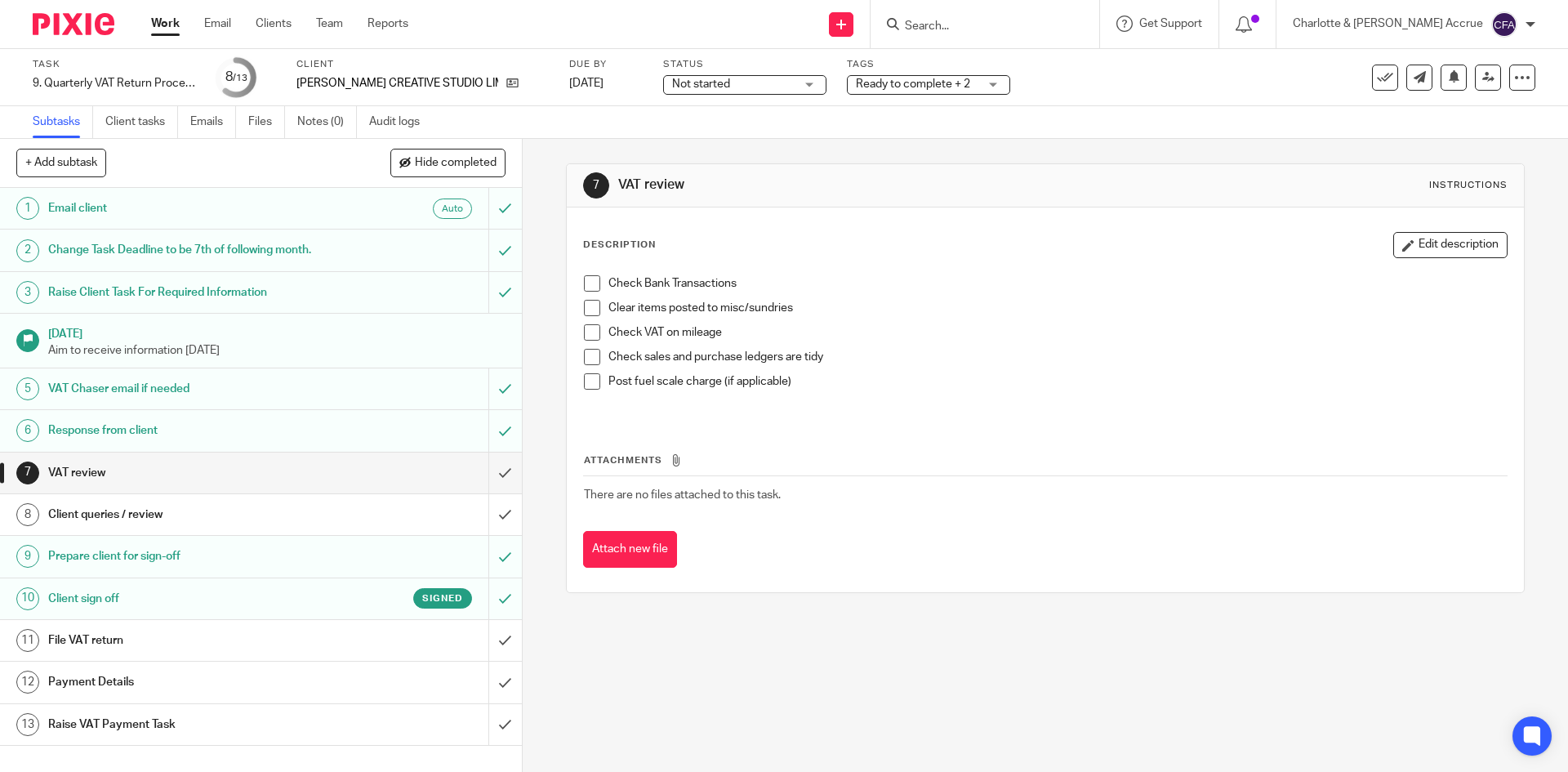
drag, startPoint x: 258, startPoint y: 111, endPoint x: 305, endPoint y: 15, distance: 106.9
click at [258, 111] on link "Files" at bounding box center [267, 122] width 37 height 32
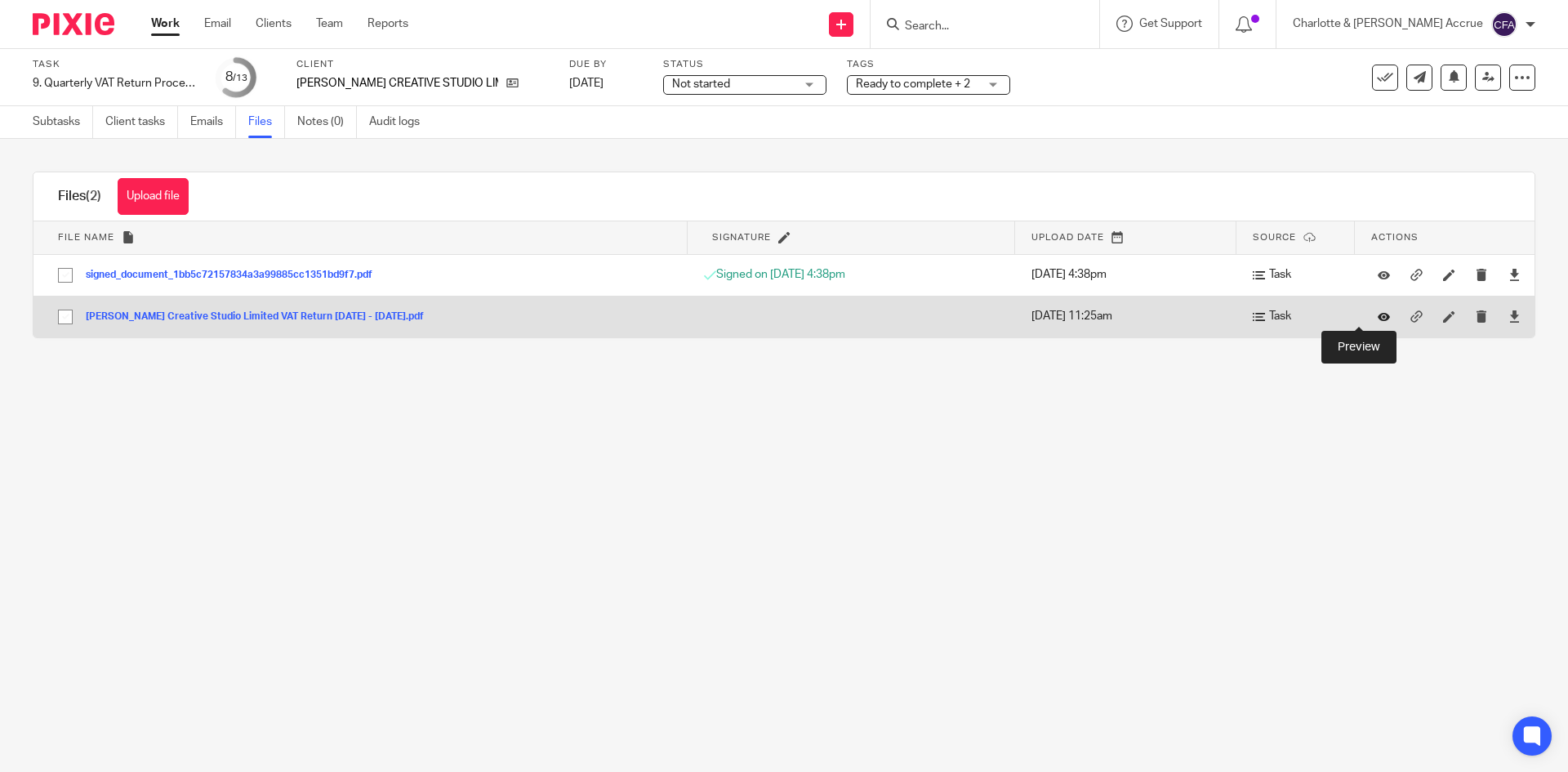
click at [1378, 317] on icon at bounding box center [1384, 316] width 13 height 13
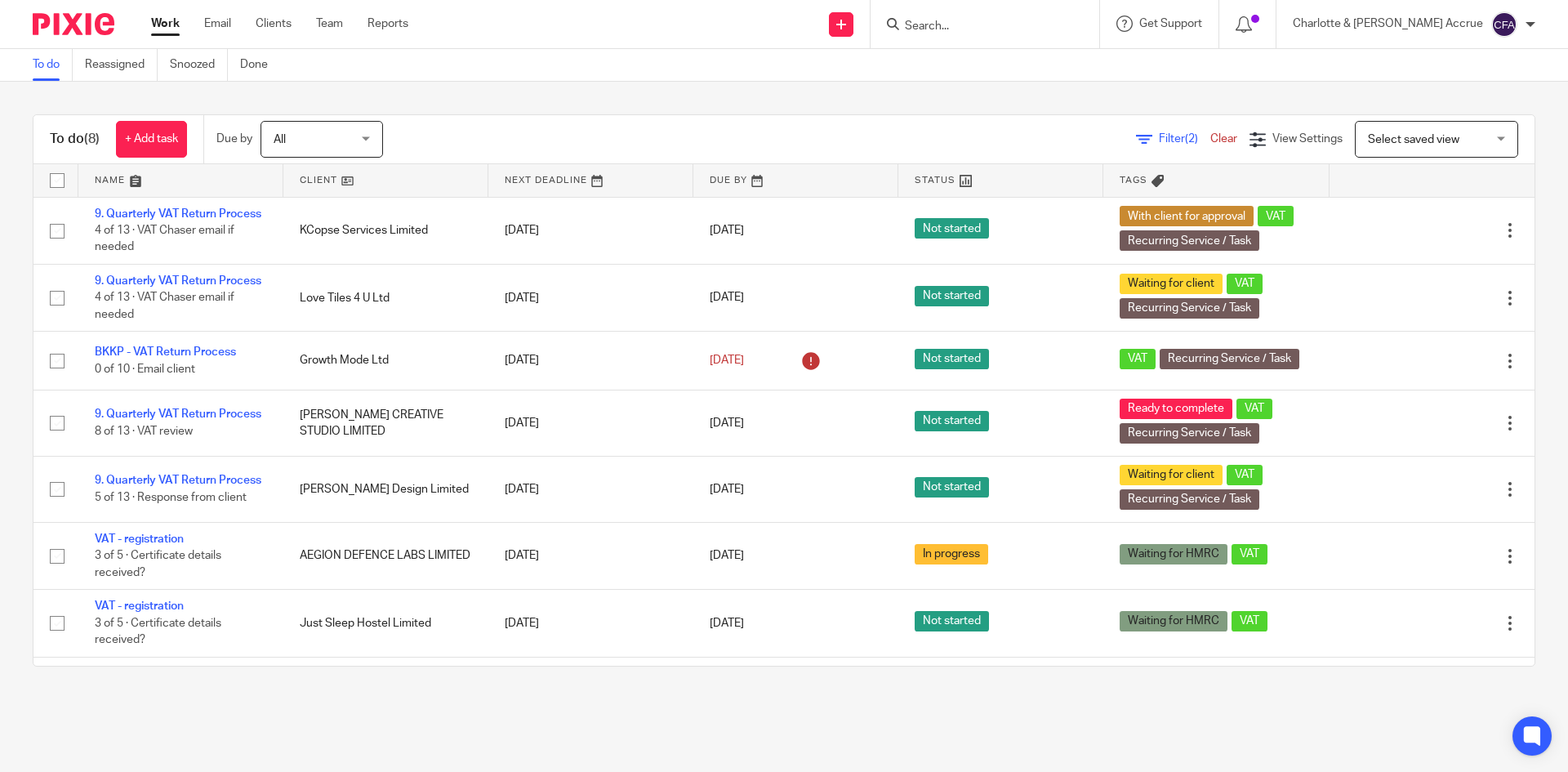
click at [1136, 145] on icon at bounding box center [1144, 139] width 16 height 16
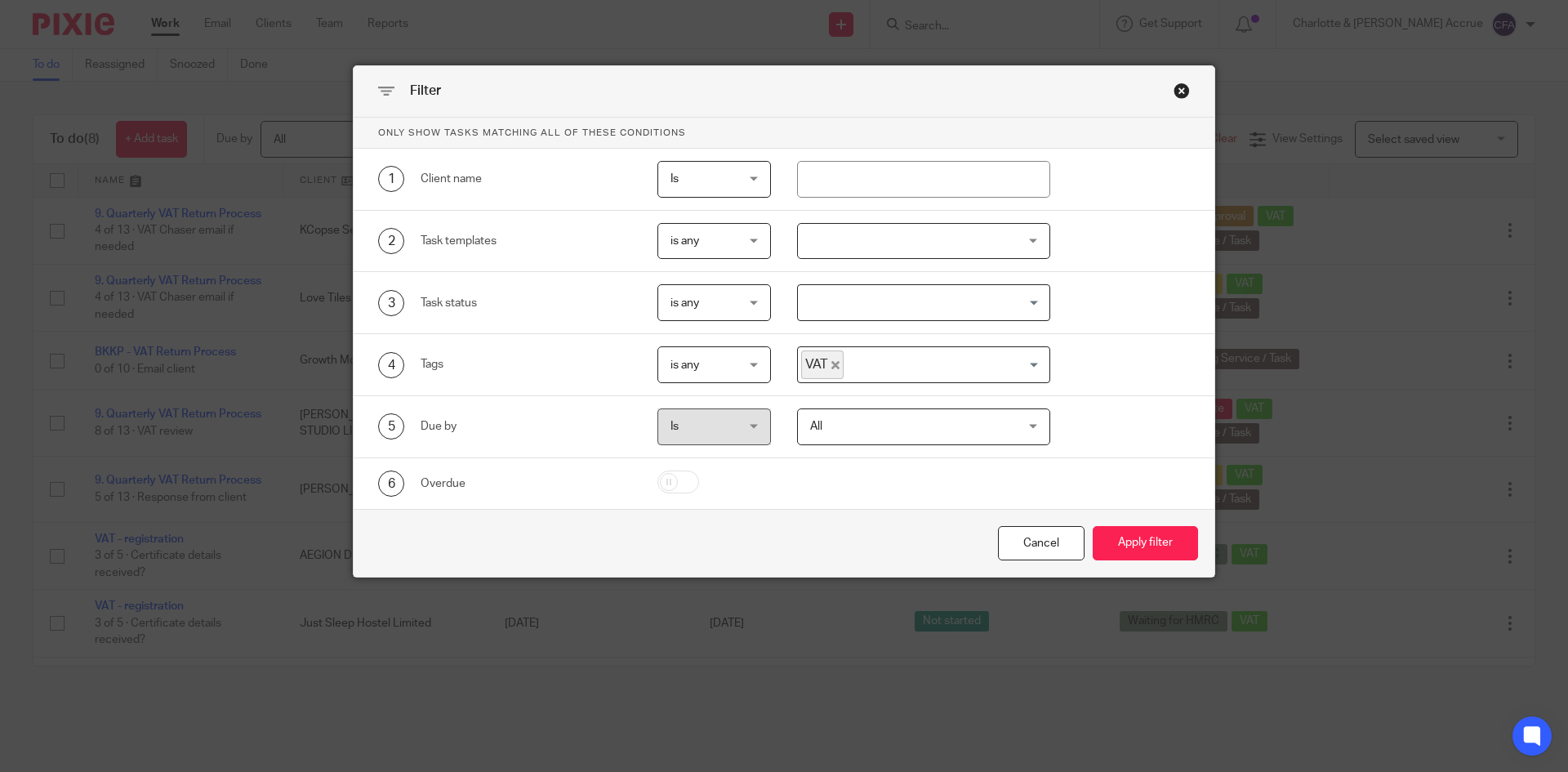
click at [832, 363] on icon "Deselect VAT" at bounding box center [836, 365] width 8 height 8
click at [1129, 543] on button "Apply filter" at bounding box center [1145, 543] width 106 height 35
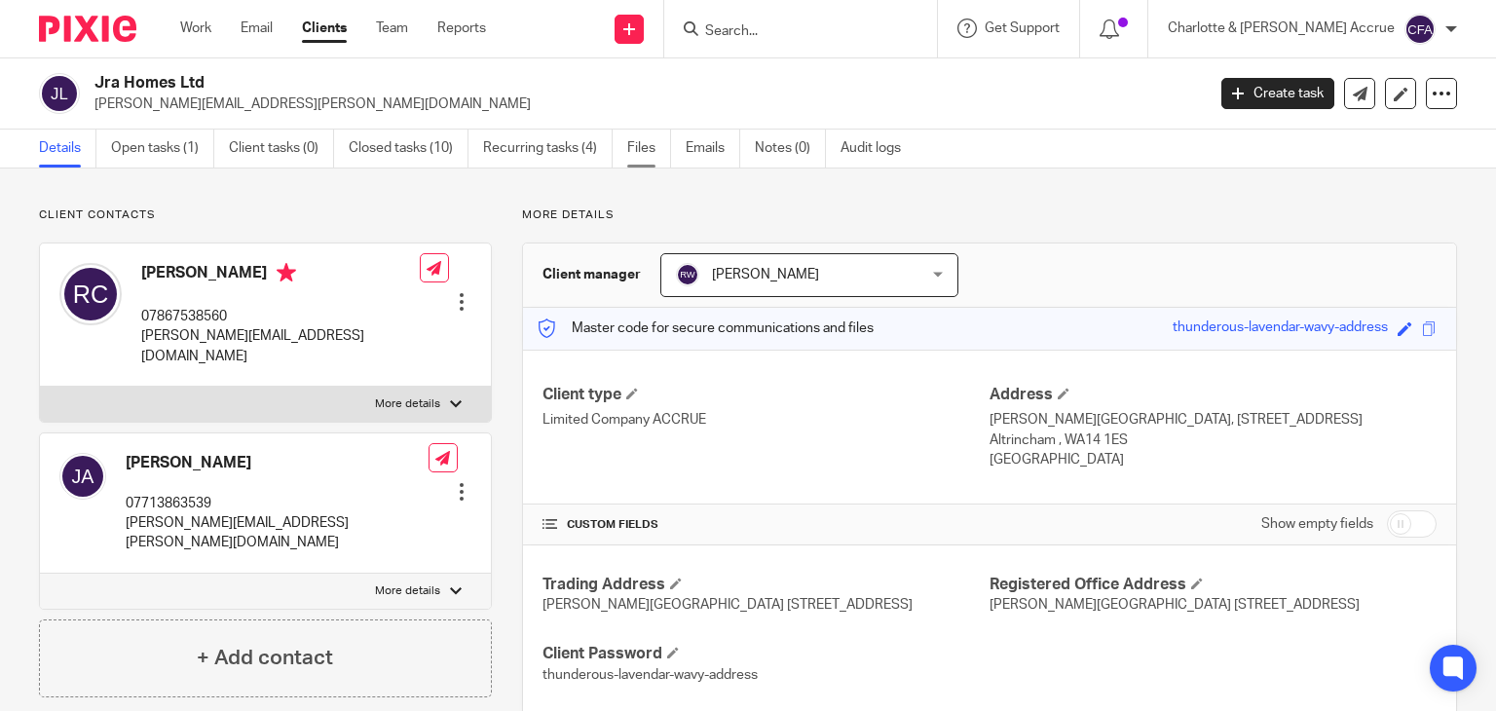
click at [655, 138] on link "Files" at bounding box center [649, 149] width 44 height 38
